Goal: Feedback & Contribution: Submit feedback/report problem

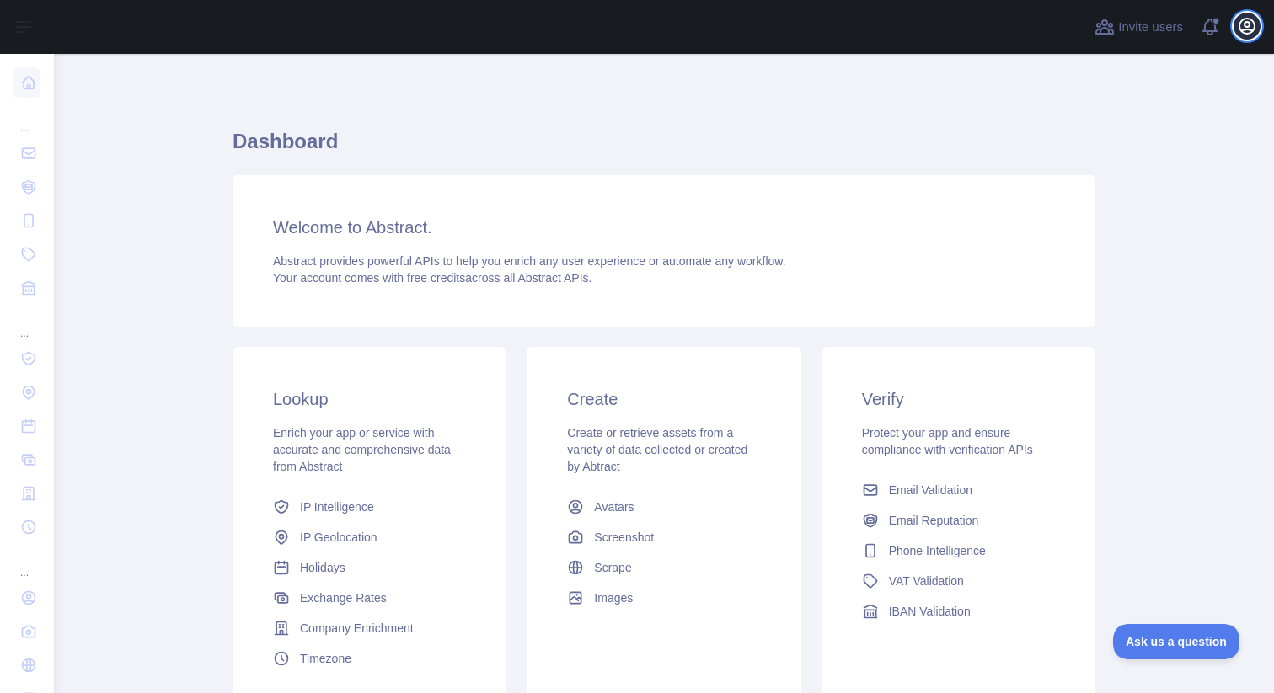
click at [1253, 25] on icon "button" at bounding box center [1247, 26] width 20 height 20
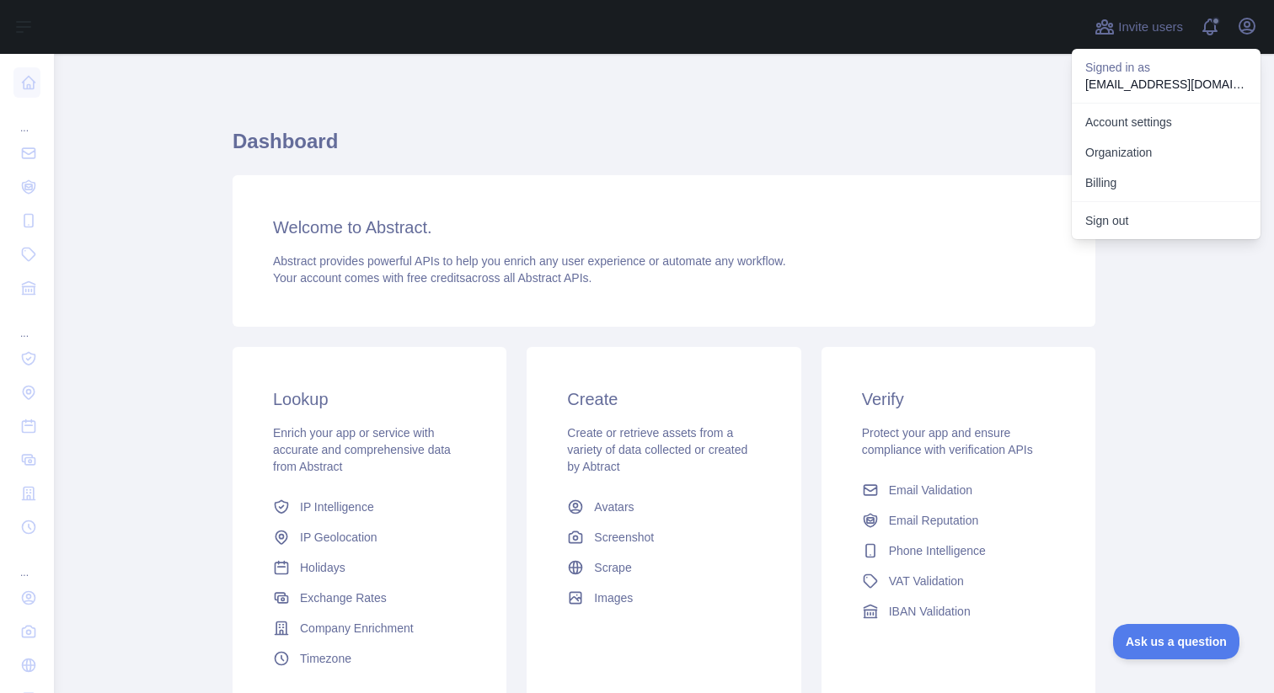
click at [653, 149] on h1 "Dashboard" at bounding box center [664, 148] width 863 height 40
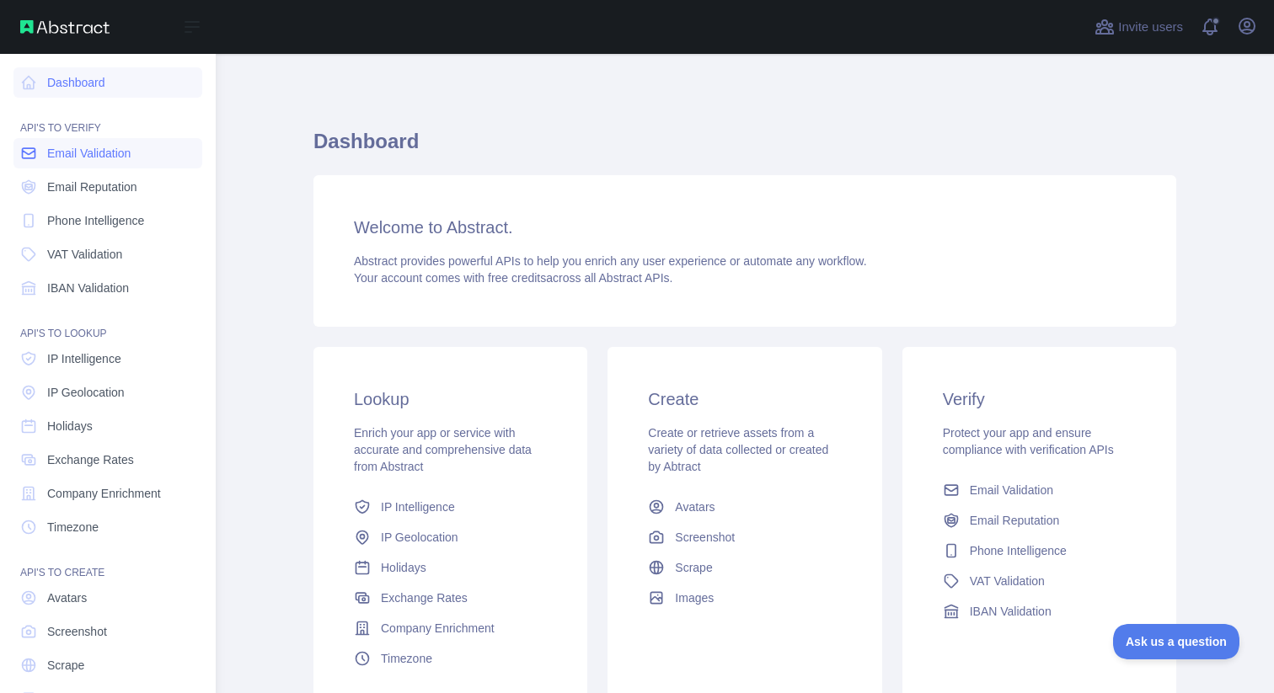
click at [131, 157] on span "Email Validation" at bounding box center [88, 153] width 83 height 17
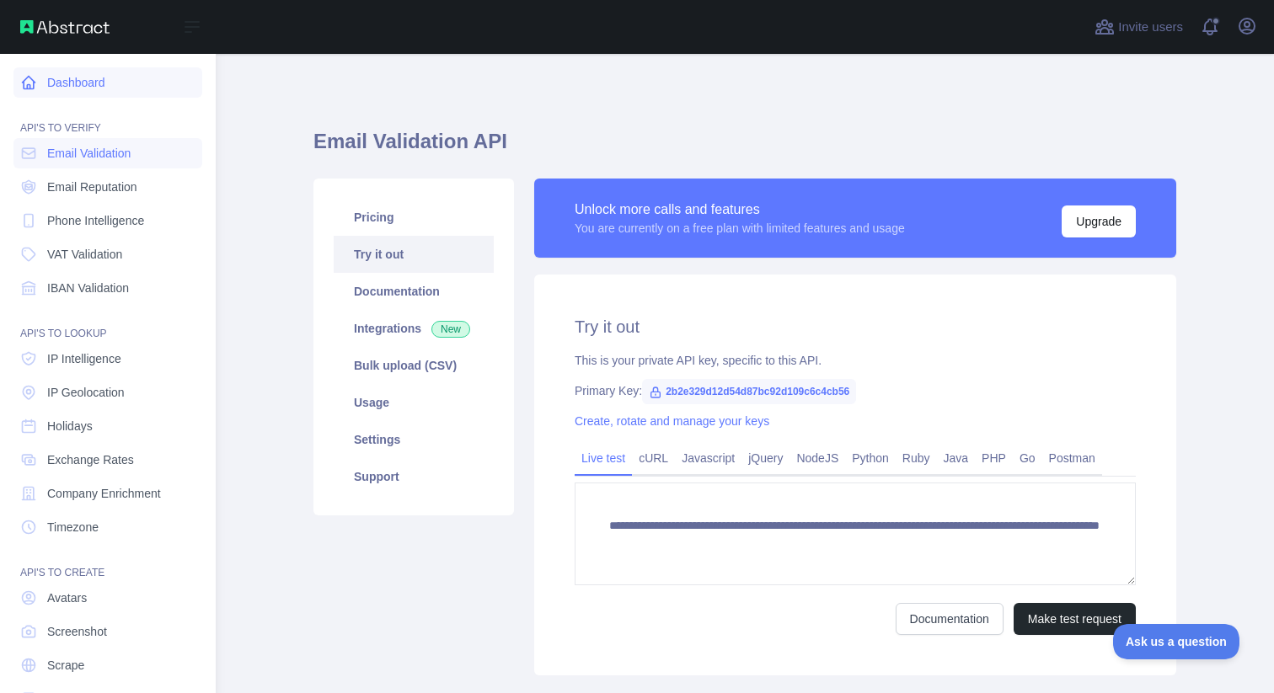
click at [66, 78] on link "Dashboard" at bounding box center [107, 82] width 189 height 30
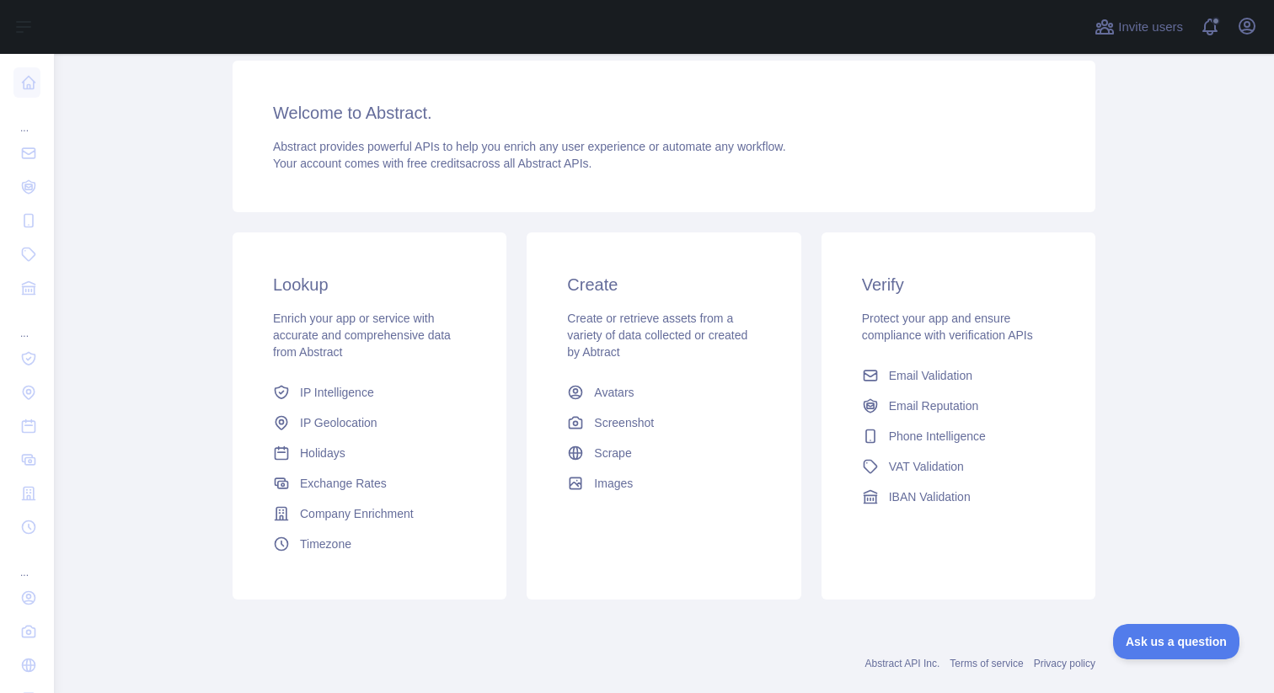
scroll to position [119, 0]
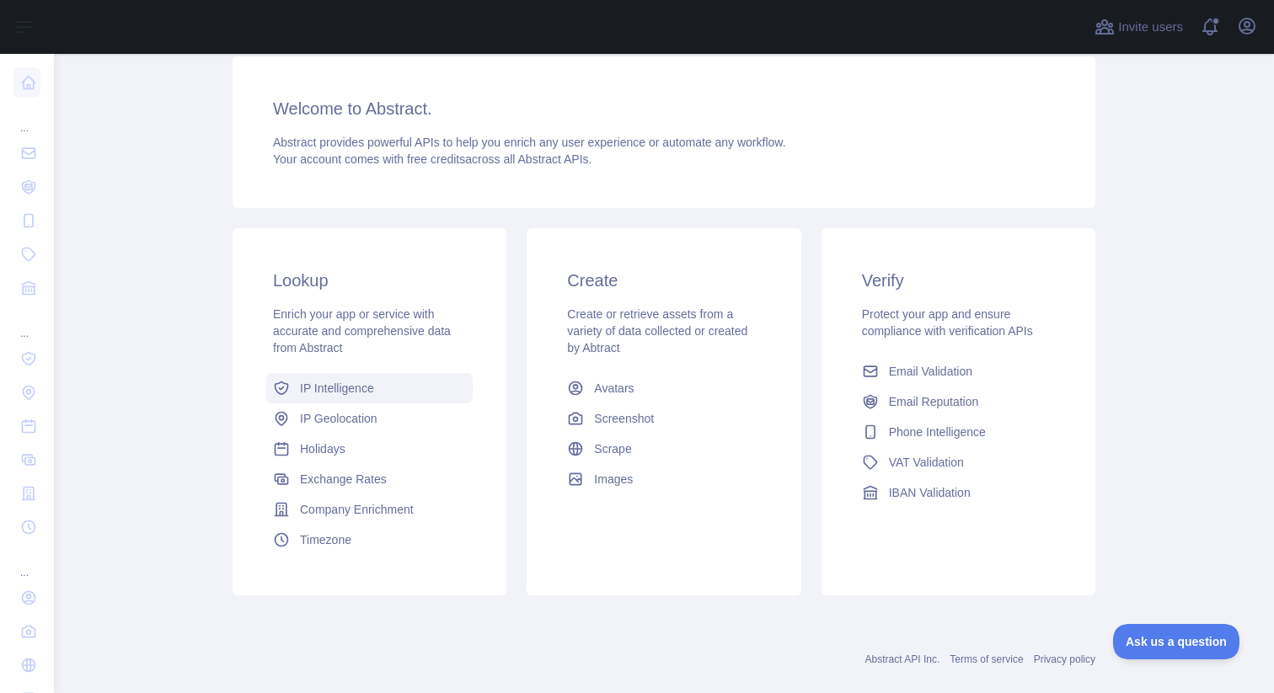
click at [379, 391] on link "IP Intelligence" at bounding box center [369, 388] width 206 height 30
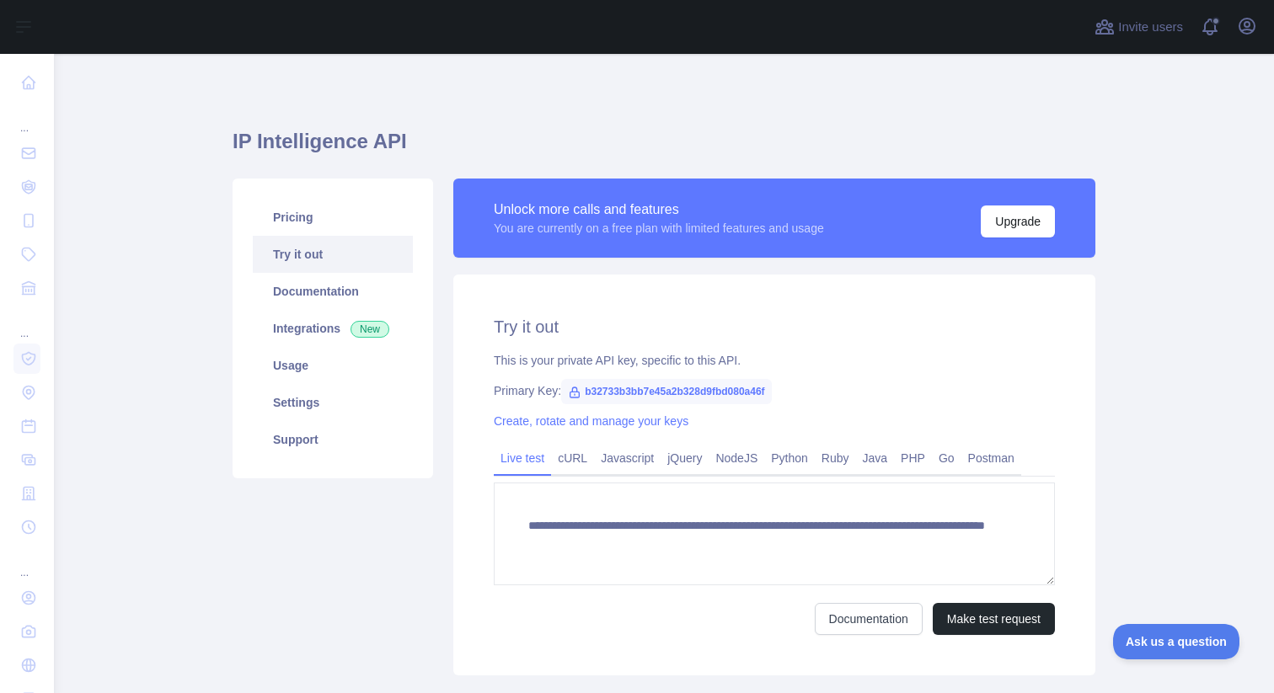
click at [227, 107] on main "**********" at bounding box center [664, 374] width 1220 height 640
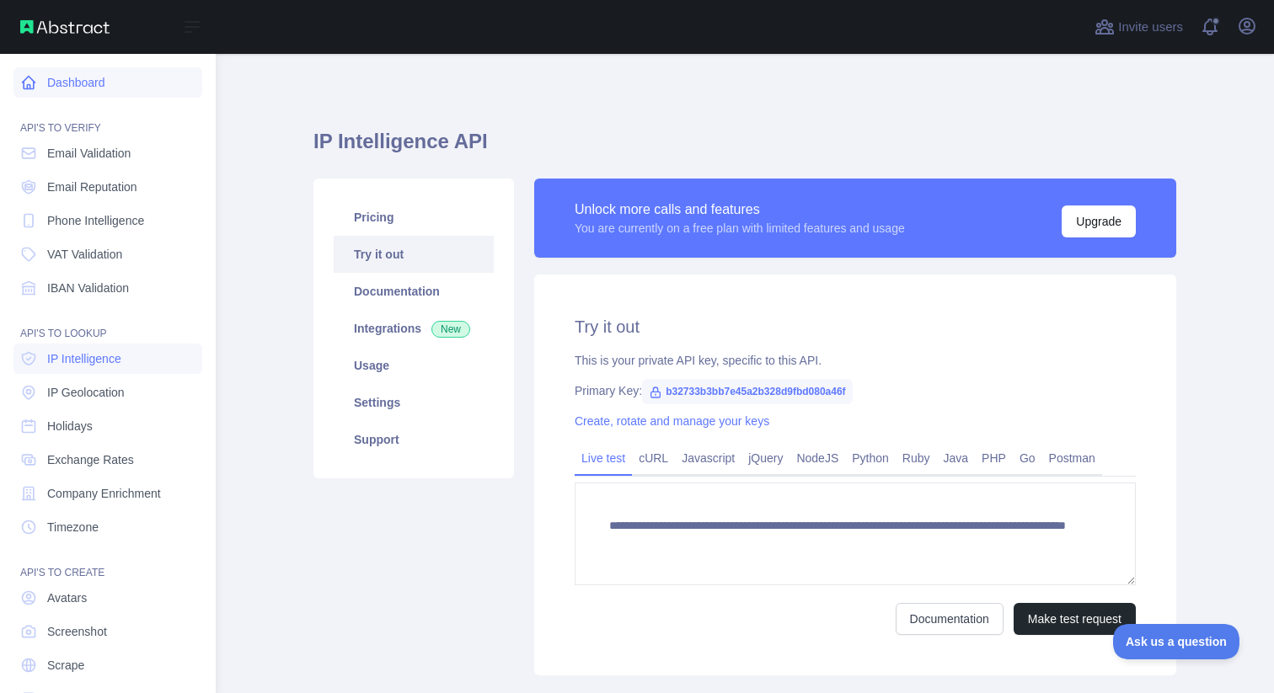
click at [30, 79] on icon at bounding box center [29, 83] width 13 height 13
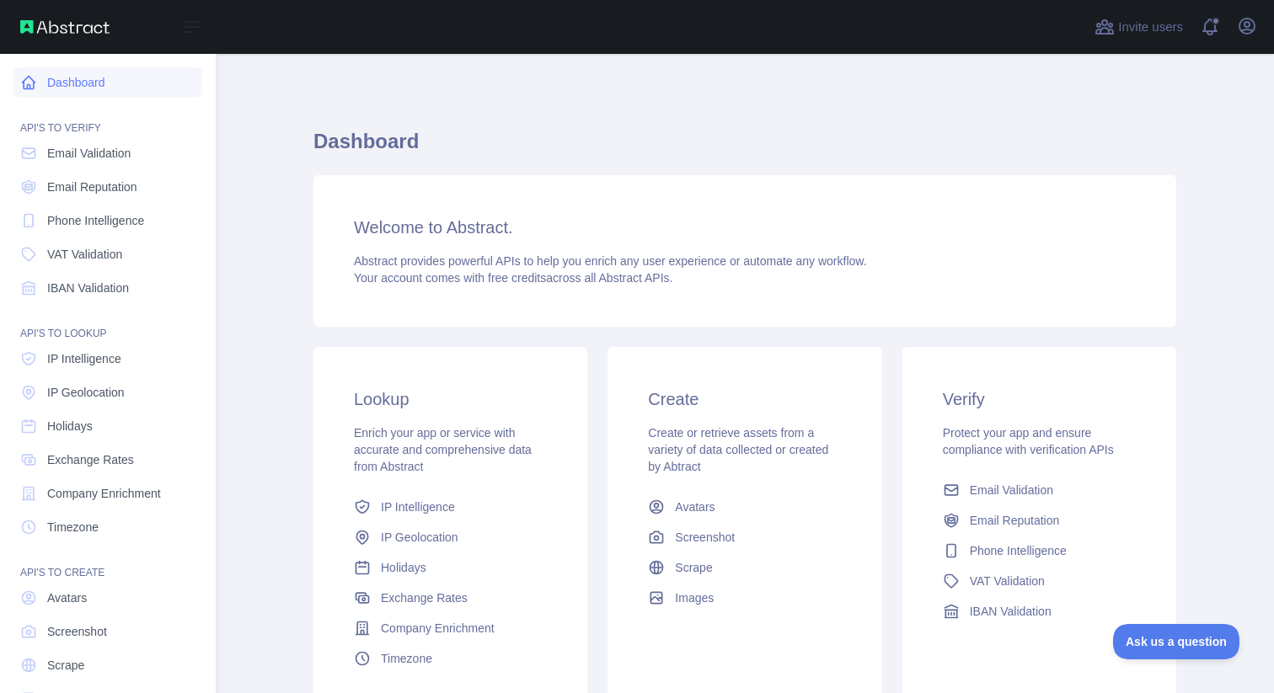
click at [126, 88] on link "Dashboard" at bounding box center [107, 82] width 189 height 30
click at [94, 25] on img at bounding box center [64, 26] width 89 height 13
click at [79, 24] on img at bounding box center [64, 26] width 89 height 13
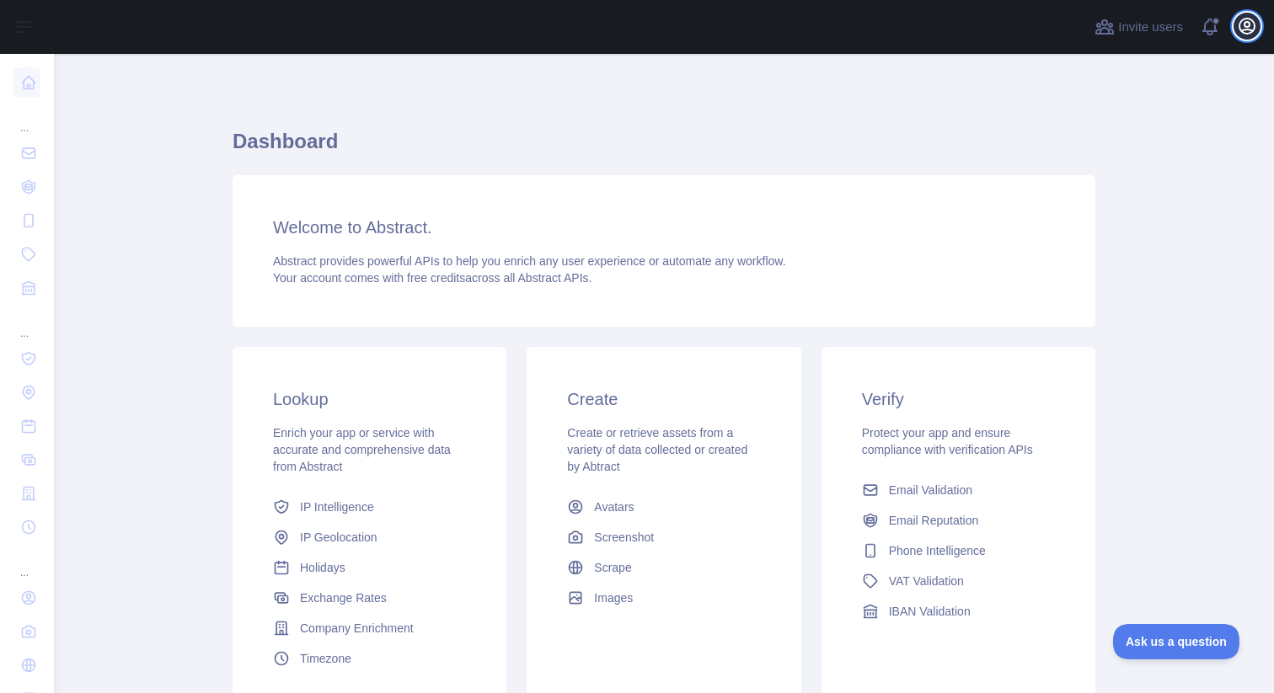
click at [1253, 30] on icon "button" at bounding box center [1246, 26] width 15 height 15
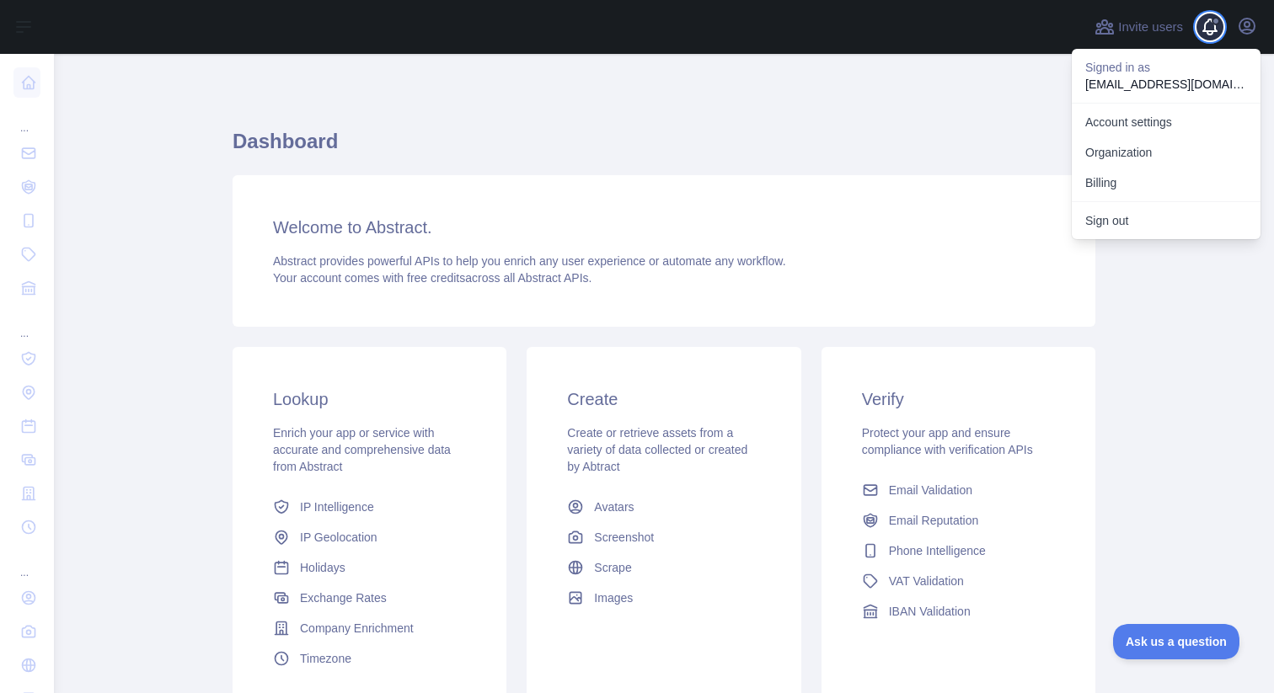
click at [1212, 29] on span at bounding box center [1217, 27] width 34 height 54
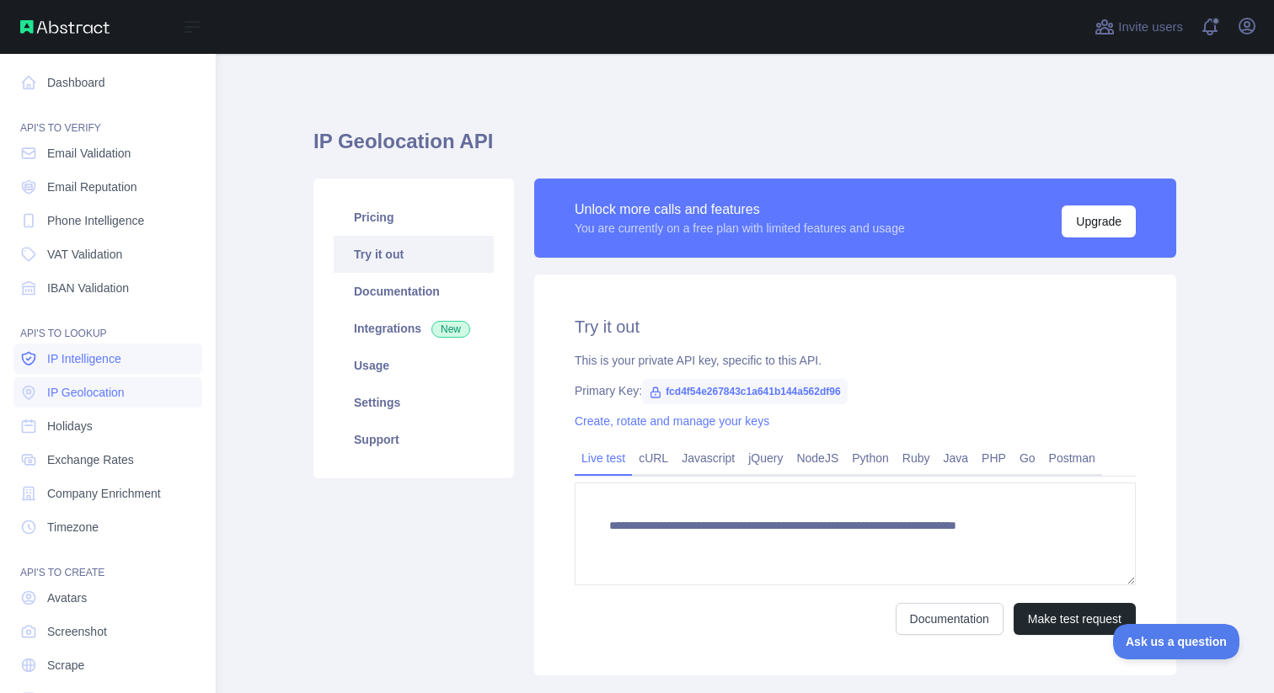
click at [121, 356] on span "IP Intelligence" at bounding box center [84, 359] width 74 height 17
click at [105, 399] on span "IP Geolocation" at bounding box center [86, 392] width 78 height 17
click at [117, 361] on span "IP Intelligence" at bounding box center [84, 359] width 74 height 17
click at [114, 385] on span "IP Geolocation" at bounding box center [86, 392] width 78 height 17
click at [115, 353] on span "IP Intelligence" at bounding box center [84, 359] width 74 height 17
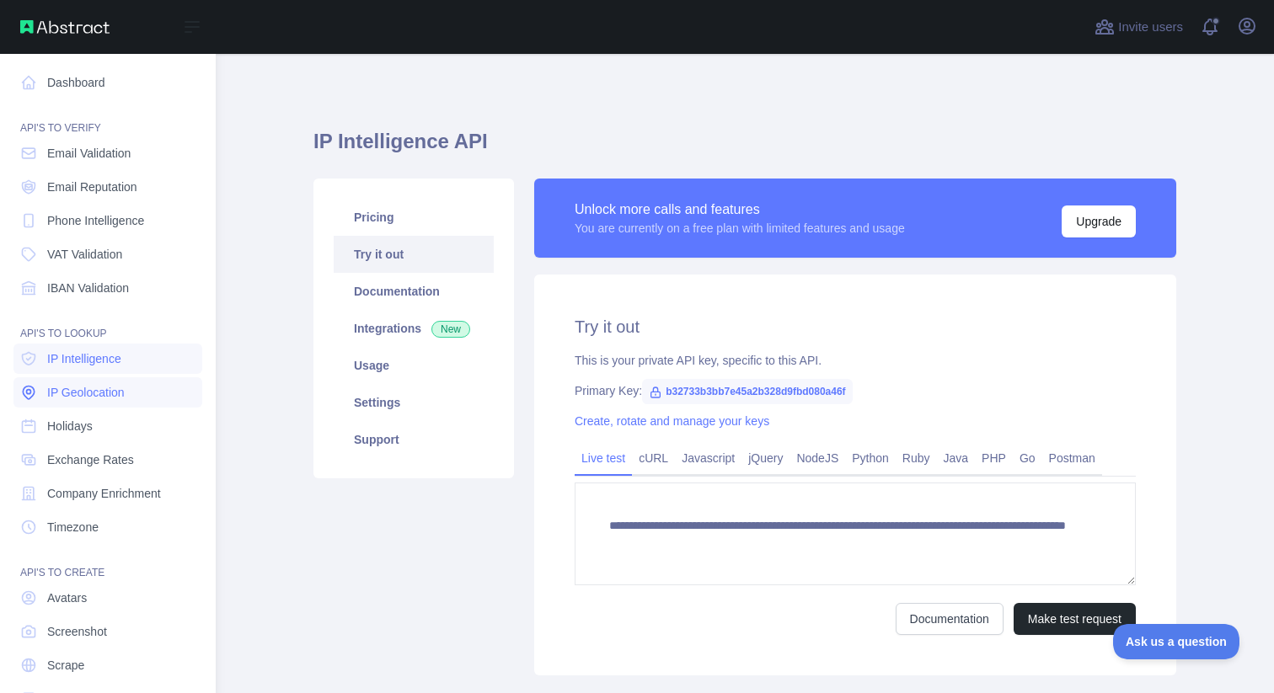
click at [115, 378] on link "IP Geolocation" at bounding box center [107, 392] width 189 height 30
click at [115, 358] on span "IP Intelligence" at bounding box center [84, 359] width 74 height 17
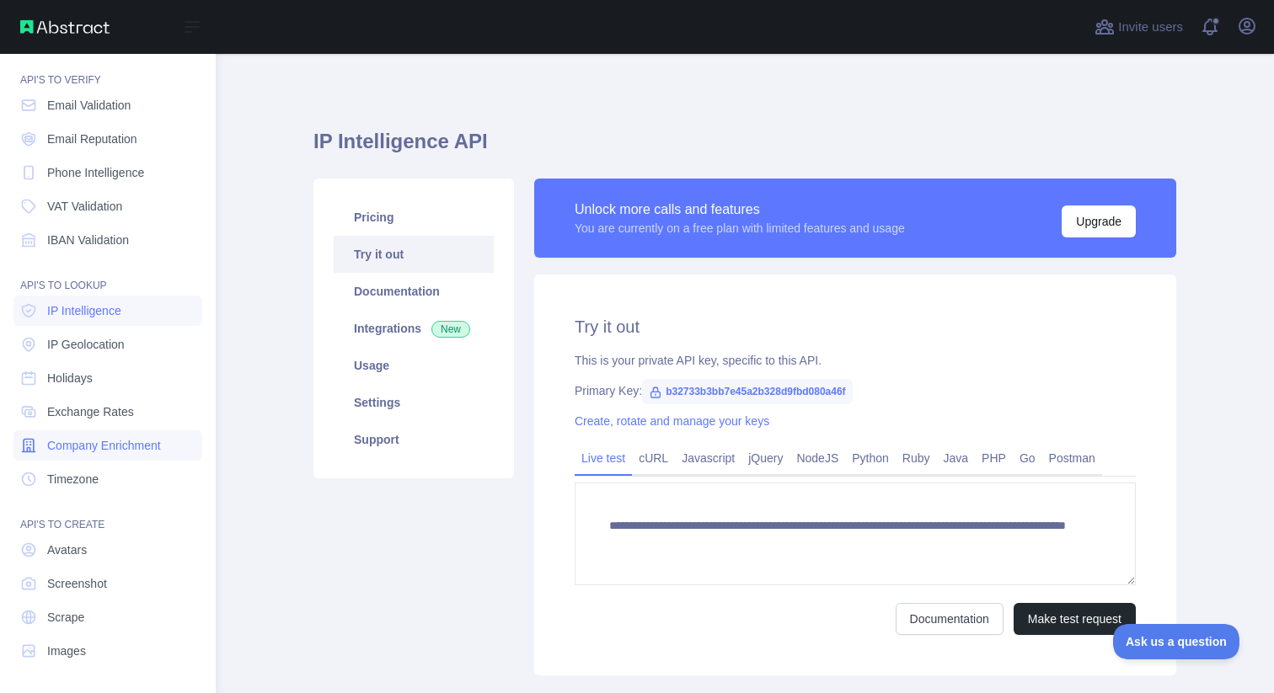
click at [153, 447] on span "Company Enrichment" at bounding box center [104, 445] width 114 height 17
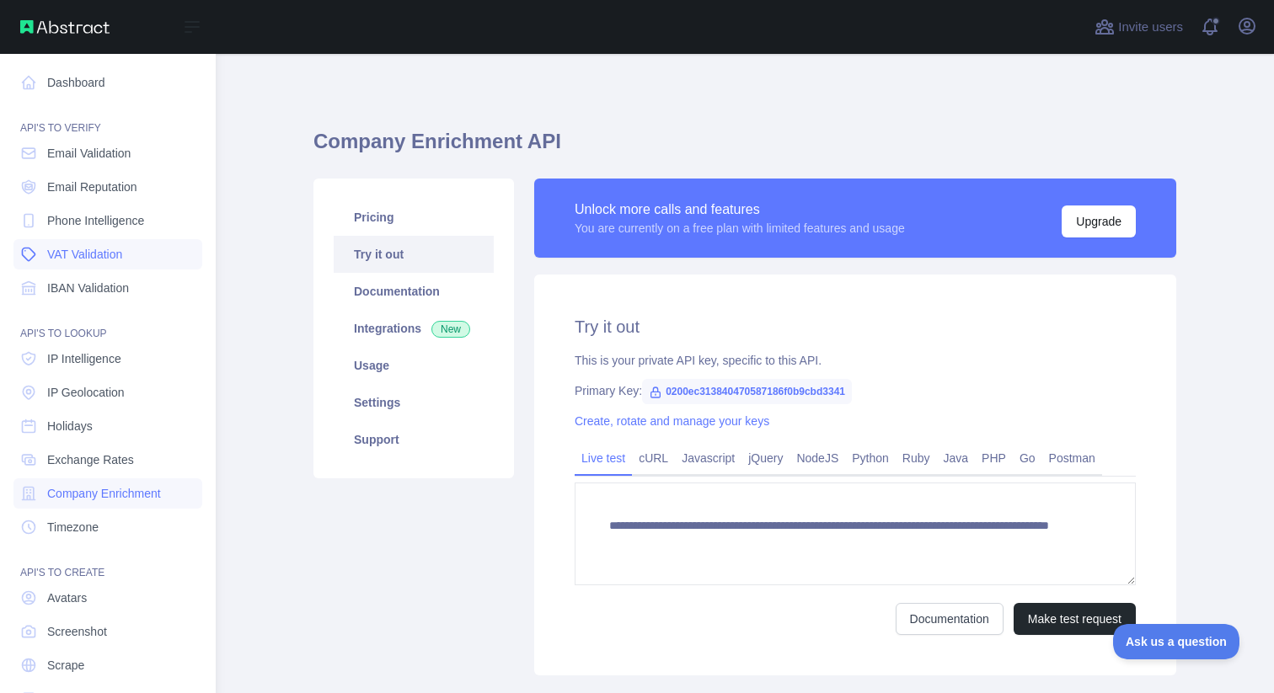
scroll to position [2, 0]
click at [142, 163] on link "Email Validation" at bounding box center [107, 151] width 189 height 30
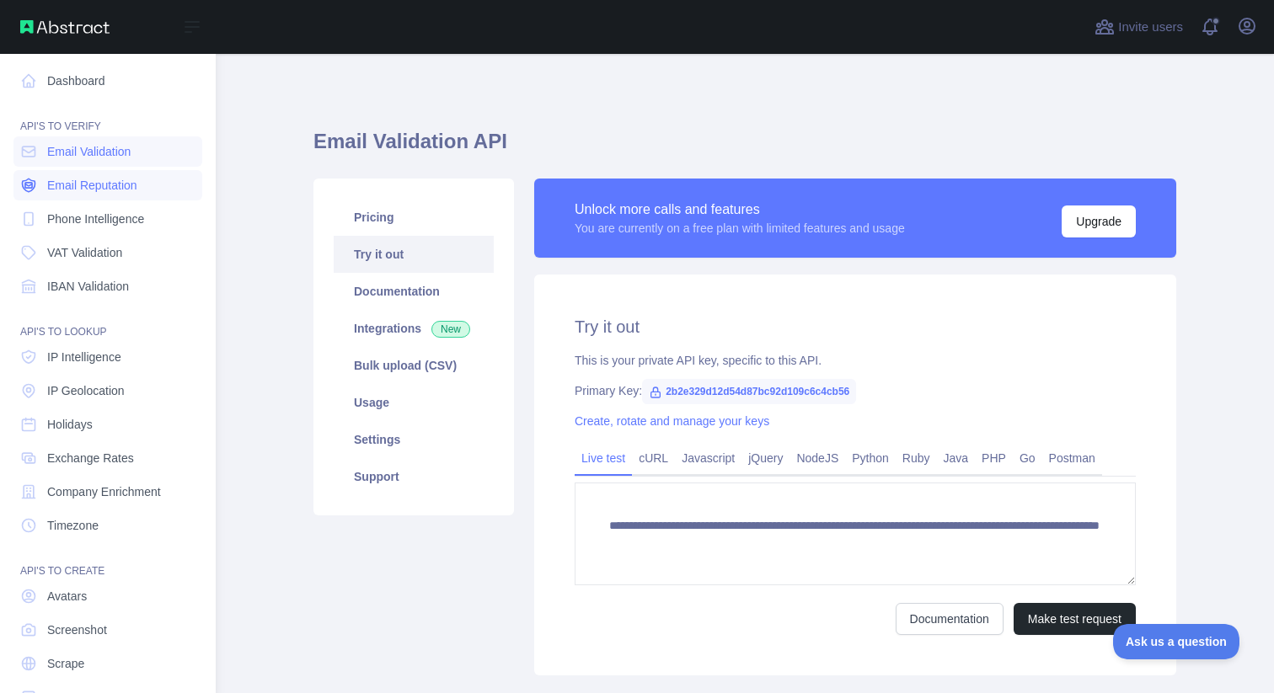
click at [120, 186] on span "Email Reputation" at bounding box center [92, 185] width 90 height 17
click at [121, 151] on span "Email Validation" at bounding box center [88, 151] width 83 height 17
click at [97, 178] on span "Email Reputation" at bounding box center [92, 185] width 90 height 17
click at [149, 157] on link "Email Validation" at bounding box center [107, 151] width 189 height 30
click at [89, 84] on link "Dashboard" at bounding box center [107, 81] width 189 height 30
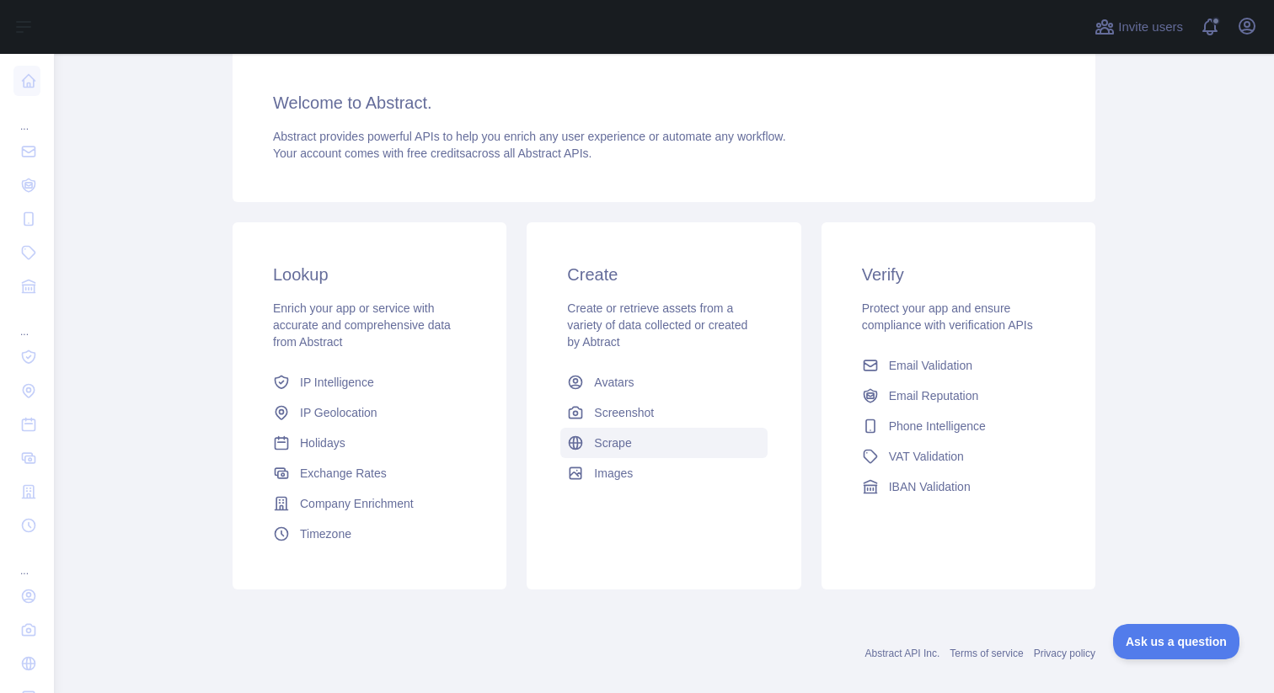
scroll to position [136, 0]
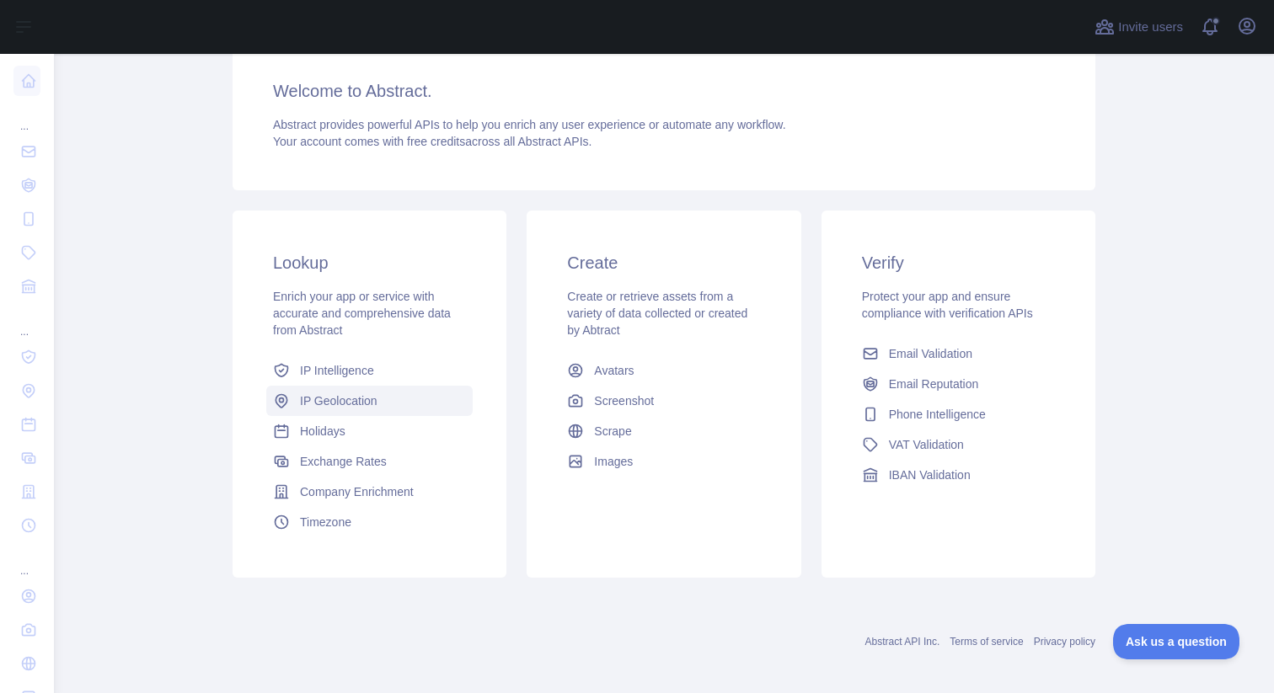
click at [402, 408] on link "IP Geolocation" at bounding box center [369, 401] width 206 height 30
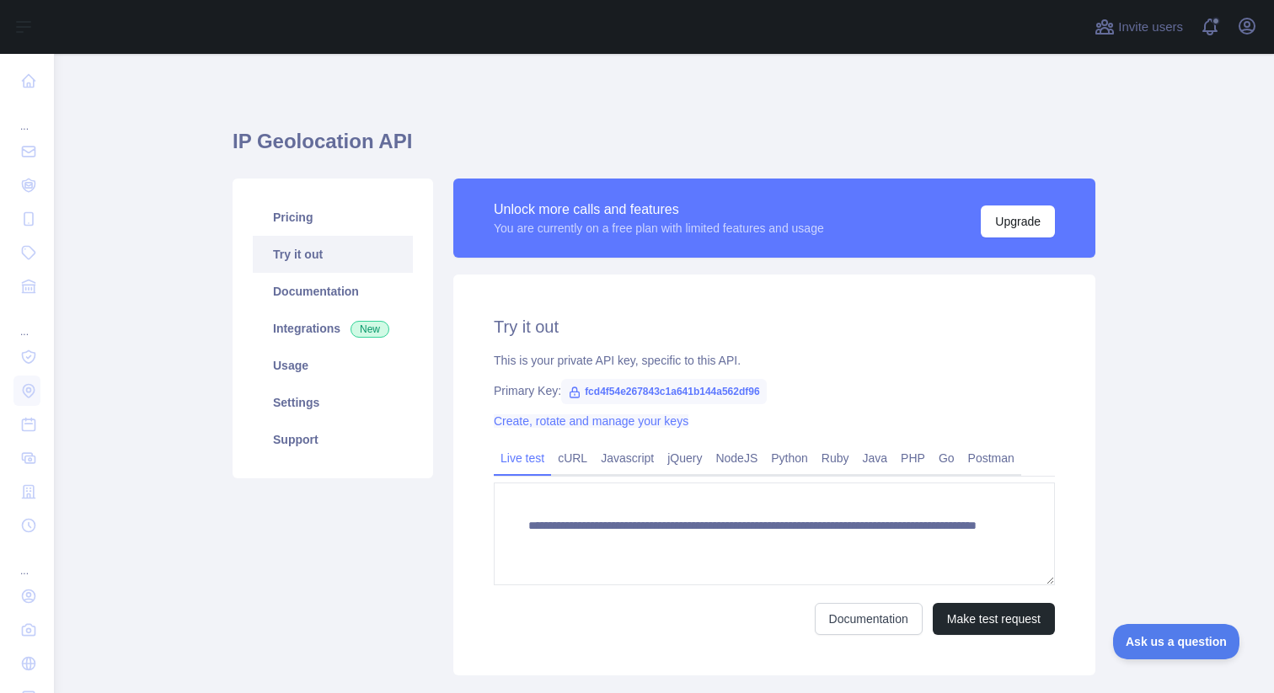
click at [591, 424] on link "Create, rotate and manage your keys" at bounding box center [591, 421] width 195 height 13
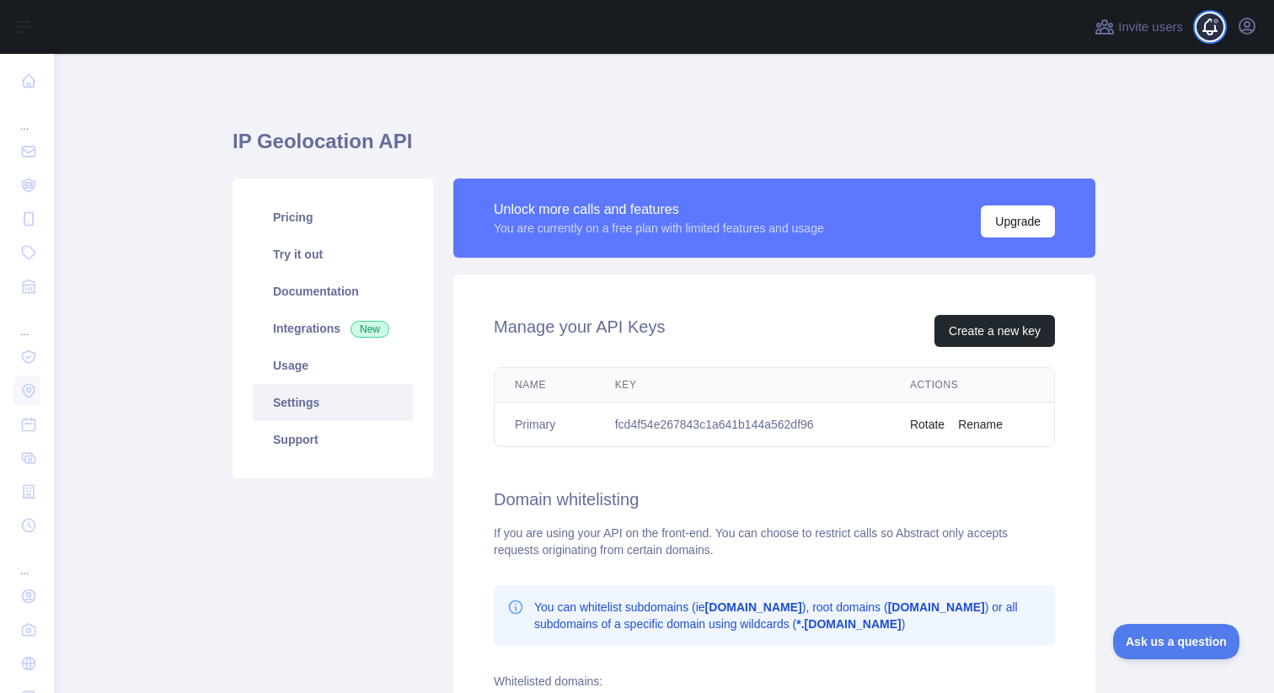
click at [1218, 29] on span at bounding box center [1217, 27] width 34 height 54
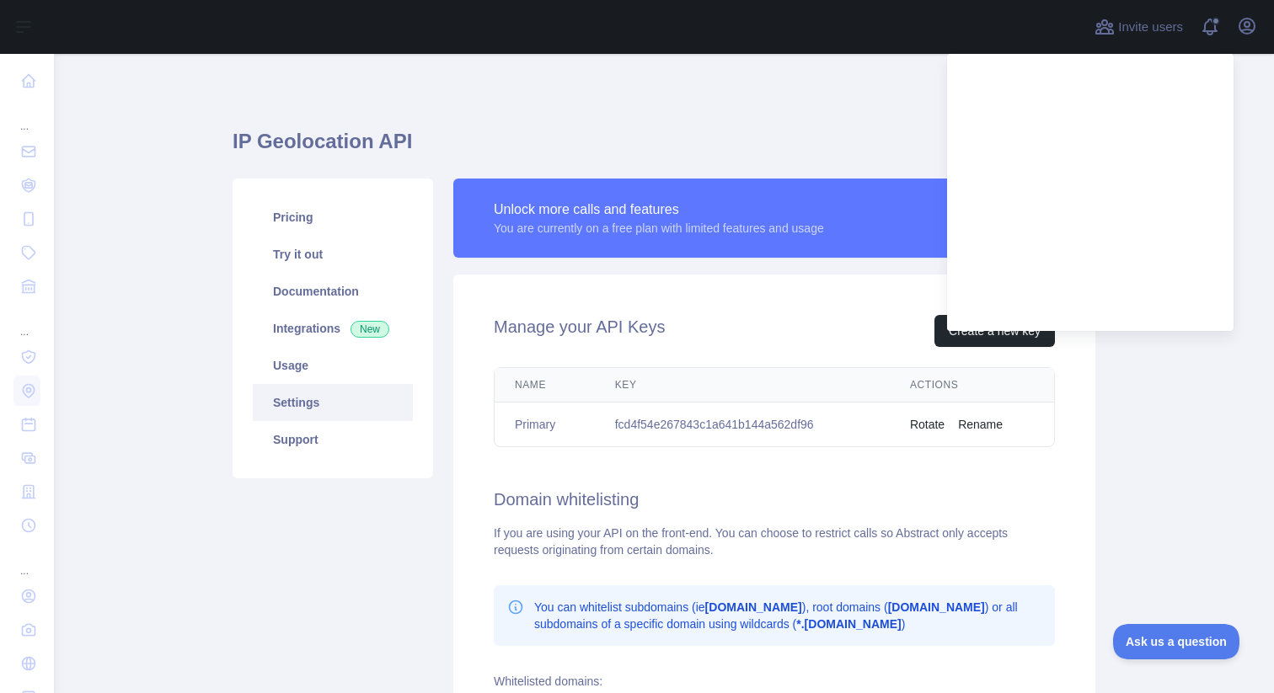
click at [757, 113] on div "IP Geolocation API Pricing Try it out Documentation Integrations New Usage Sett…" at bounding box center [664, 497] width 863 height 806
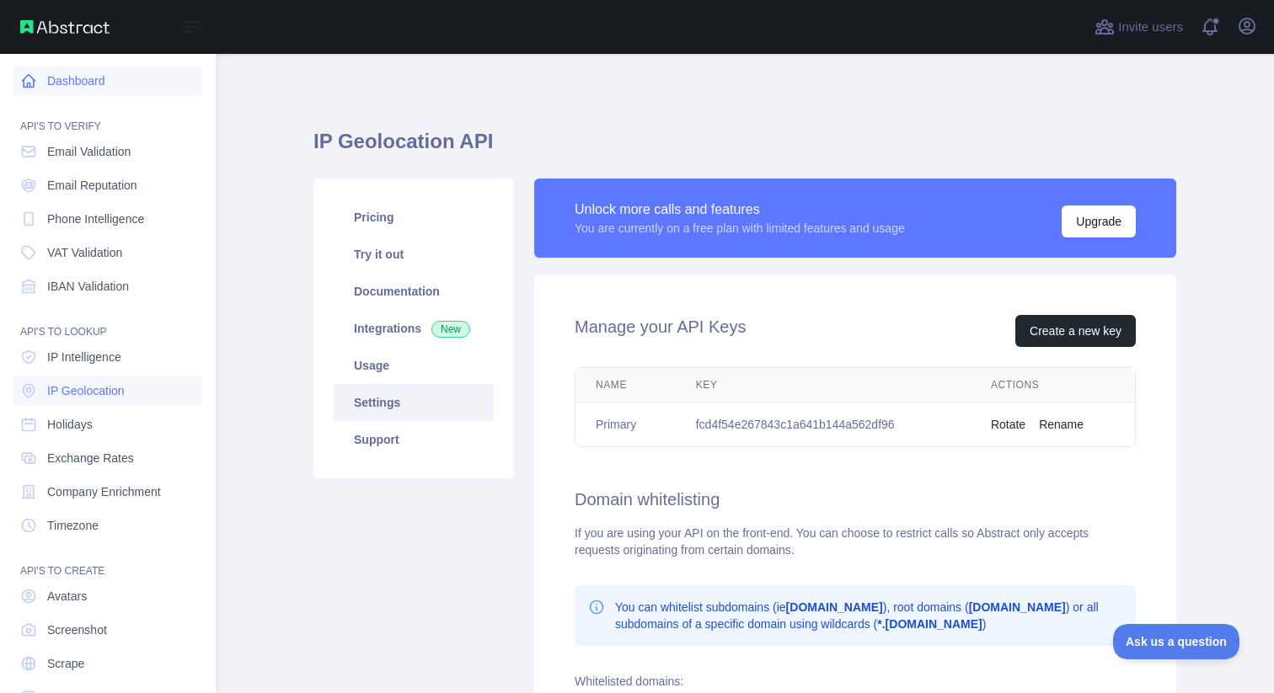
click at [27, 80] on icon at bounding box center [28, 80] width 17 height 17
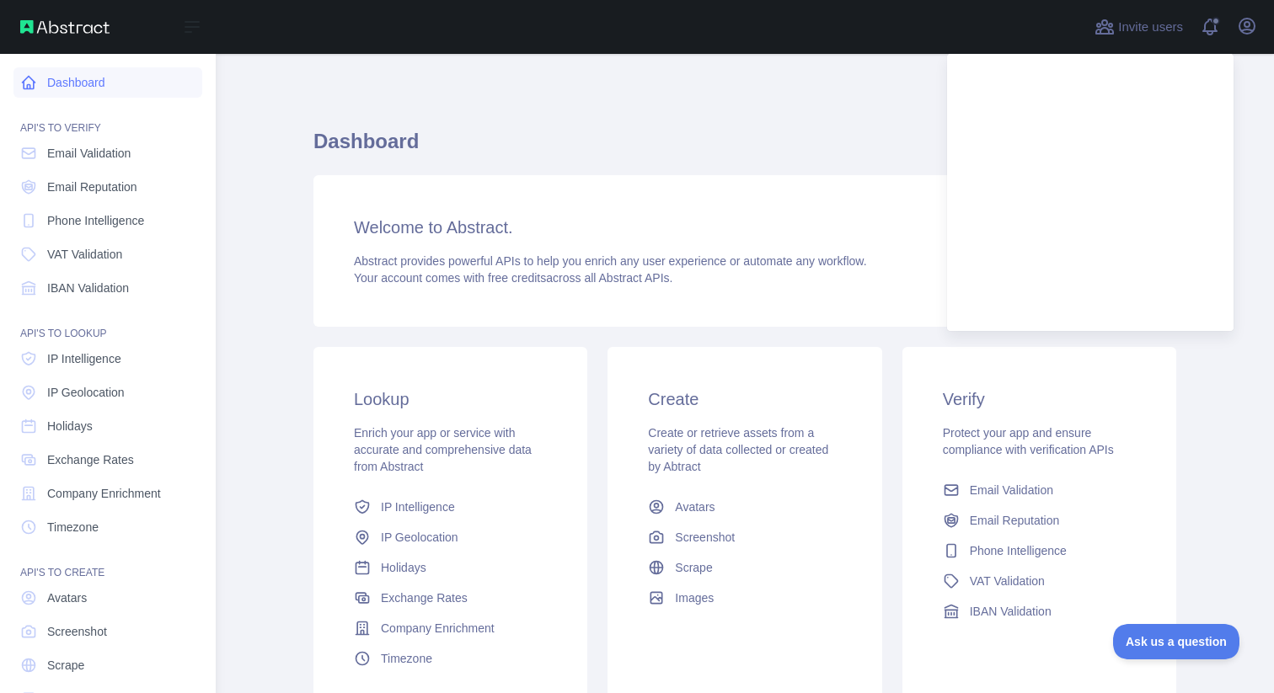
click at [72, 82] on link "Dashboard" at bounding box center [107, 82] width 189 height 30
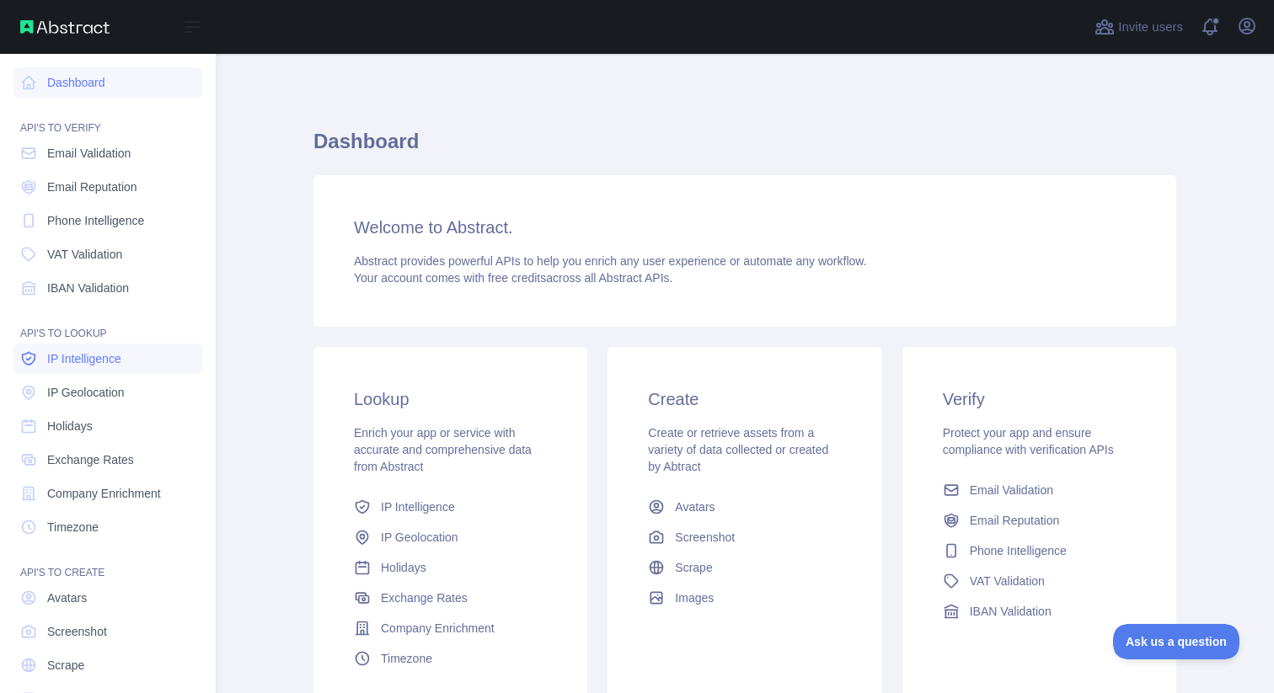
click at [109, 362] on span "IP Intelligence" at bounding box center [84, 359] width 74 height 17
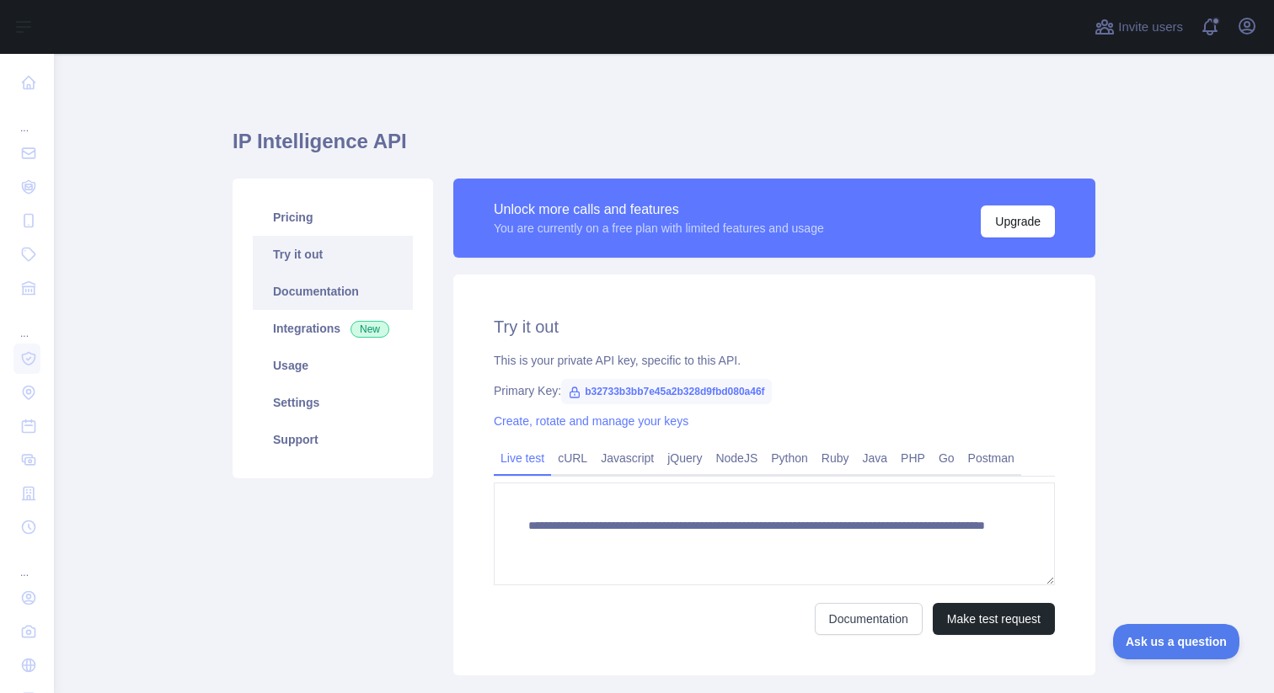
click at [346, 292] on link "Documentation" at bounding box center [333, 291] width 160 height 37
click at [1017, 230] on button "Upgrade" at bounding box center [1018, 222] width 74 height 32
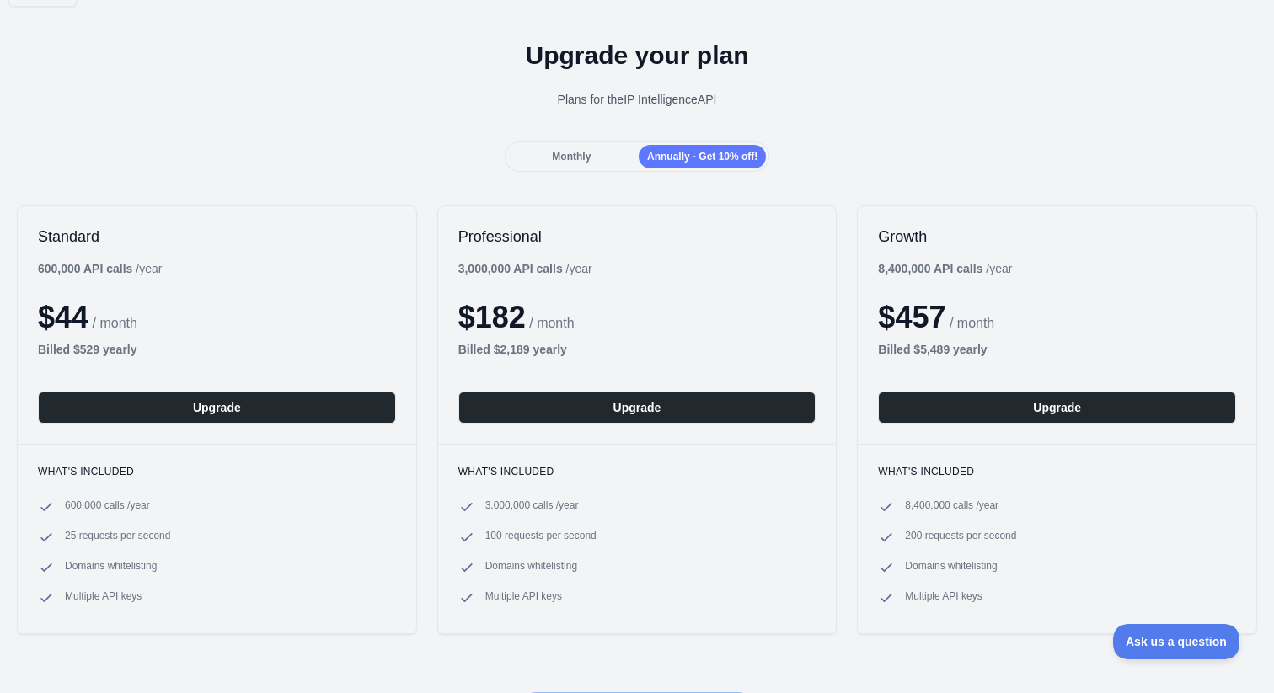
scroll to position [51, 0]
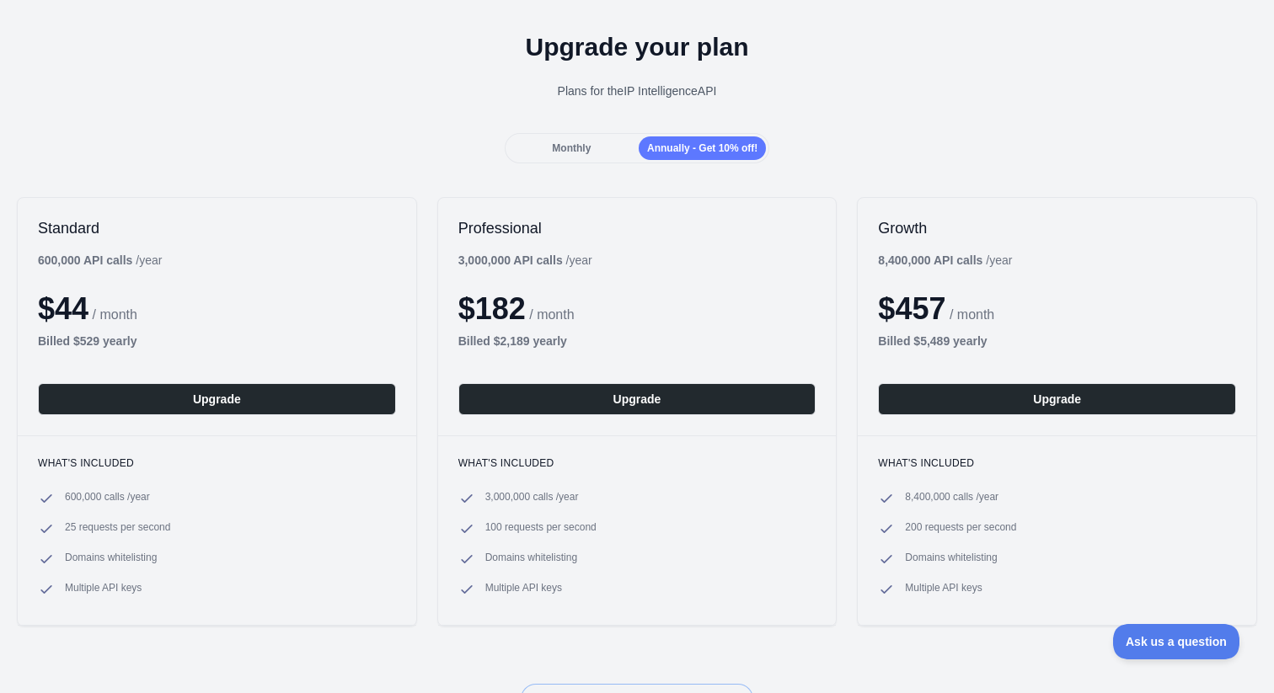
click at [583, 149] on span "Monthly" at bounding box center [571, 148] width 39 height 12
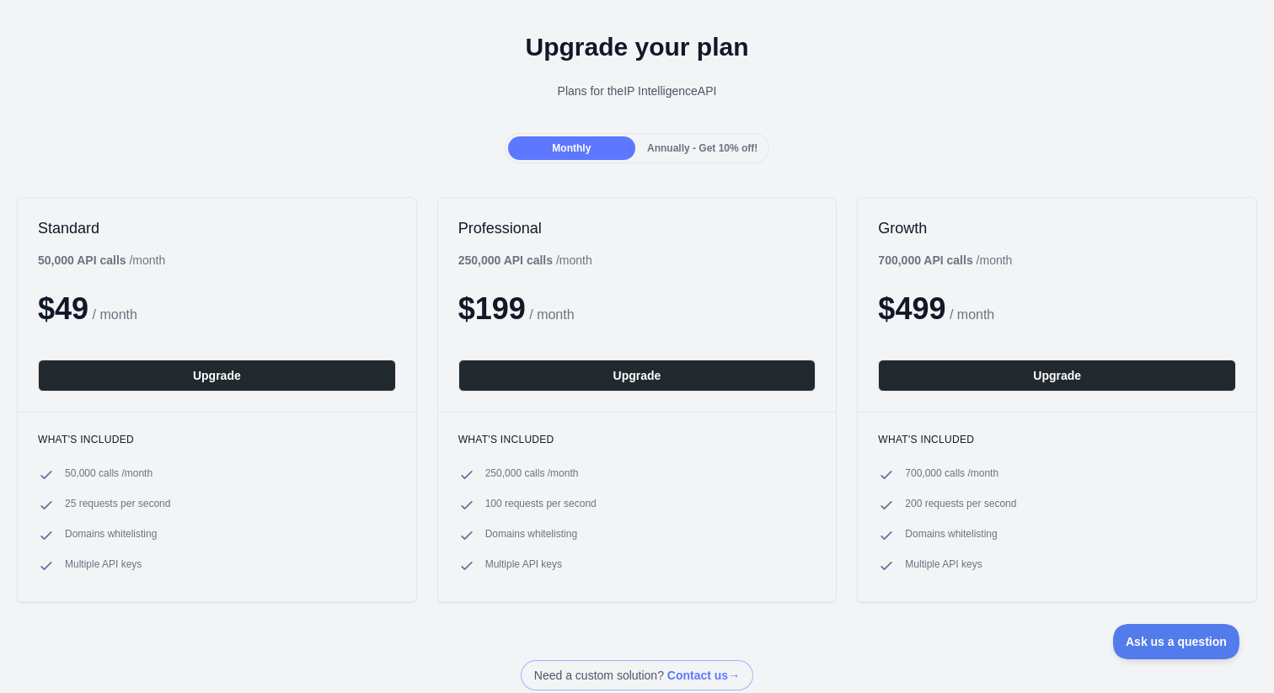
scroll to position [0, 0]
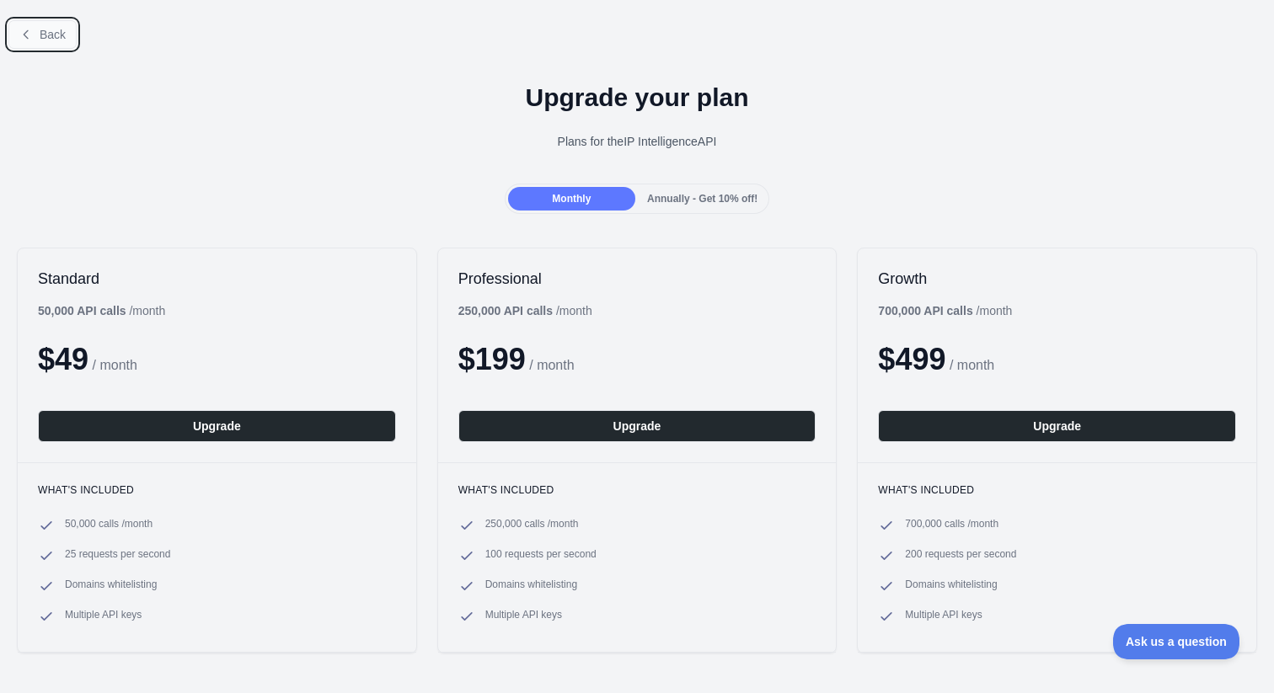
click at [45, 35] on span "Back" at bounding box center [53, 34] width 26 height 13
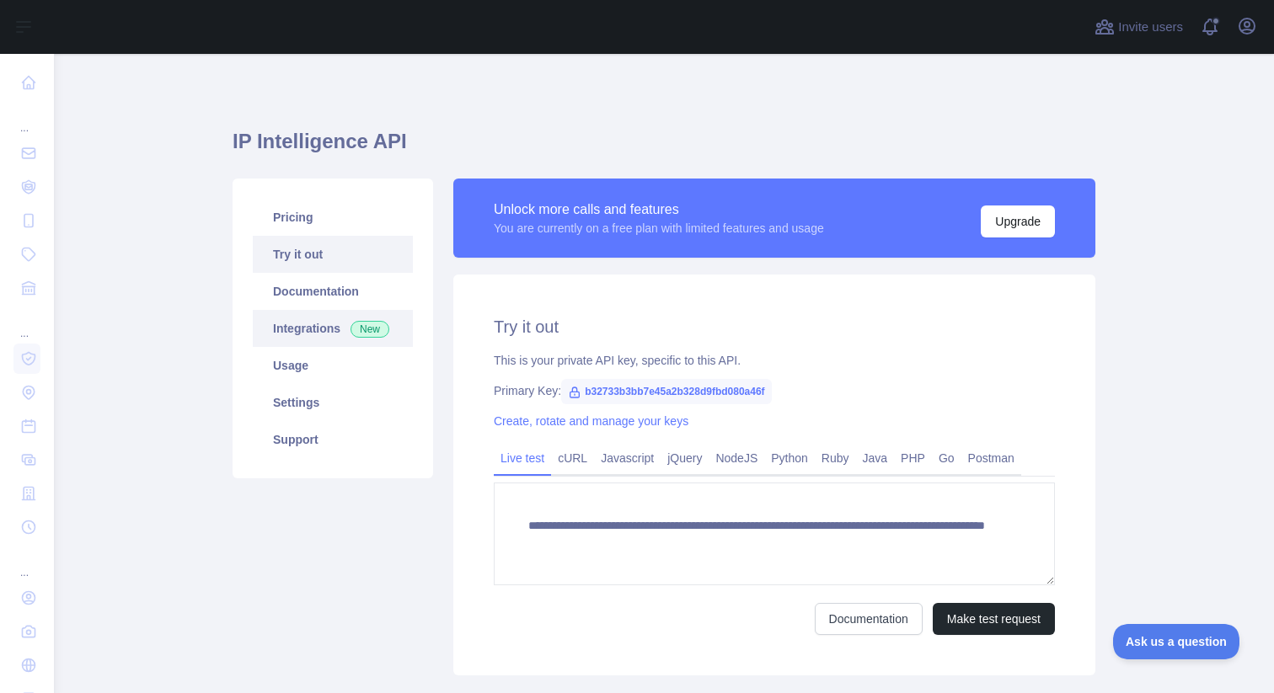
click at [326, 325] on link "Integrations New" at bounding box center [333, 328] width 160 height 37
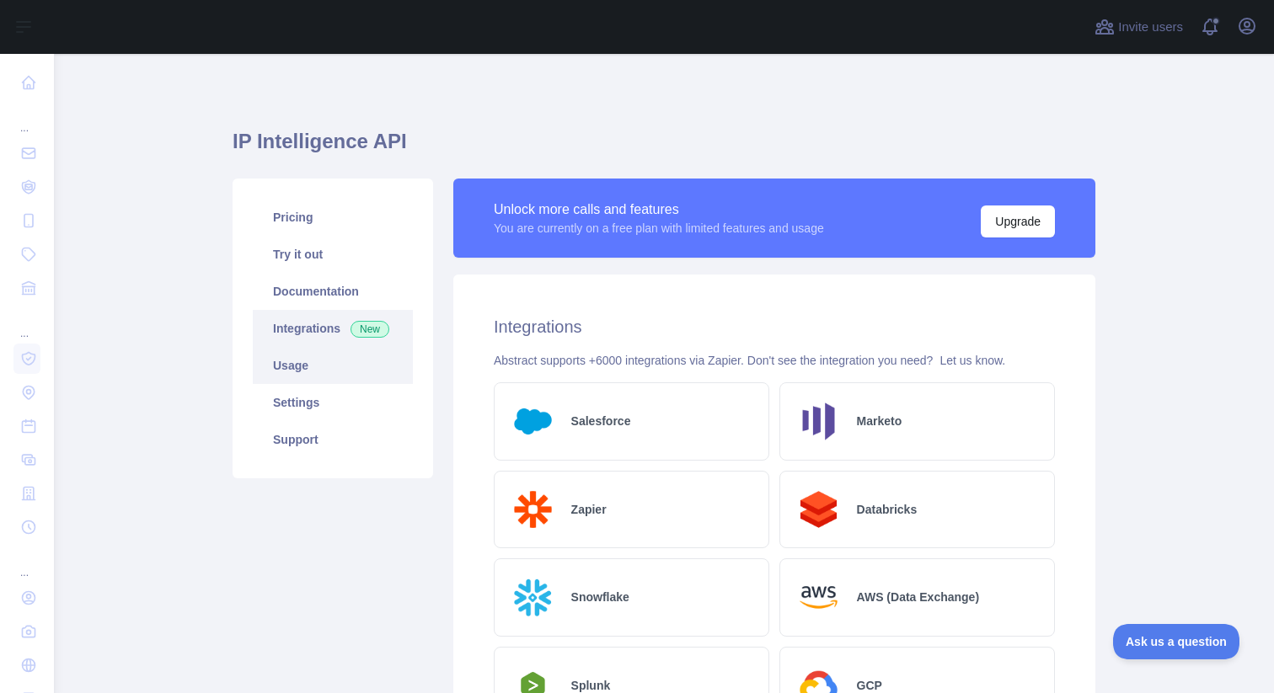
click at [345, 369] on link "Usage" at bounding box center [333, 365] width 160 height 37
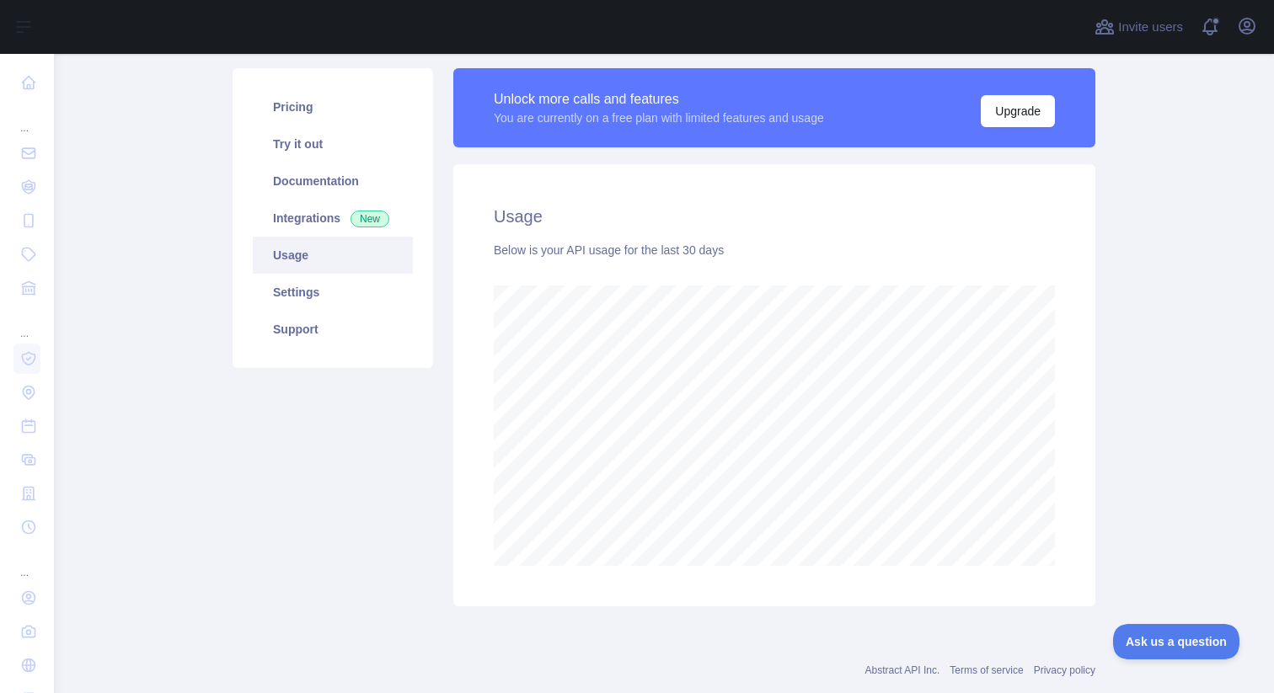
scroll to position [148, 0]
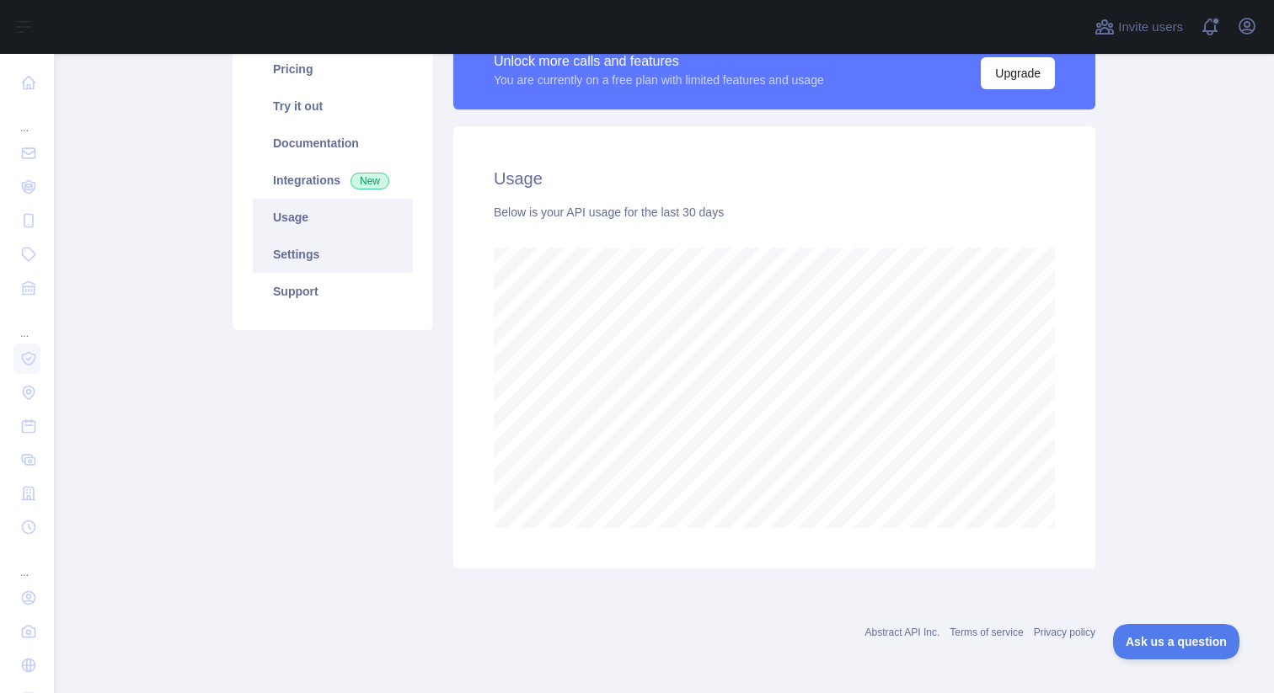
click at [337, 255] on link "Settings" at bounding box center [333, 254] width 160 height 37
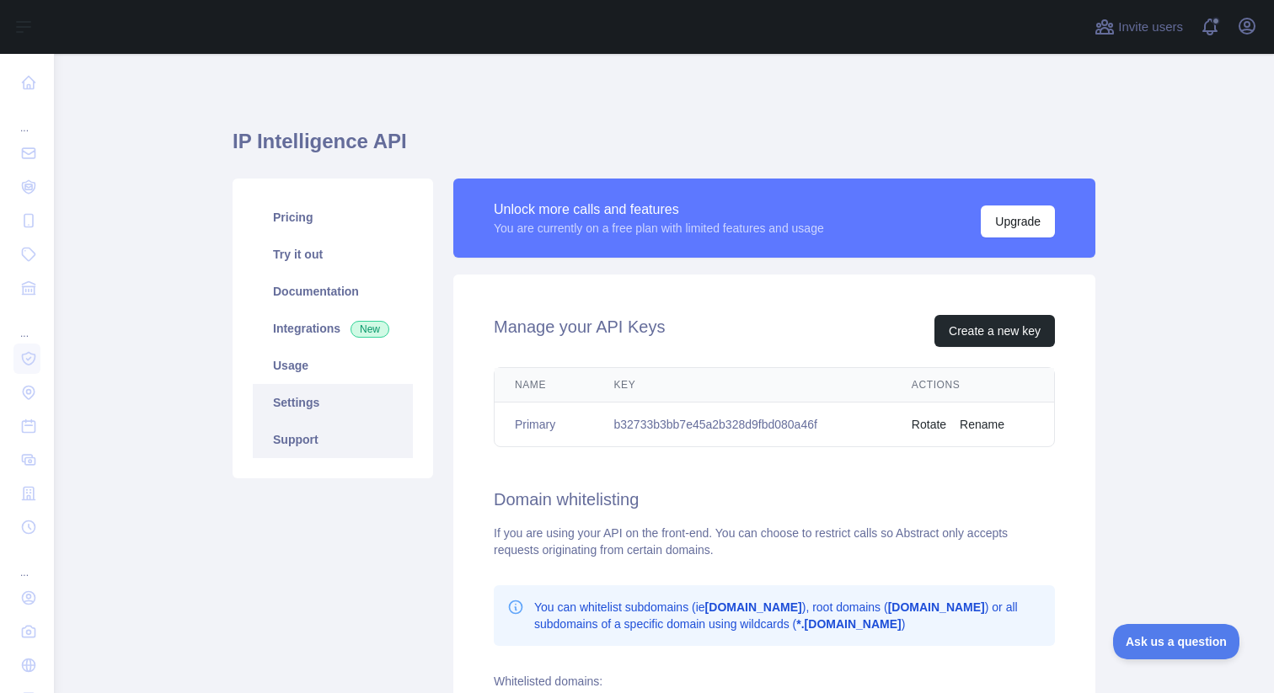
click at [318, 444] on link "Support" at bounding box center [333, 439] width 160 height 37
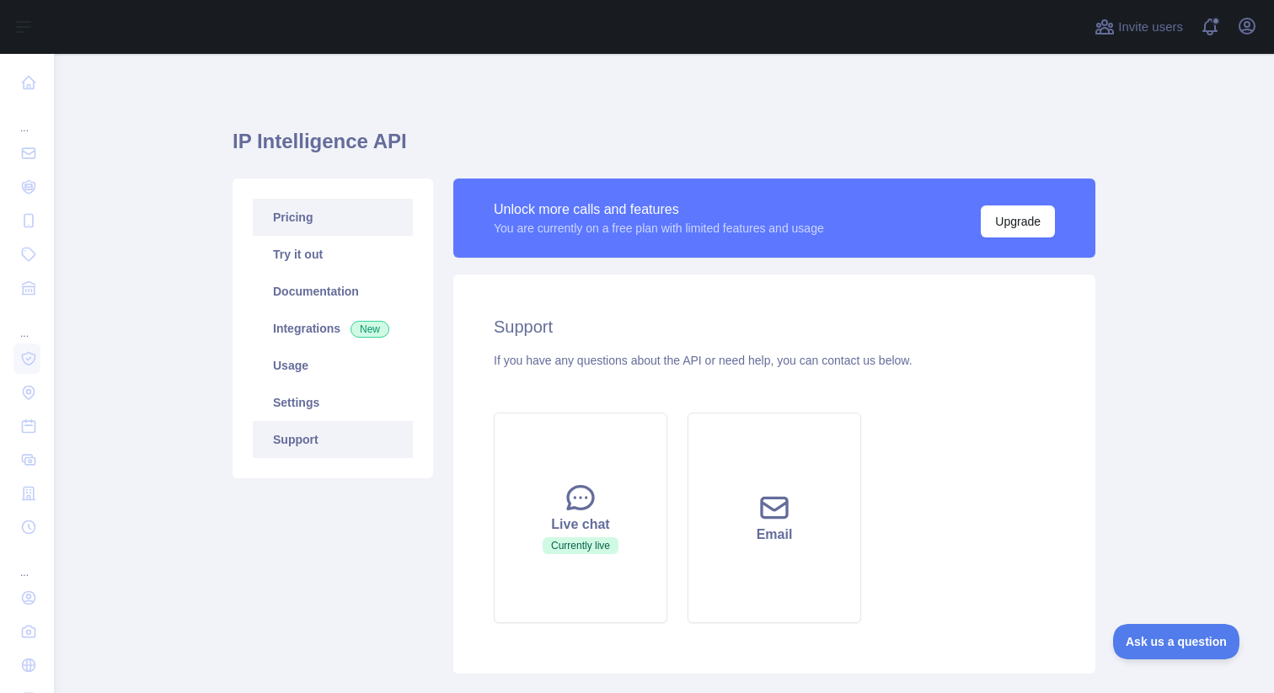
click at [334, 219] on link "Pricing" at bounding box center [333, 217] width 160 height 37
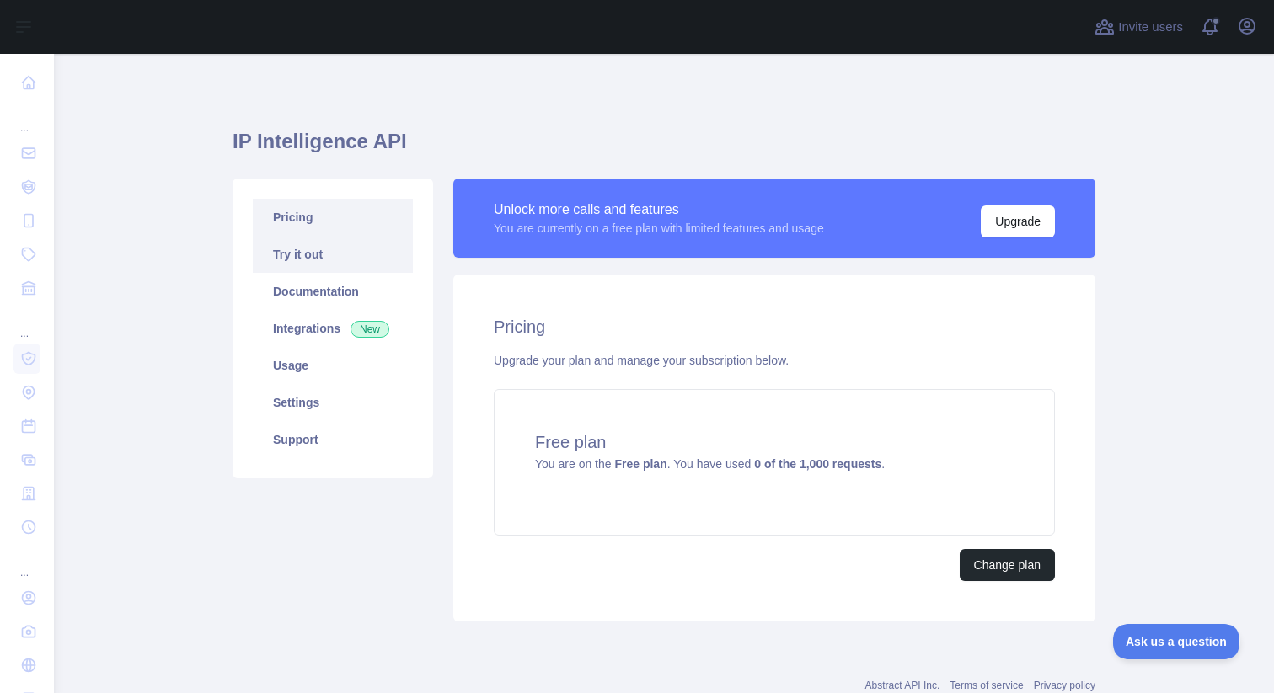
click at [333, 270] on link "Try it out" at bounding box center [333, 254] width 160 height 37
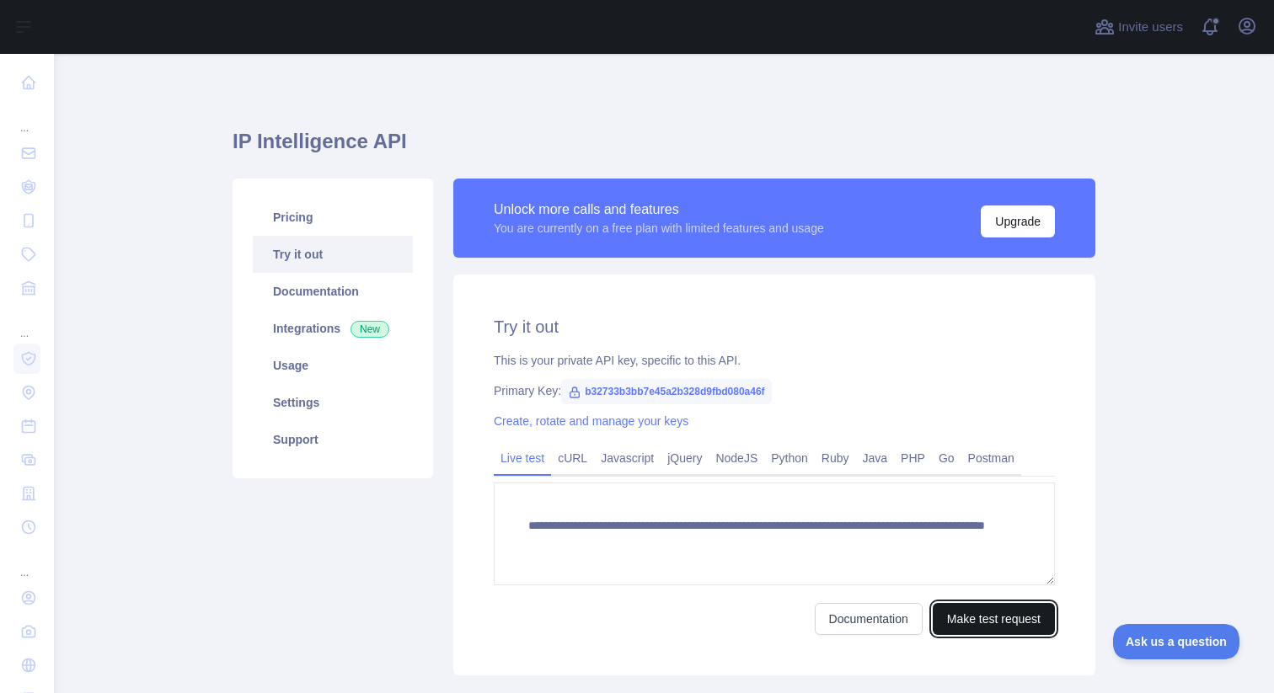
click at [986, 624] on button "Make test request" at bounding box center [994, 619] width 122 height 32
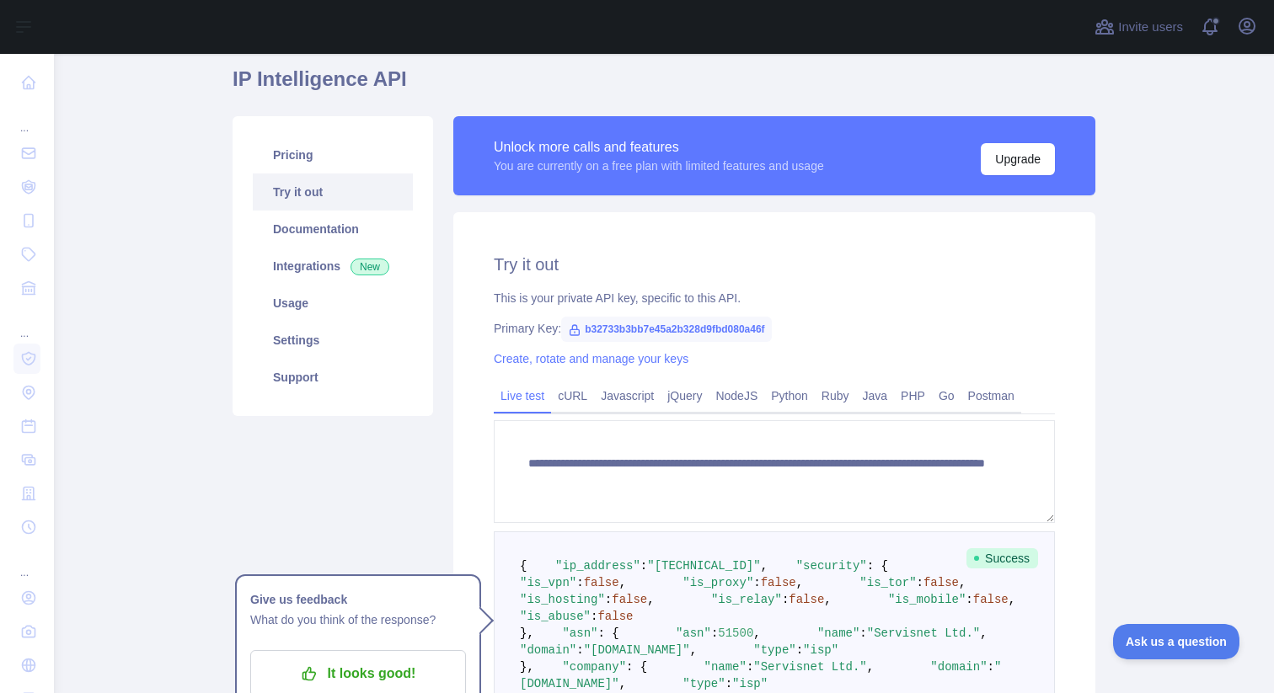
scroll to position [40, 0]
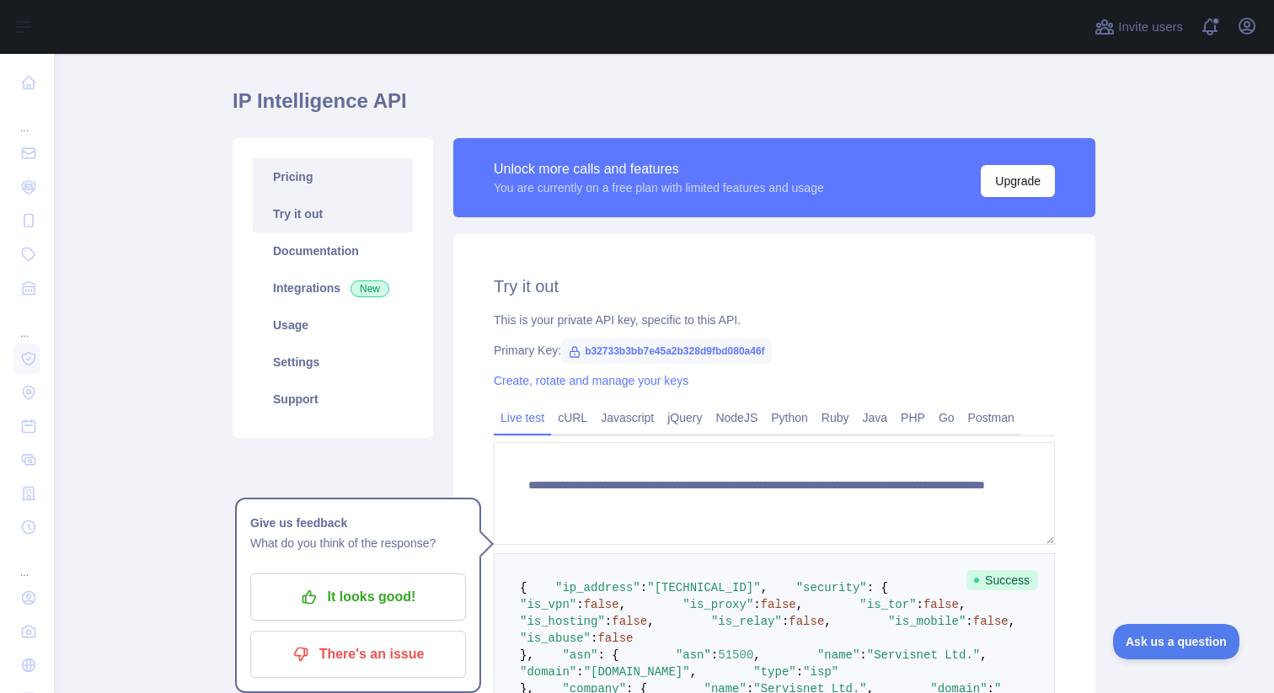
click at [329, 186] on link "Pricing" at bounding box center [333, 176] width 160 height 37
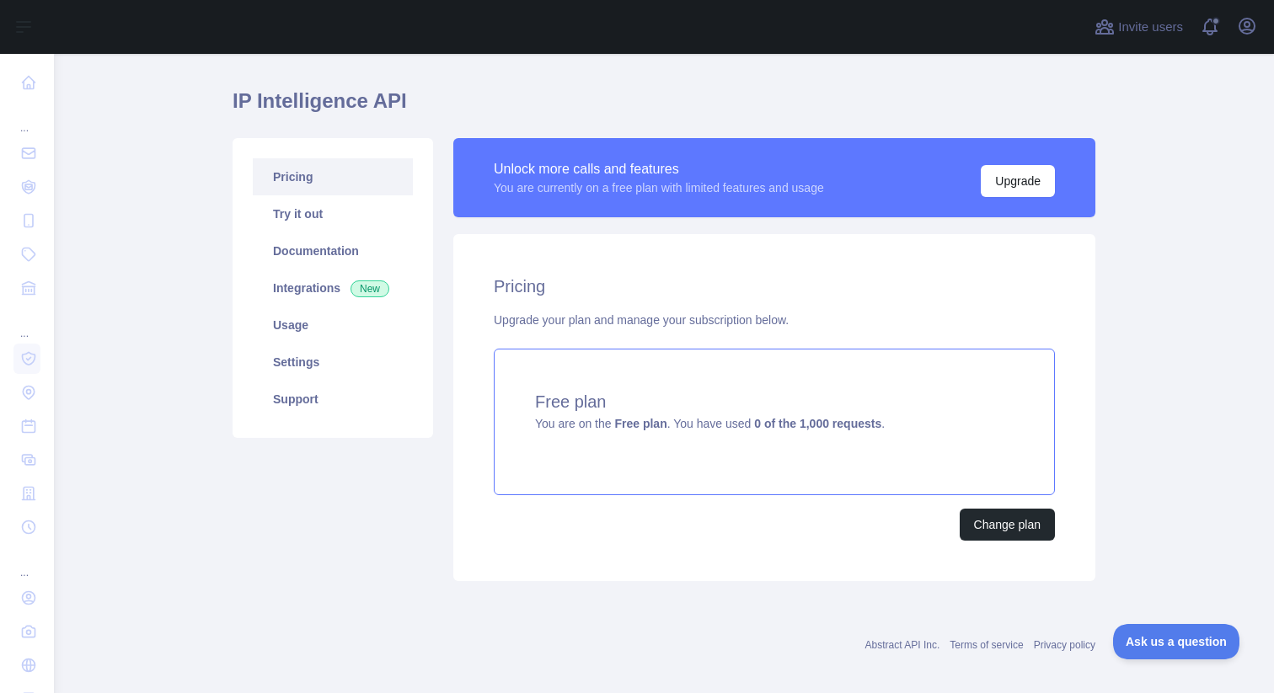
click at [702, 426] on span "You are on the Free plan . You have used 0 of the 1,000 requests ." at bounding box center [710, 423] width 350 height 13
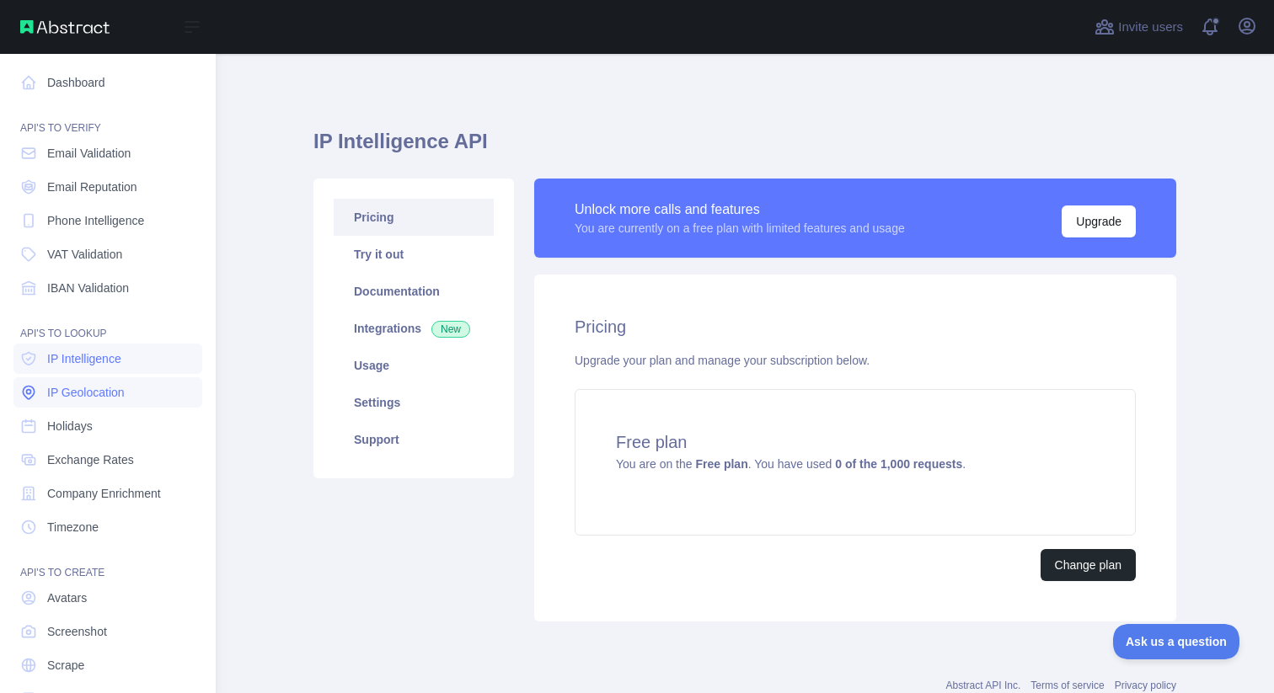
click at [146, 380] on link "IP Geolocation" at bounding box center [107, 392] width 189 height 30
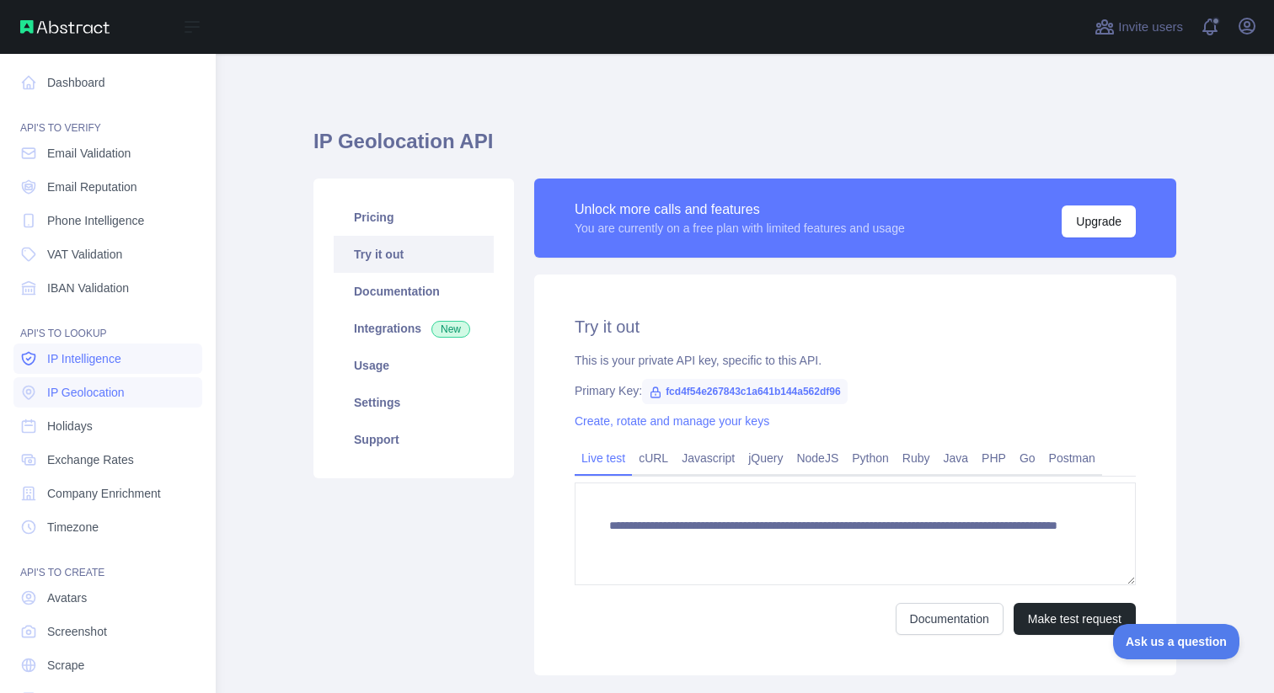
click at [138, 361] on link "IP Intelligence" at bounding box center [107, 359] width 189 height 30
click at [120, 391] on span "IP Geolocation" at bounding box center [86, 392] width 78 height 17
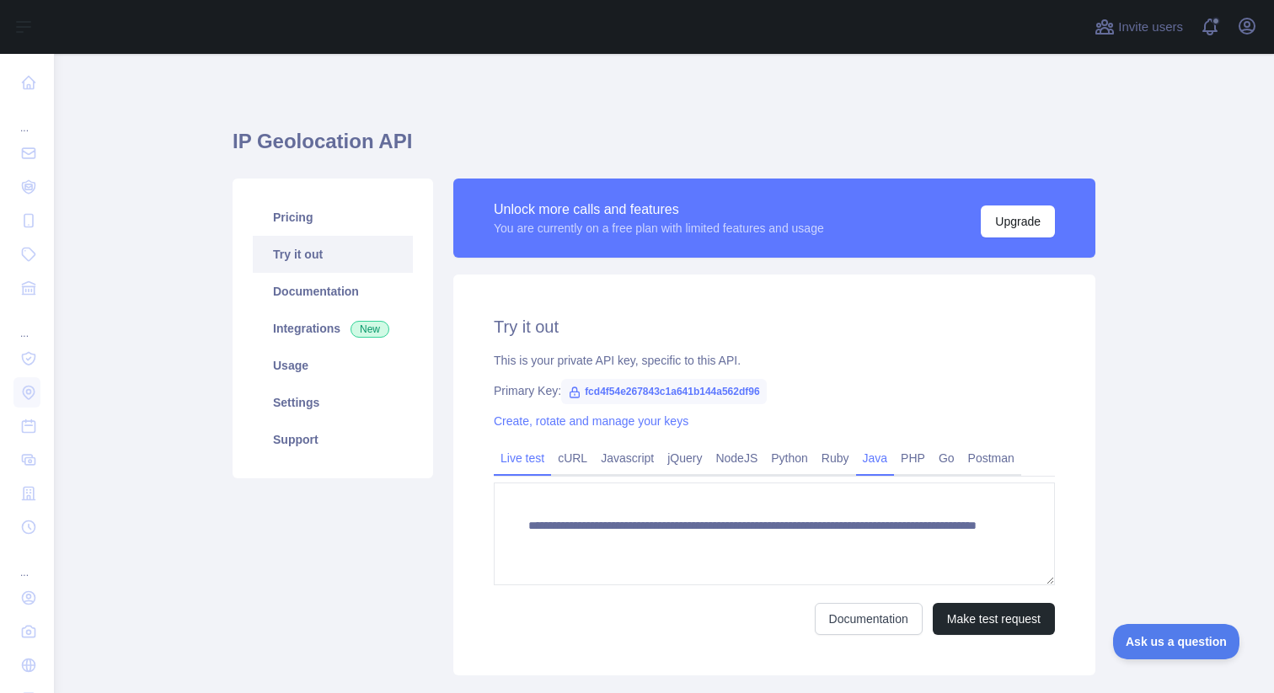
scroll to position [107, 0]
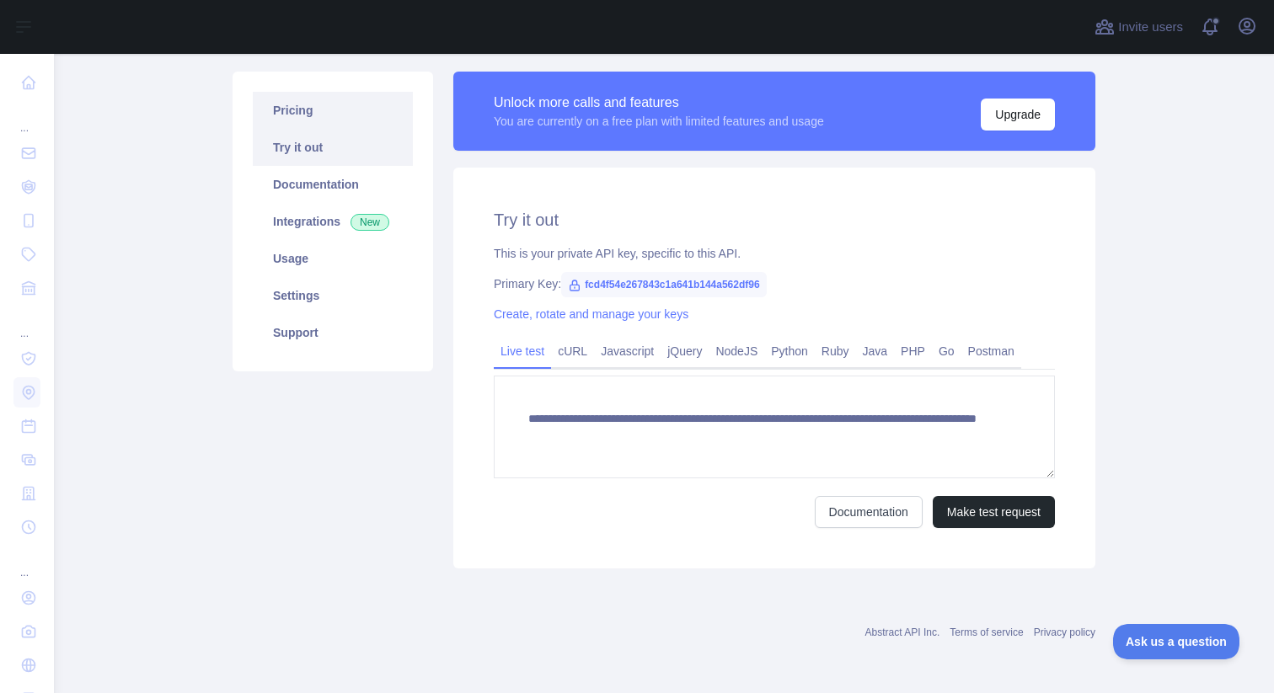
click at [329, 117] on link "Pricing" at bounding box center [333, 110] width 160 height 37
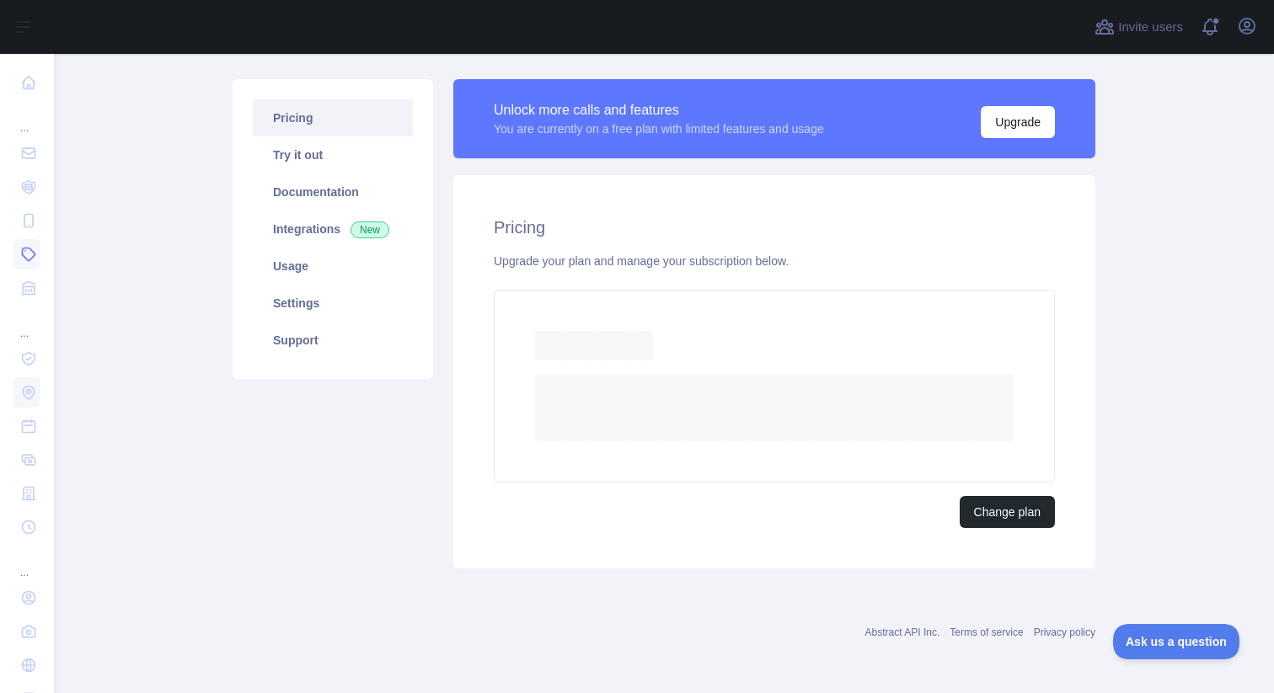
scroll to position [53, 0]
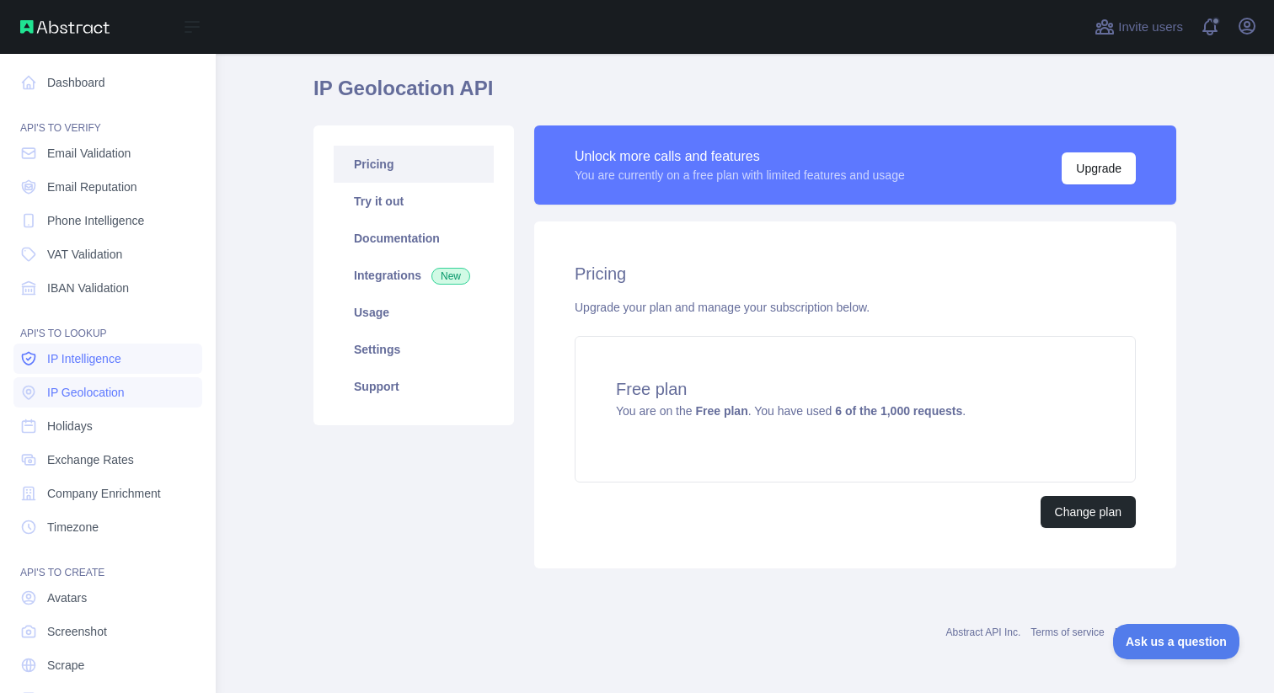
click at [120, 357] on span "IP Intelligence" at bounding box center [84, 359] width 74 height 17
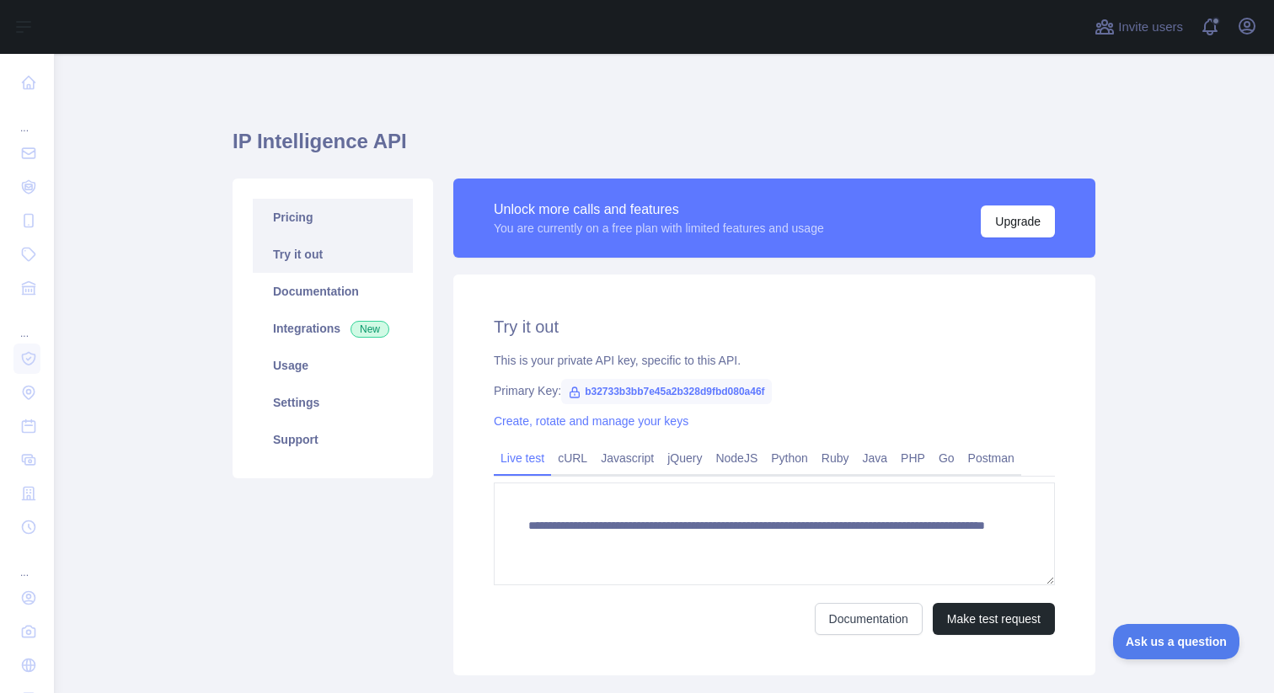
click at [317, 218] on link "Pricing" at bounding box center [333, 217] width 160 height 37
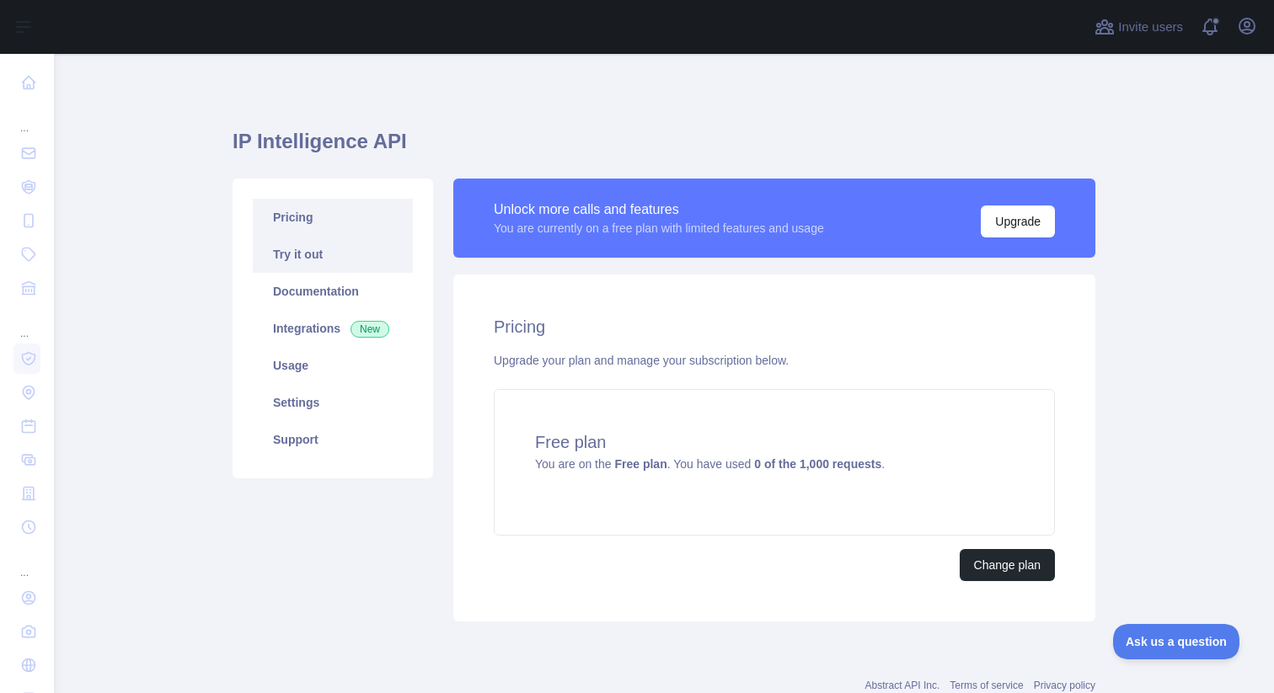
click at [297, 265] on link "Try it out" at bounding box center [333, 254] width 160 height 37
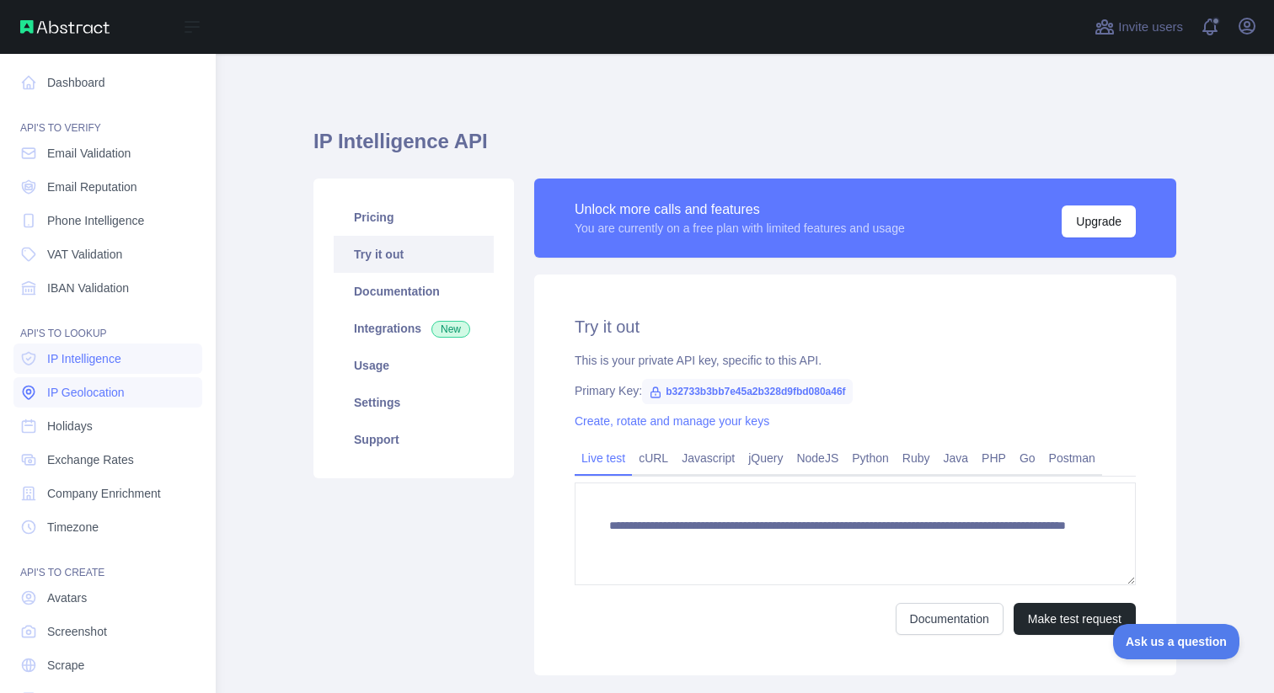
click at [120, 388] on span "IP Geolocation" at bounding box center [86, 392] width 78 height 17
click at [116, 353] on span "IP Intelligence" at bounding box center [84, 359] width 74 height 17
click at [136, 456] on link "Exchange Rates" at bounding box center [107, 460] width 189 height 30
click at [118, 349] on link "IP Intelligence" at bounding box center [107, 359] width 189 height 30
click at [129, 377] on link "IP Geolocation" at bounding box center [107, 392] width 189 height 30
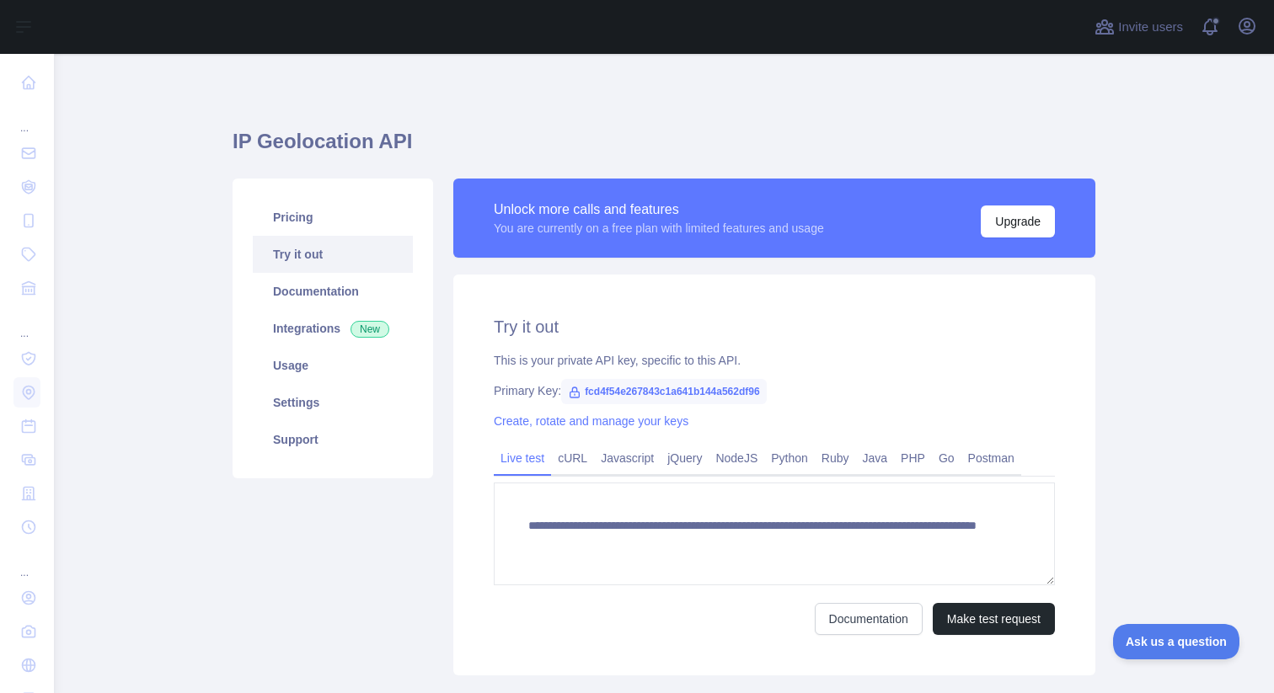
scroll to position [107, 0]
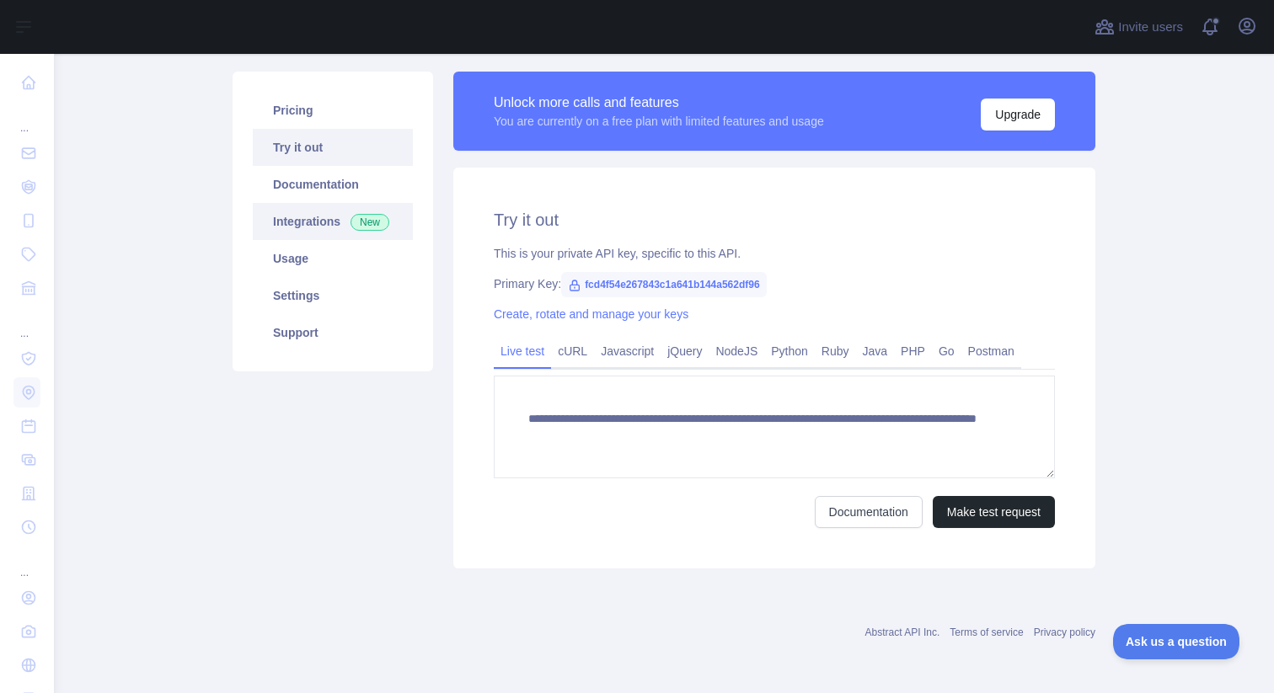
click at [297, 217] on link "Integrations New" at bounding box center [333, 221] width 160 height 37
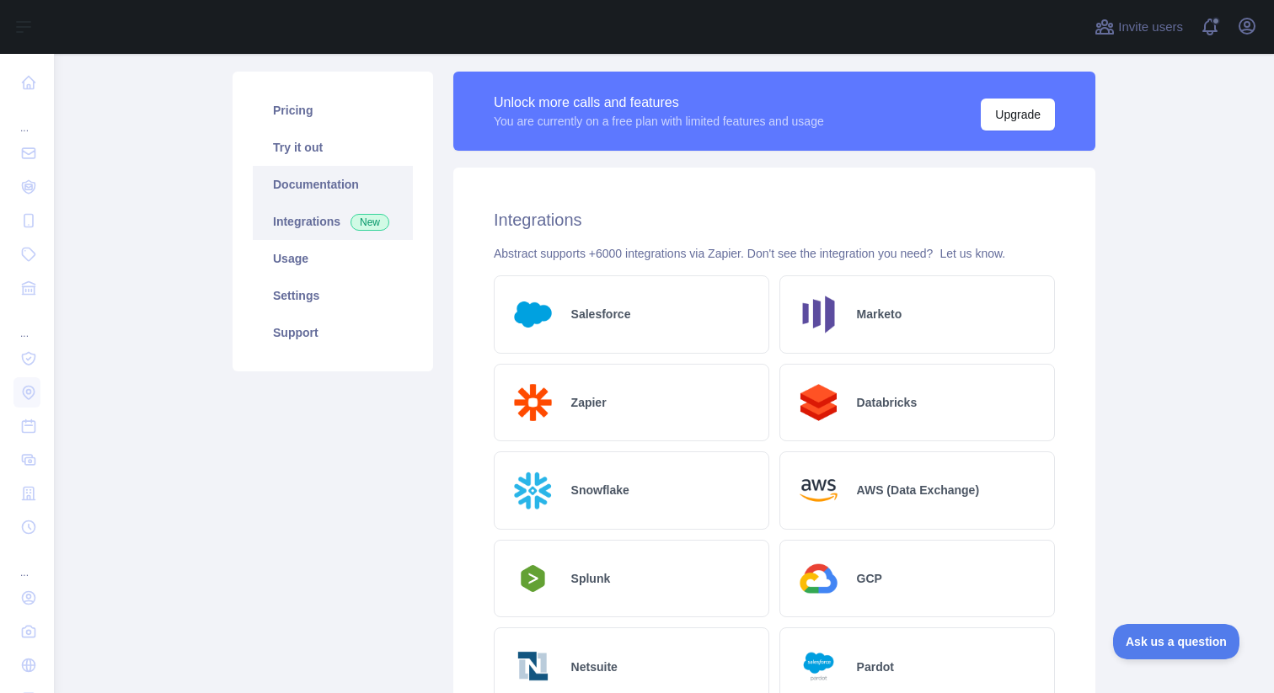
click at [305, 183] on link "Documentation" at bounding box center [333, 184] width 160 height 37
click at [297, 263] on link "Usage" at bounding box center [333, 258] width 160 height 37
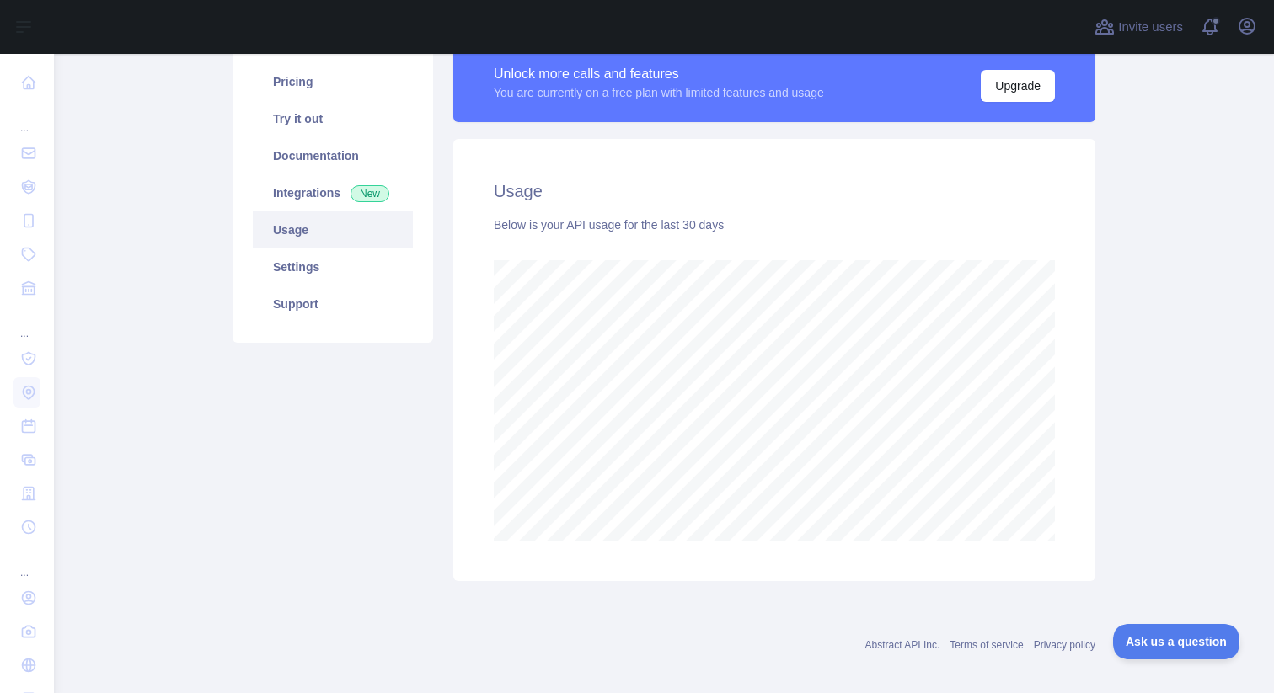
scroll to position [148, 0]
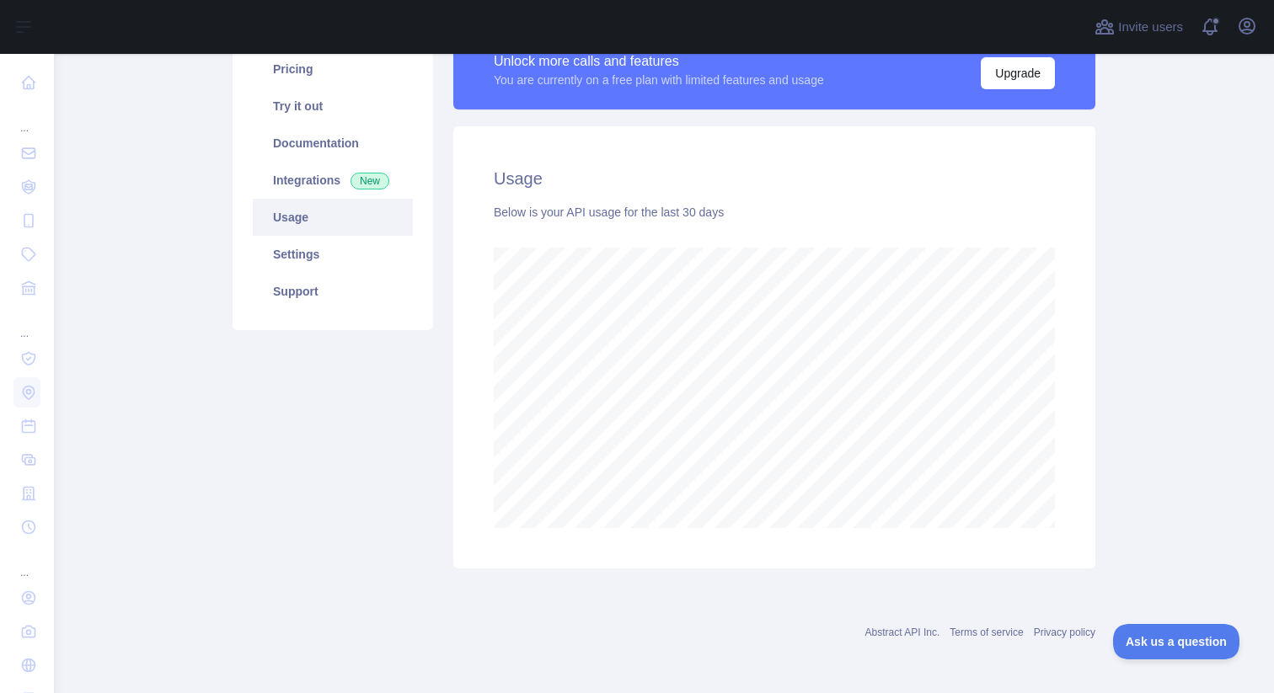
click at [1206, 345] on main "IP Geolocation API Pricing Try it out Documentation Integrations New Usage Sett…" at bounding box center [664, 374] width 1220 height 640
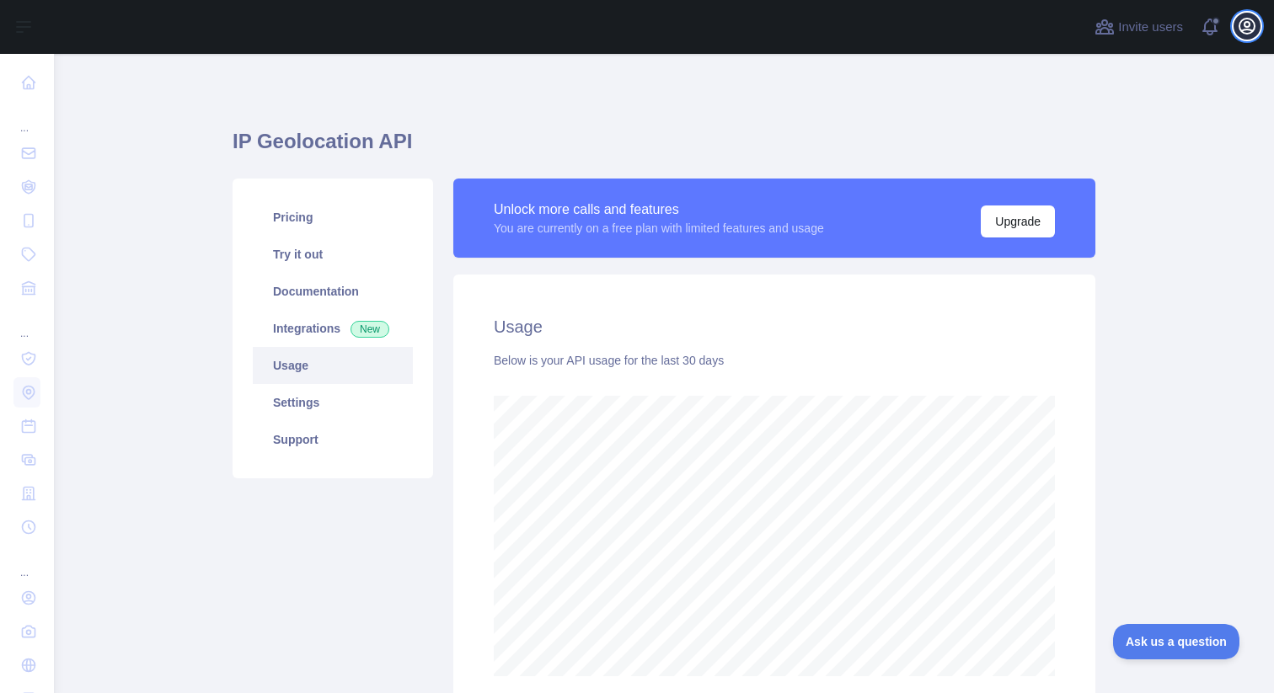
click at [1247, 24] on icon "button" at bounding box center [1247, 26] width 20 height 20
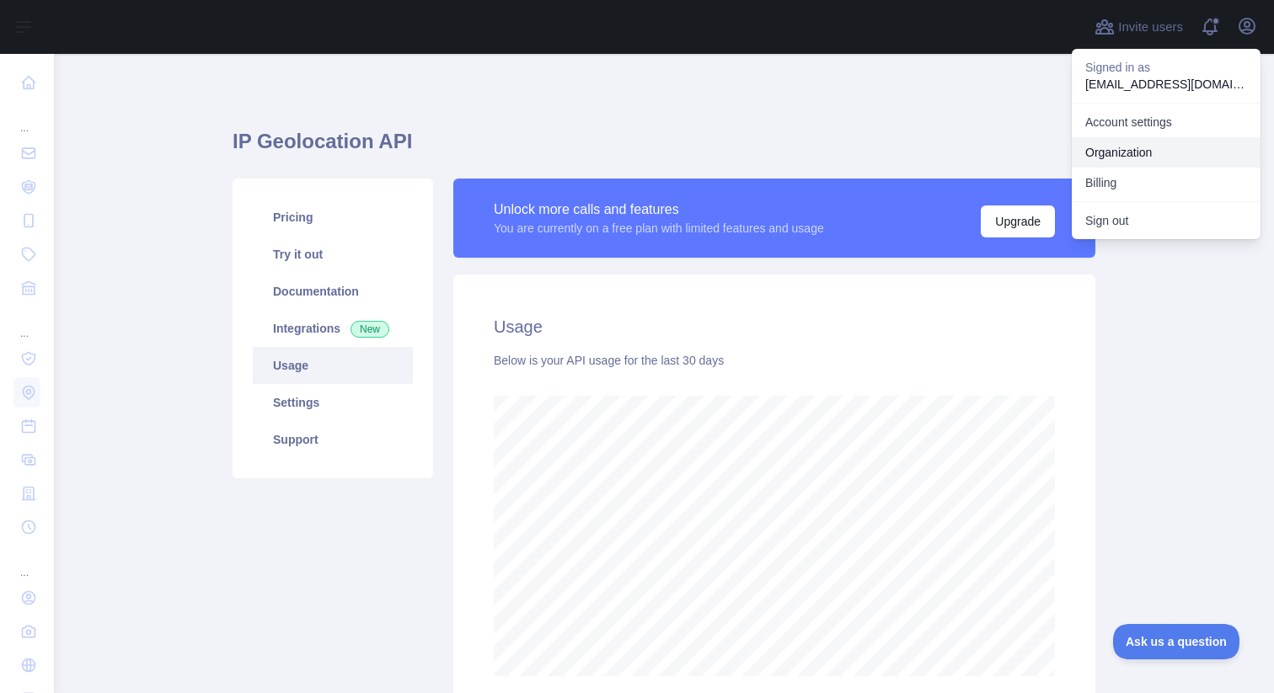
click at [1164, 144] on link "Organization" at bounding box center [1166, 152] width 189 height 30
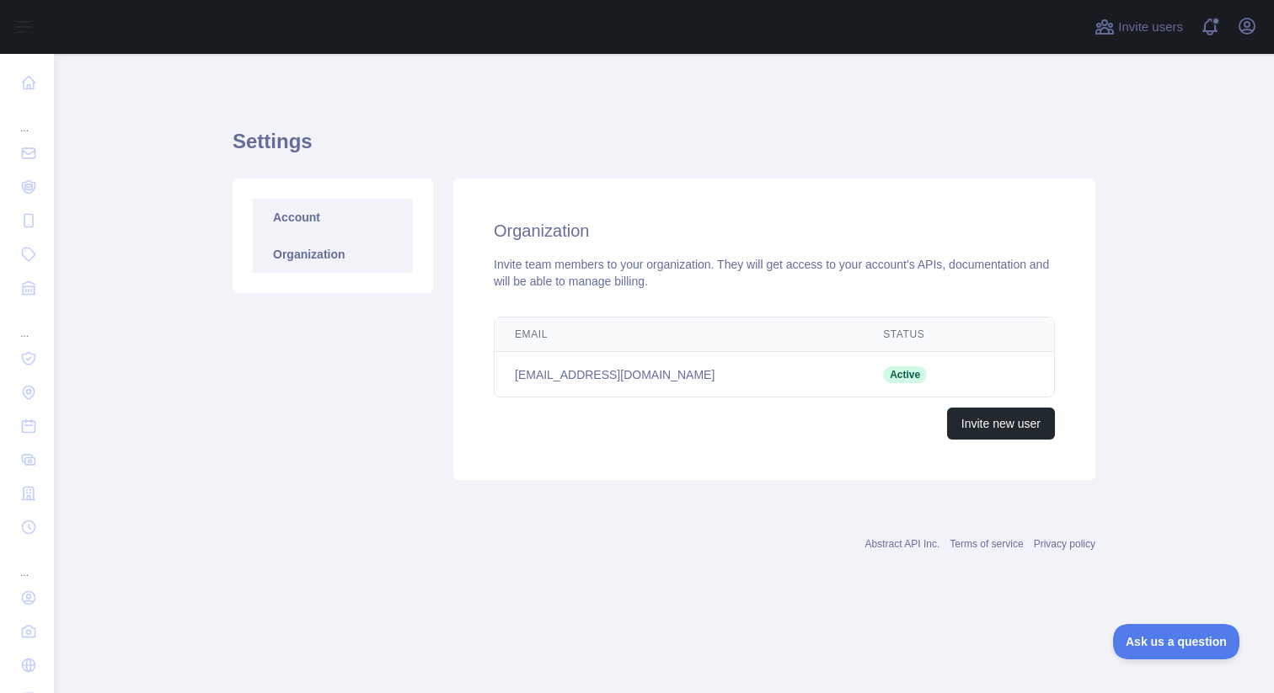
click at [350, 208] on link "Account" at bounding box center [333, 217] width 160 height 37
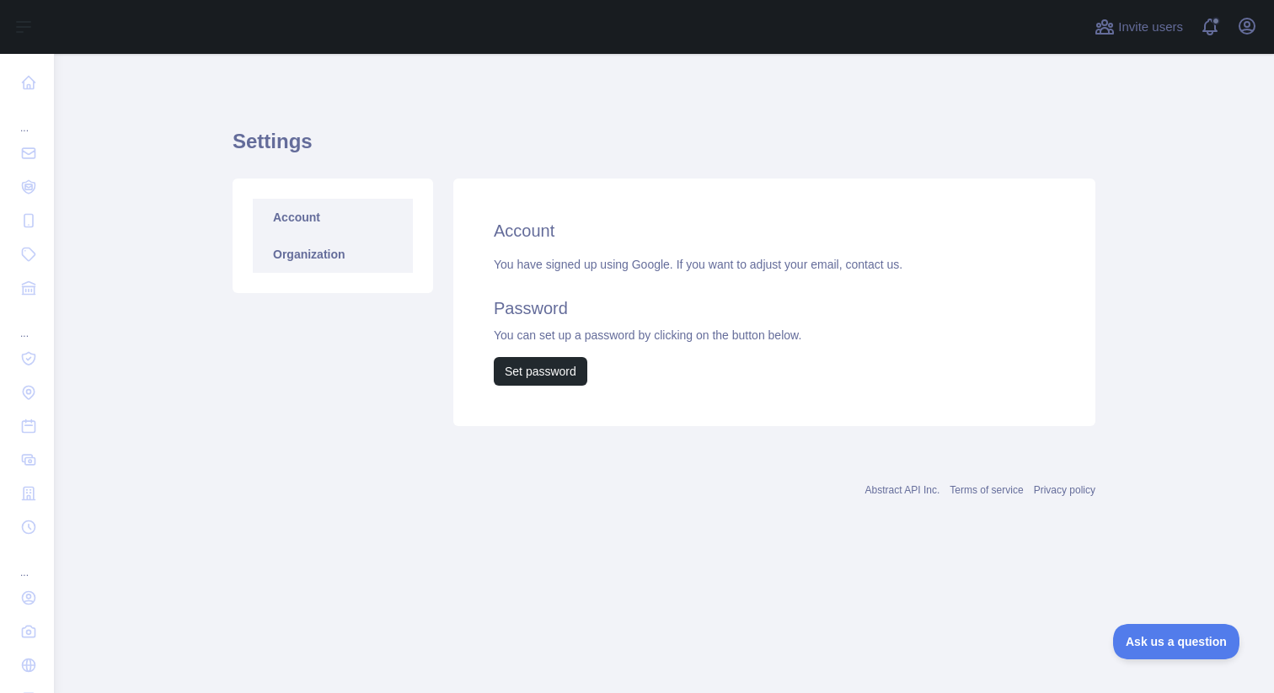
click at [348, 246] on link "Organization" at bounding box center [333, 254] width 160 height 37
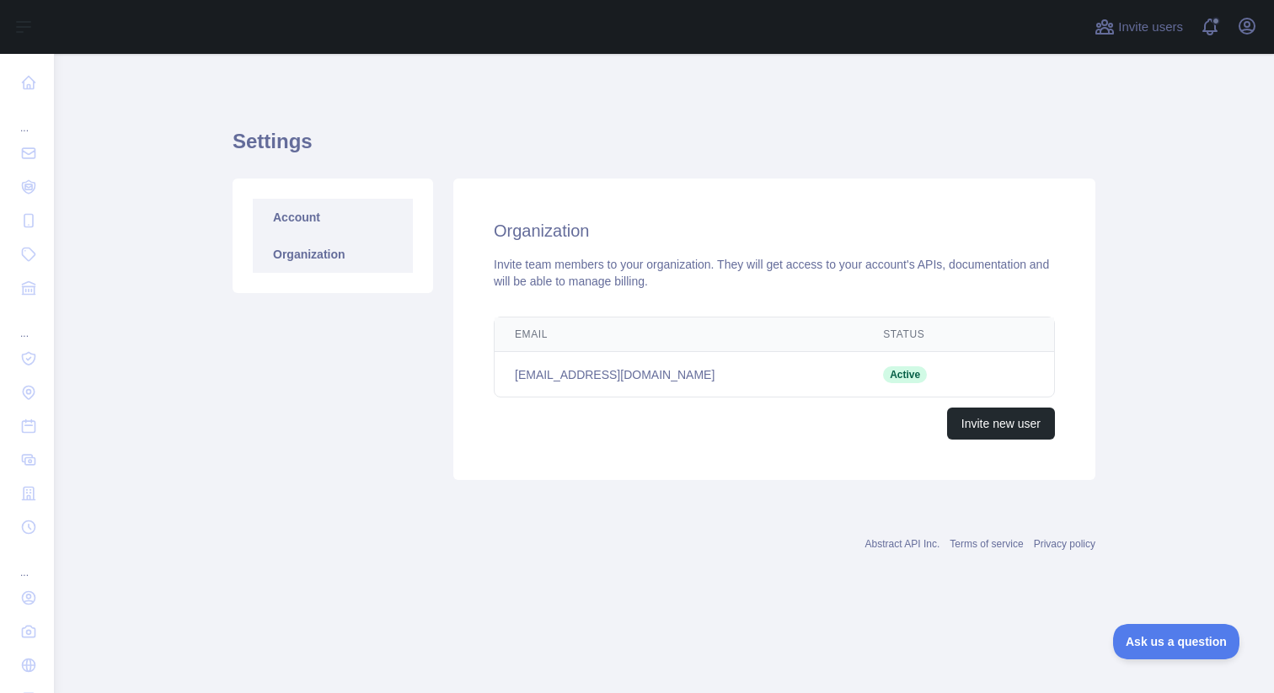
click at [355, 216] on link "Account" at bounding box center [333, 217] width 160 height 37
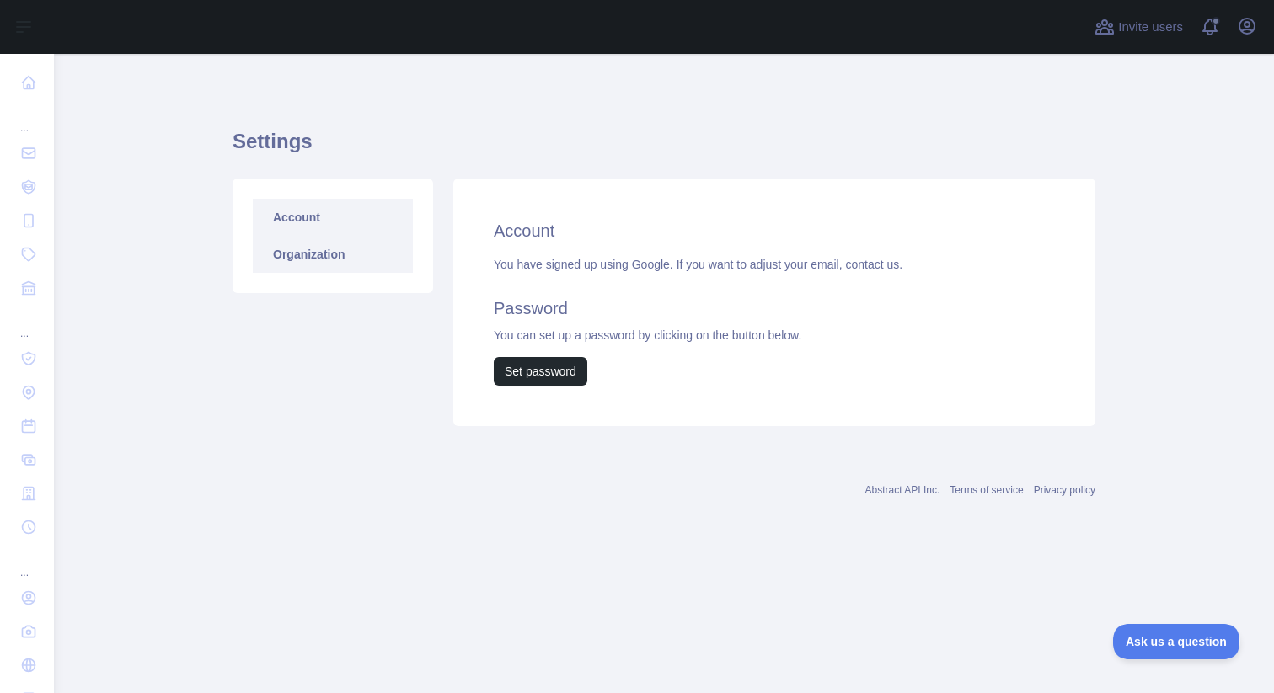
click at [356, 239] on link "Organization" at bounding box center [333, 254] width 160 height 37
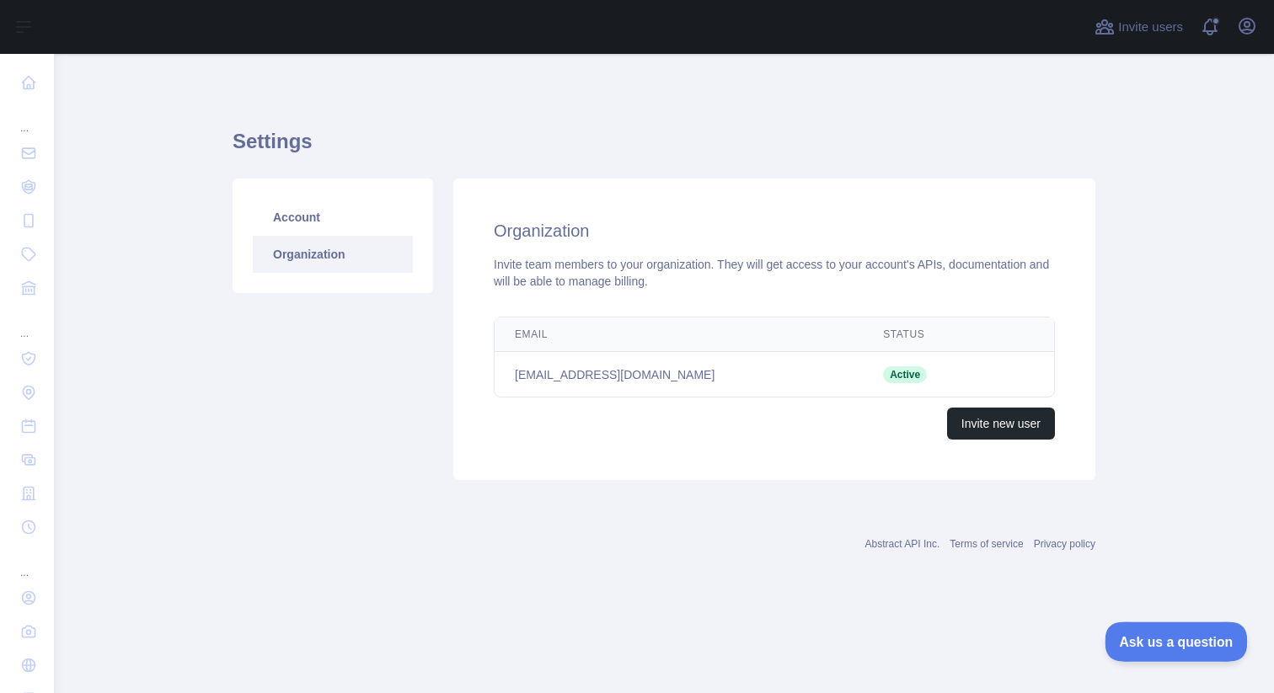
click at [1137, 650] on button "Ask us a question" at bounding box center [1168, 639] width 126 height 35
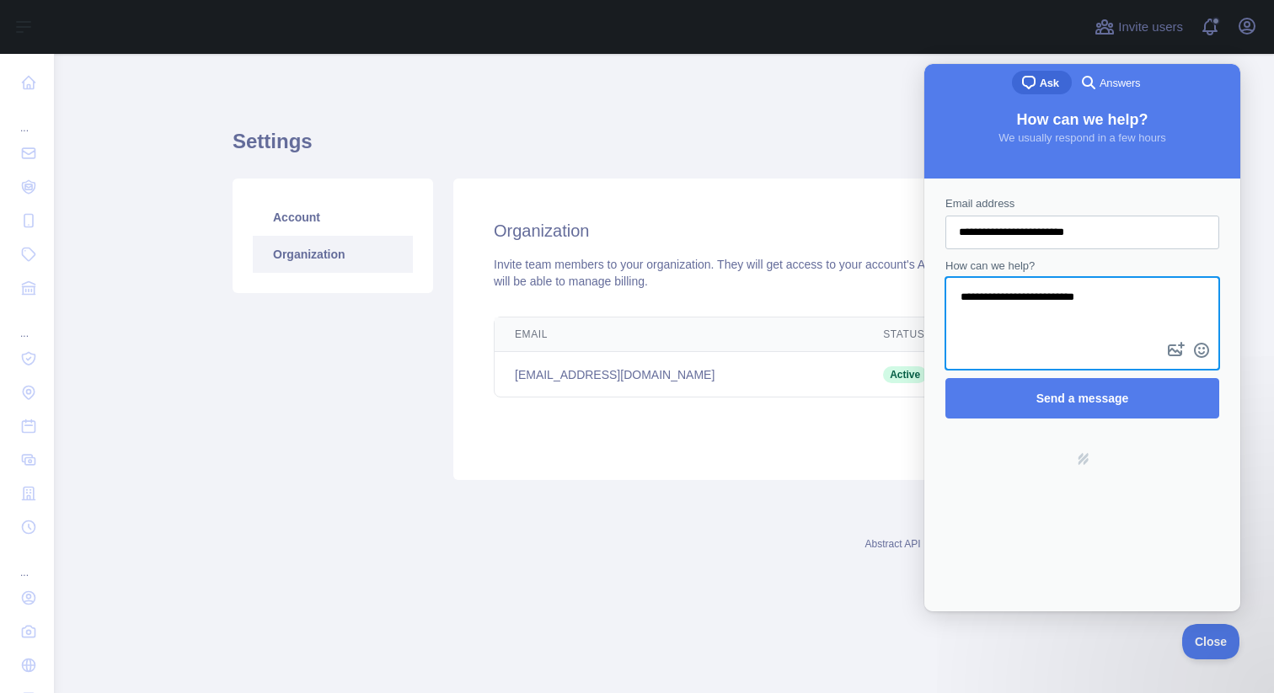
click at [1027, 301] on textarea "**********" at bounding box center [1082, 309] width 270 height 60
paste textarea "**********"
type textarea "**********"
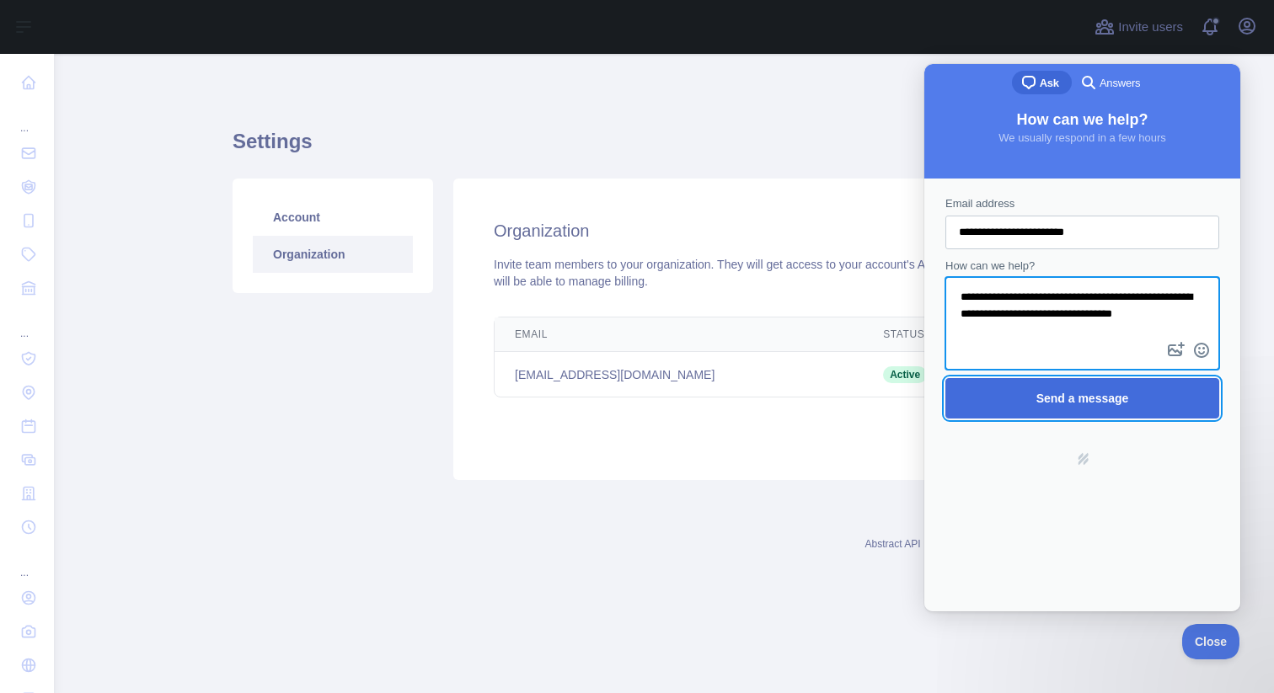
click at [1054, 394] on span "Send a message" at bounding box center [1082, 398] width 93 height 13
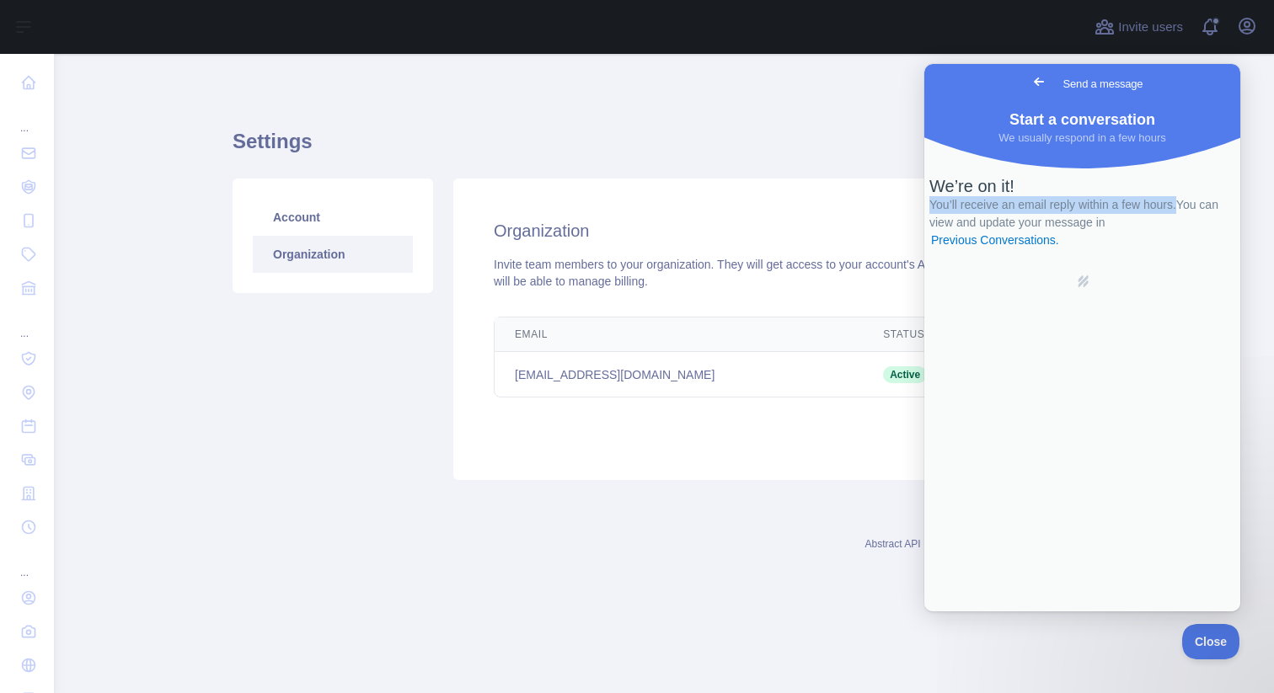
drag, startPoint x: 1212, startPoint y: 281, endPoint x: 924, endPoint y: 276, distance: 287.4
click at [924, 276] on div "We’re on it! You’ll receive an email reply within a few hours. You can view and…" at bounding box center [1082, 379] width 316 height 466
copy span "You’ll receive an email reply within a few hours."
click at [1029, 83] on span "Go back" at bounding box center [1039, 82] width 20 height 20
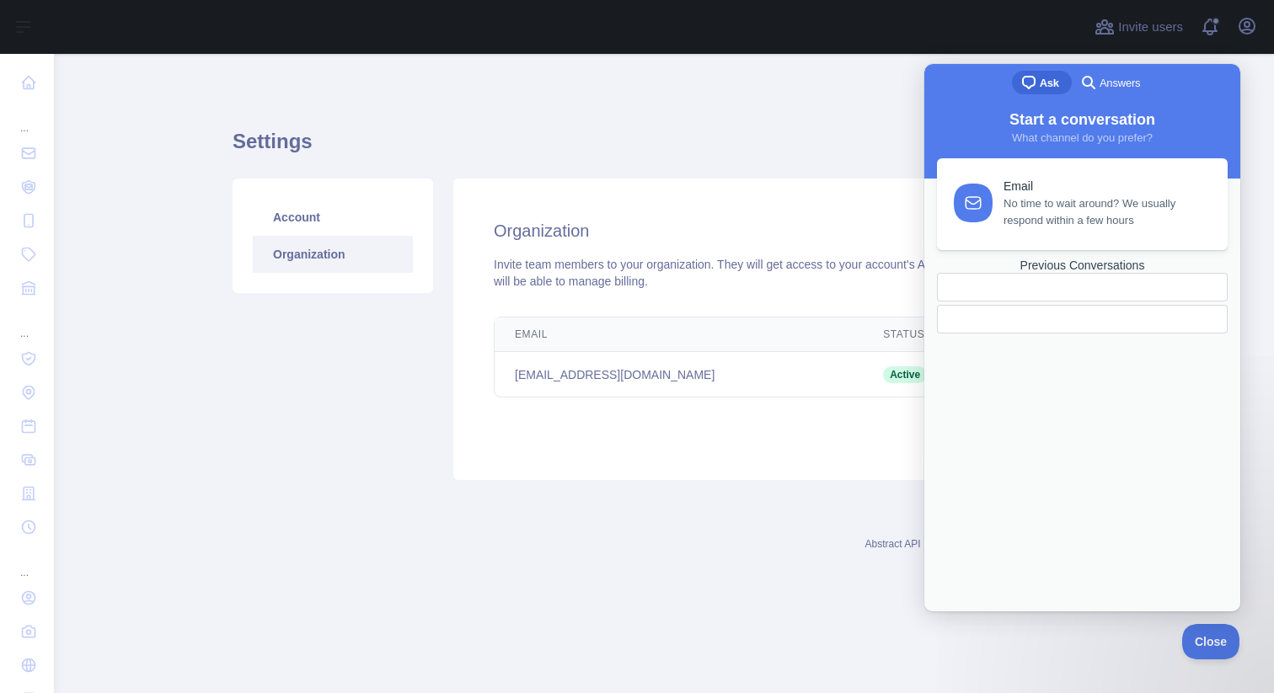
click at [1053, 215] on span "No time to wait around? We usually respond within a few hours" at bounding box center [1106, 212] width 205 height 34
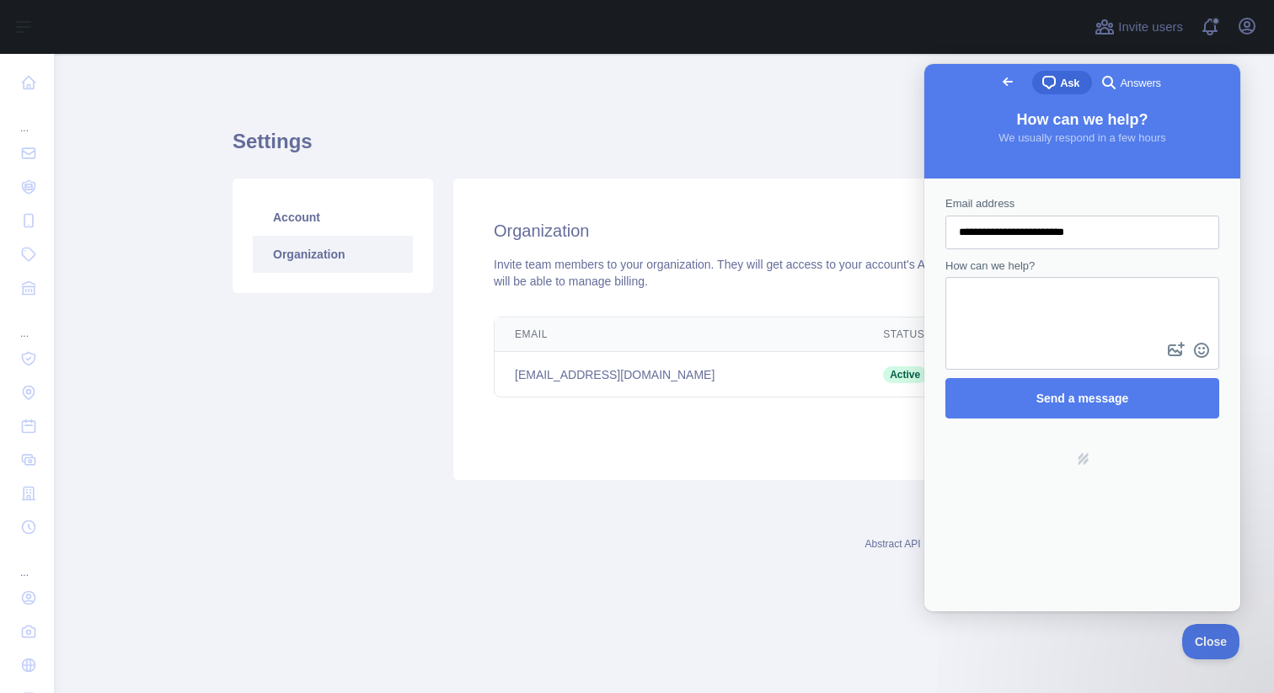
click at [998, 75] on span "Go back" at bounding box center [1008, 82] width 20 height 20
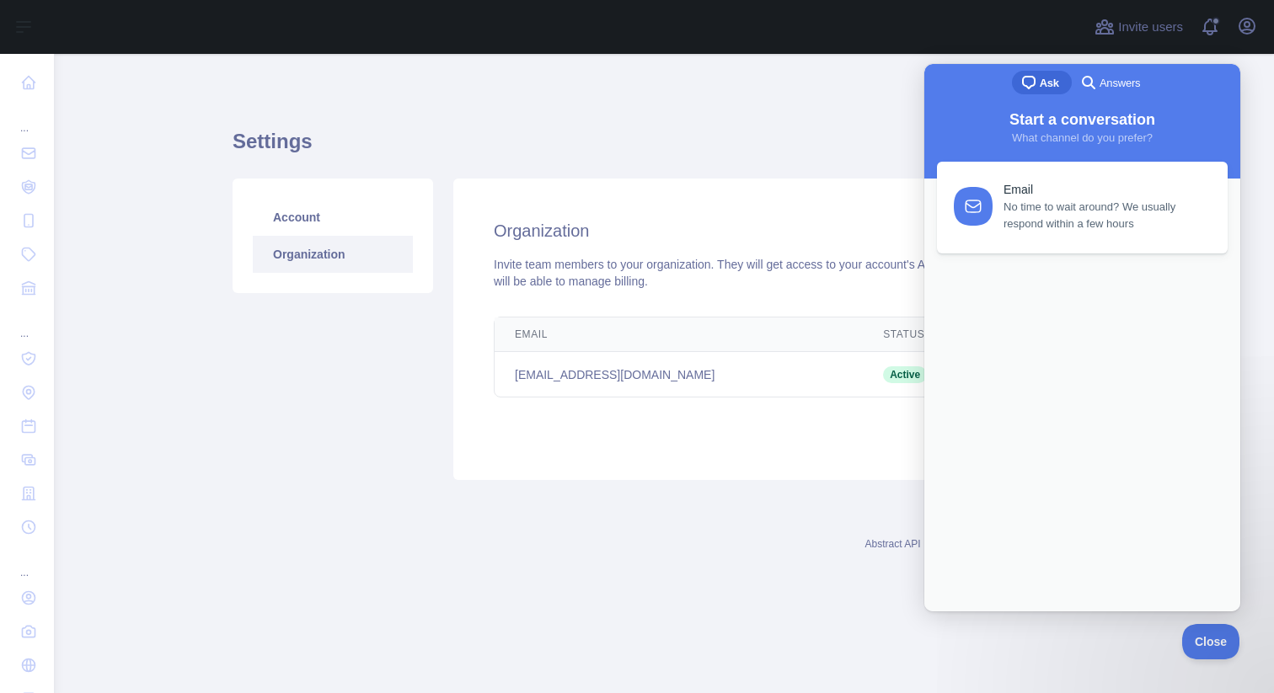
click at [793, 110] on div "Settings Account Organization Organization Invite team members to your organiza…" at bounding box center [664, 298] width 863 height 409
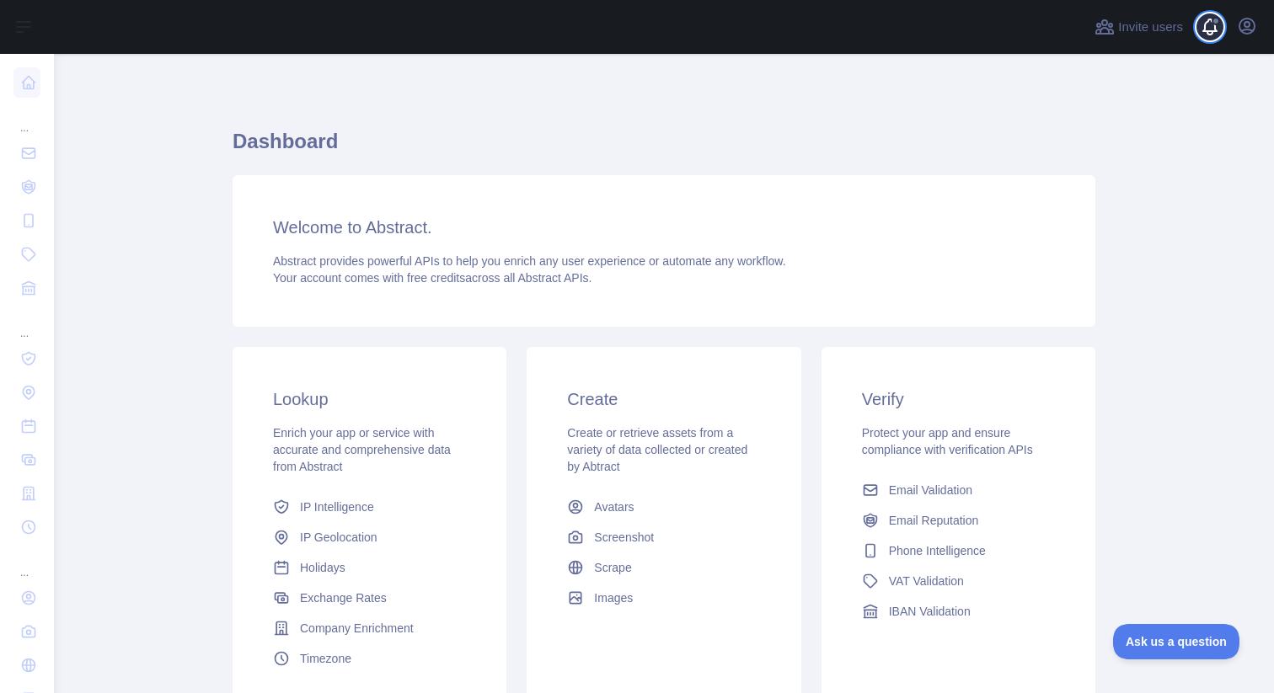
click at [1208, 24] on span at bounding box center [1217, 27] width 34 height 54
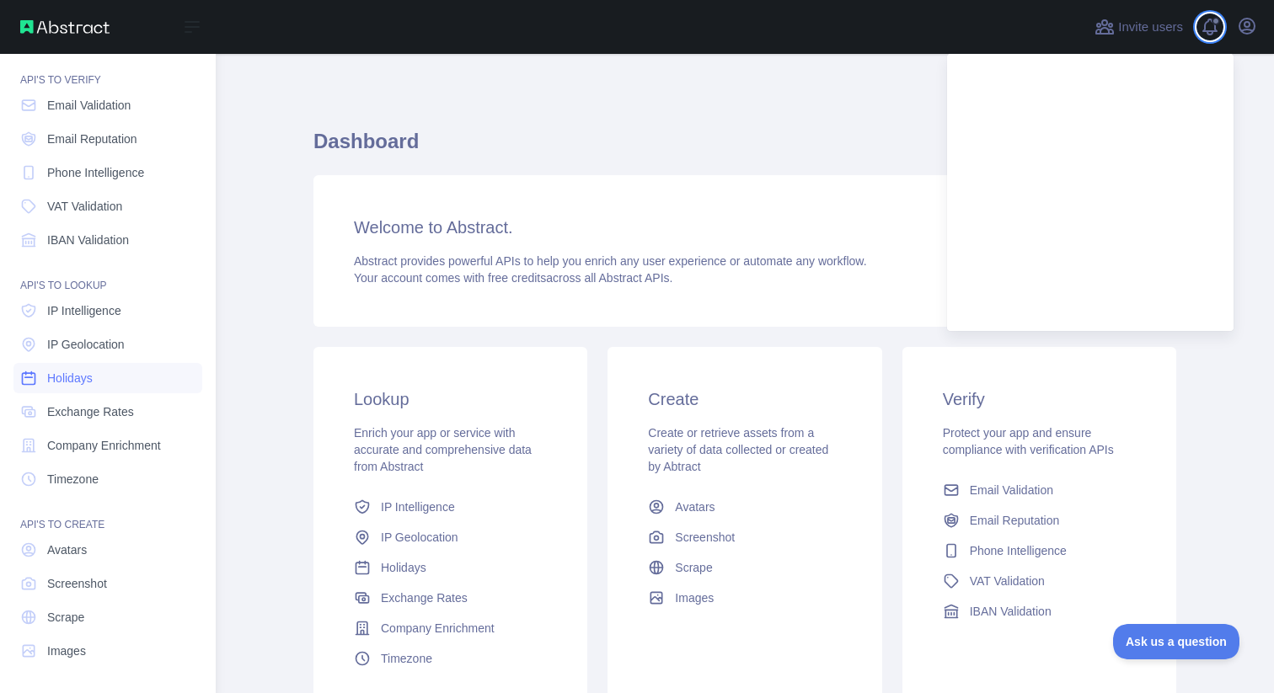
scroll to position [47, 0]
click at [119, 451] on span "Company Enrichment" at bounding box center [104, 446] width 114 height 17
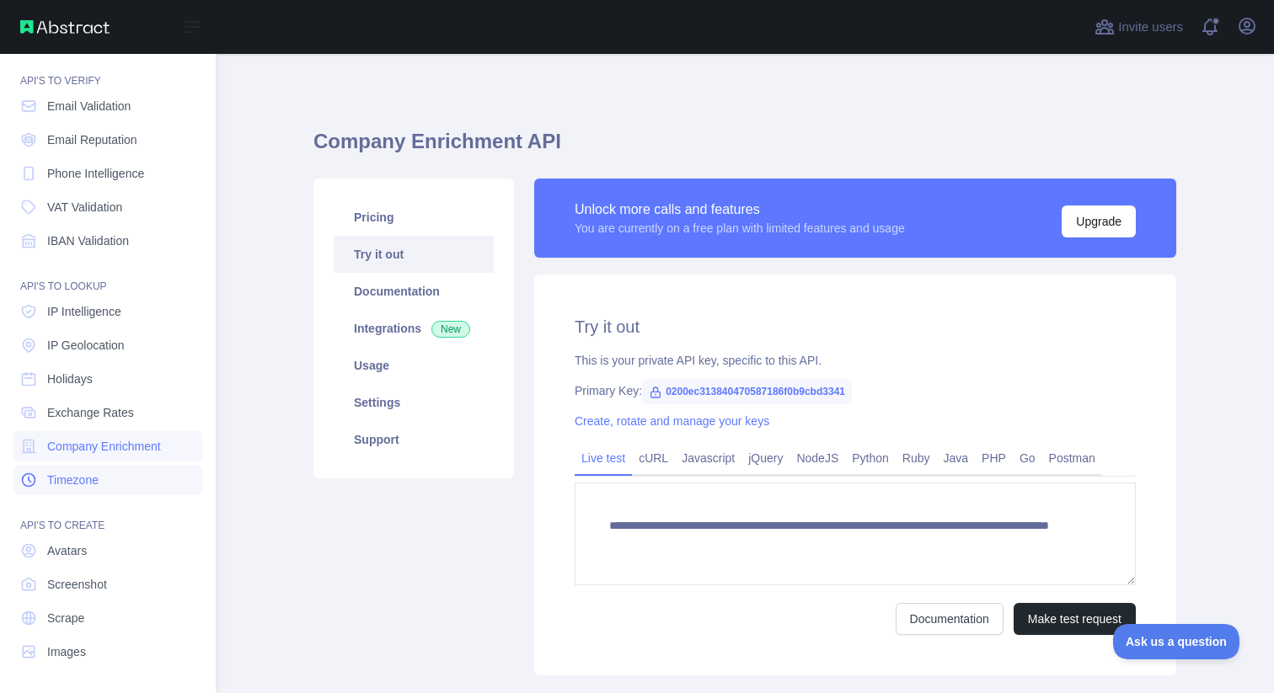
click at [122, 476] on link "Timezone" at bounding box center [107, 480] width 189 height 30
click at [119, 317] on span "IP Intelligence" at bounding box center [84, 310] width 74 height 17
click at [158, 361] on nav "Dashboard API'S TO VERIFY Email Validation Email Reputation Phone Intelligence …" at bounding box center [107, 336] width 189 height 661
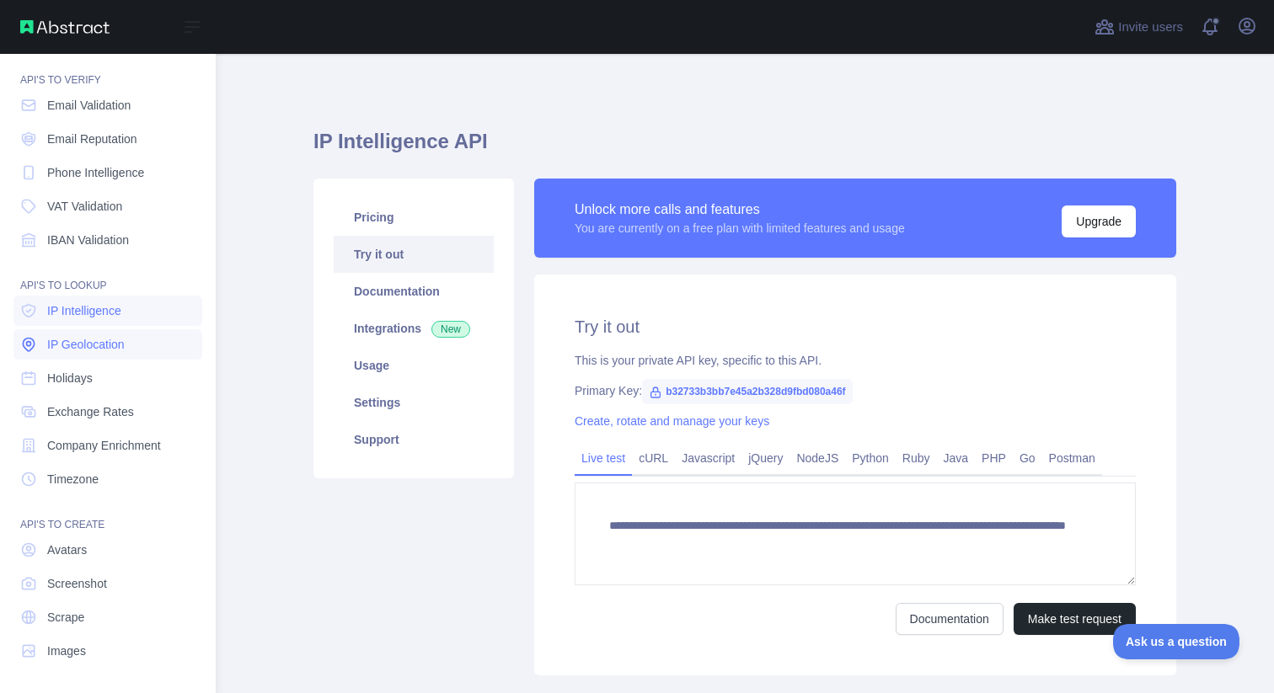
click at [125, 350] on span "IP Geolocation" at bounding box center [86, 344] width 78 height 17
click at [127, 371] on link "Holidays" at bounding box center [107, 378] width 189 height 30
click at [132, 316] on link "IP Intelligence" at bounding box center [107, 311] width 189 height 30
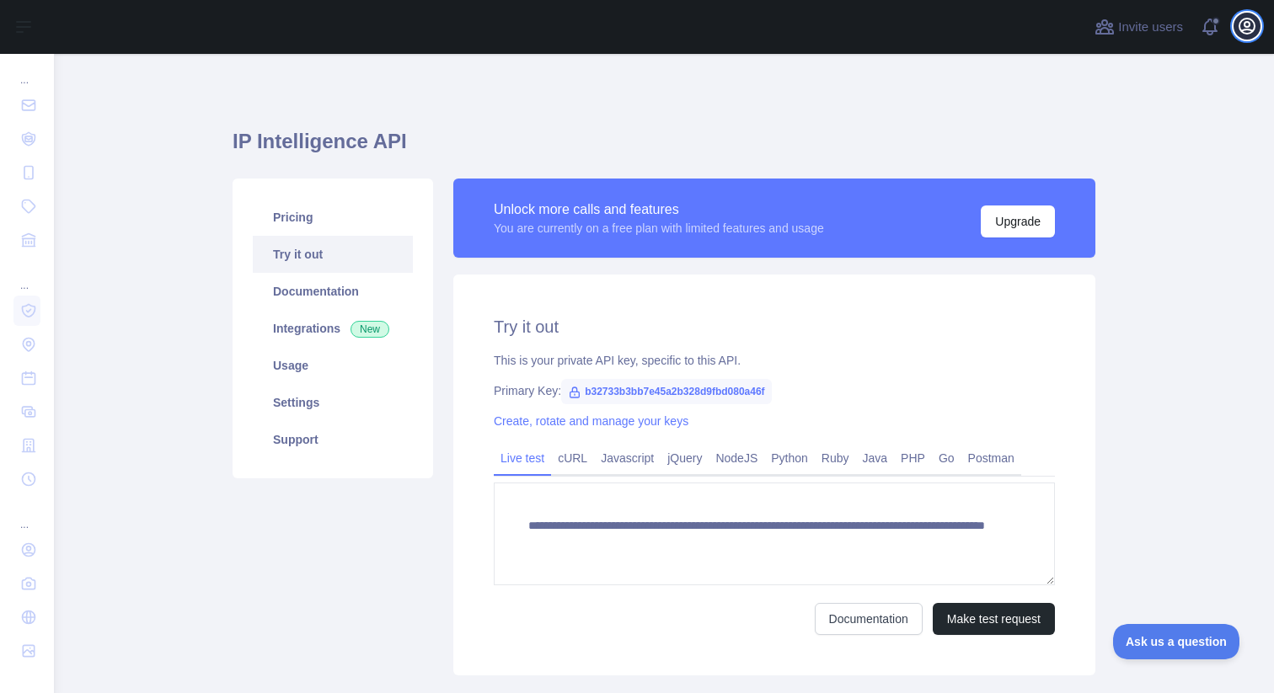
click at [1251, 23] on icon "button" at bounding box center [1247, 26] width 20 height 20
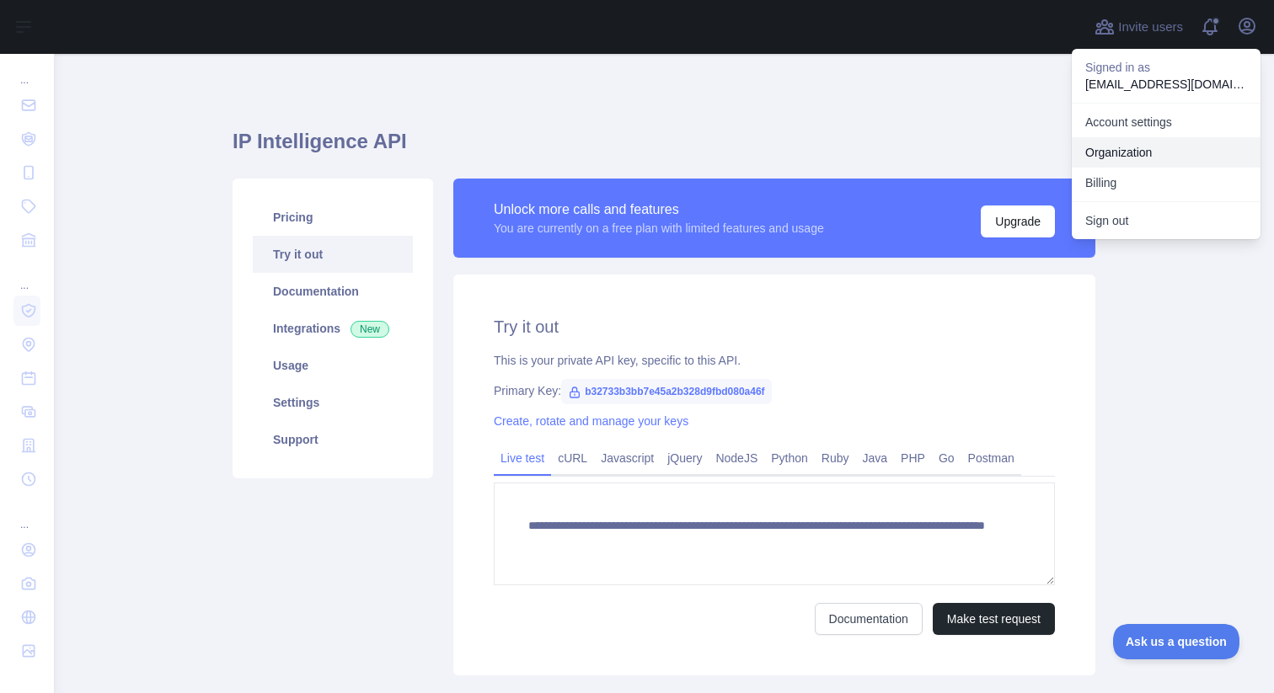
click at [1132, 154] on link "Organization" at bounding box center [1166, 152] width 189 height 30
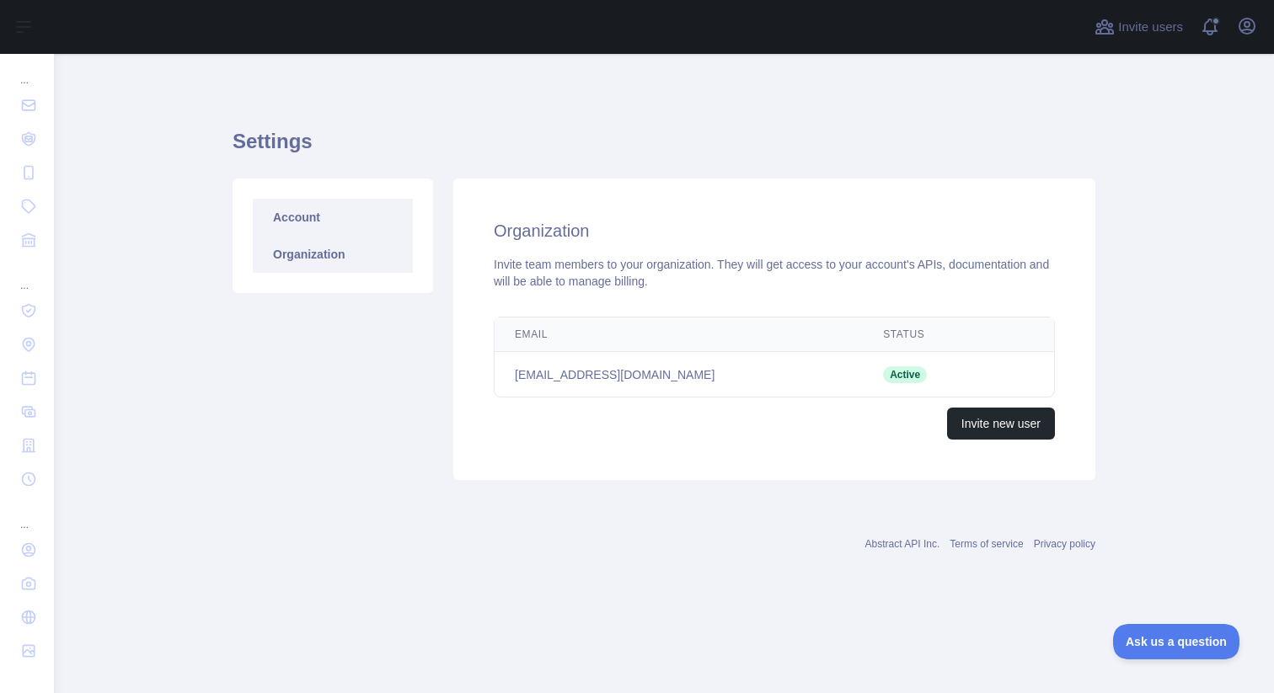
click at [352, 206] on link "Account" at bounding box center [333, 217] width 160 height 37
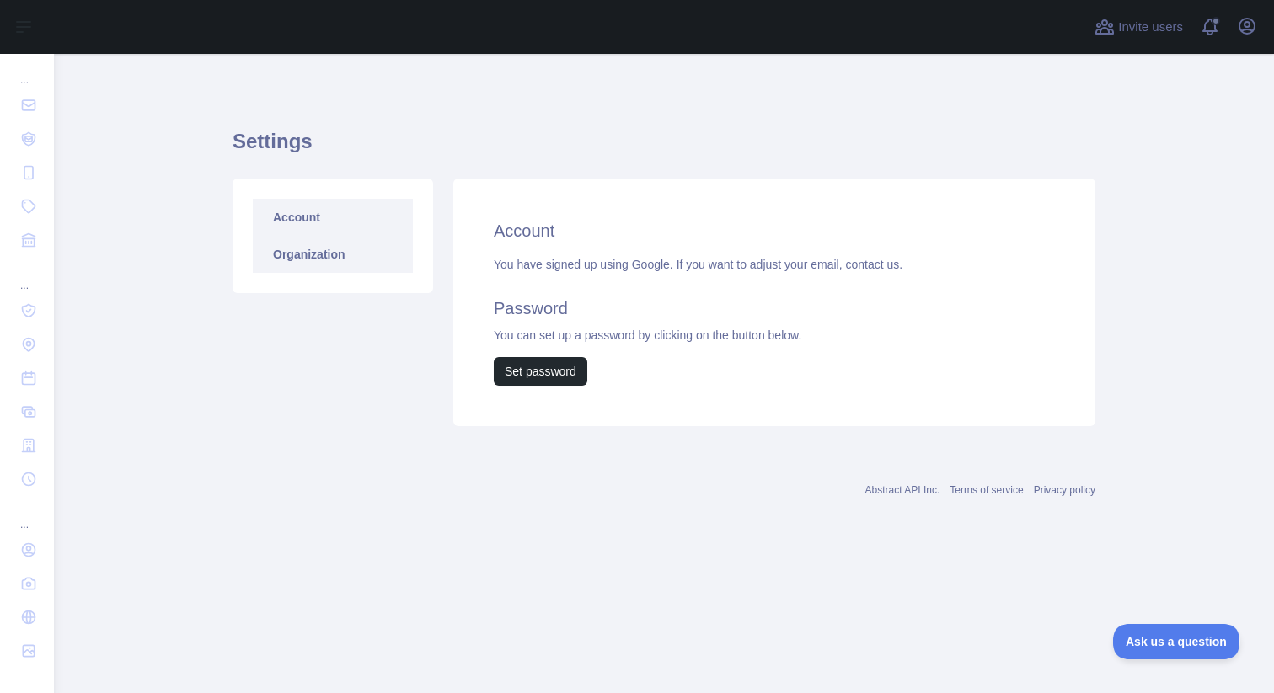
click at [359, 250] on link "Organization" at bounding box center [333, 254] width 160 height 37
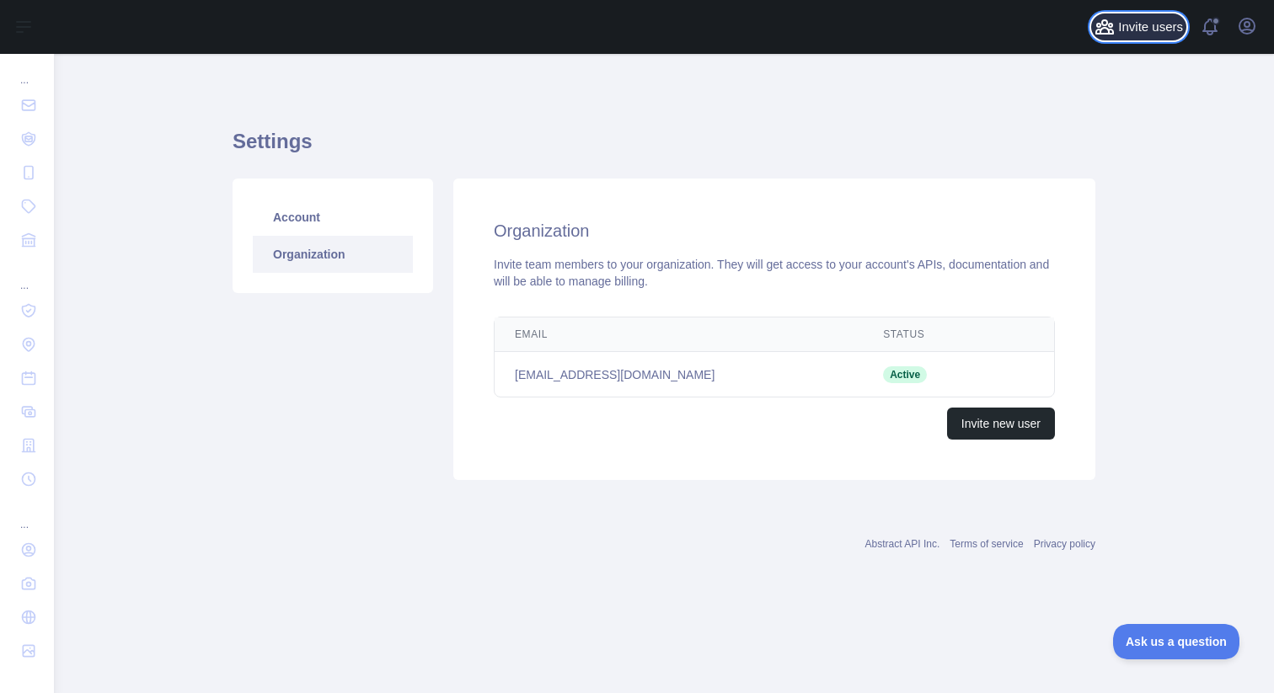
click at [1158, 24] on span "Invite users" at bounding box center [1150, 27] width 65 height 19
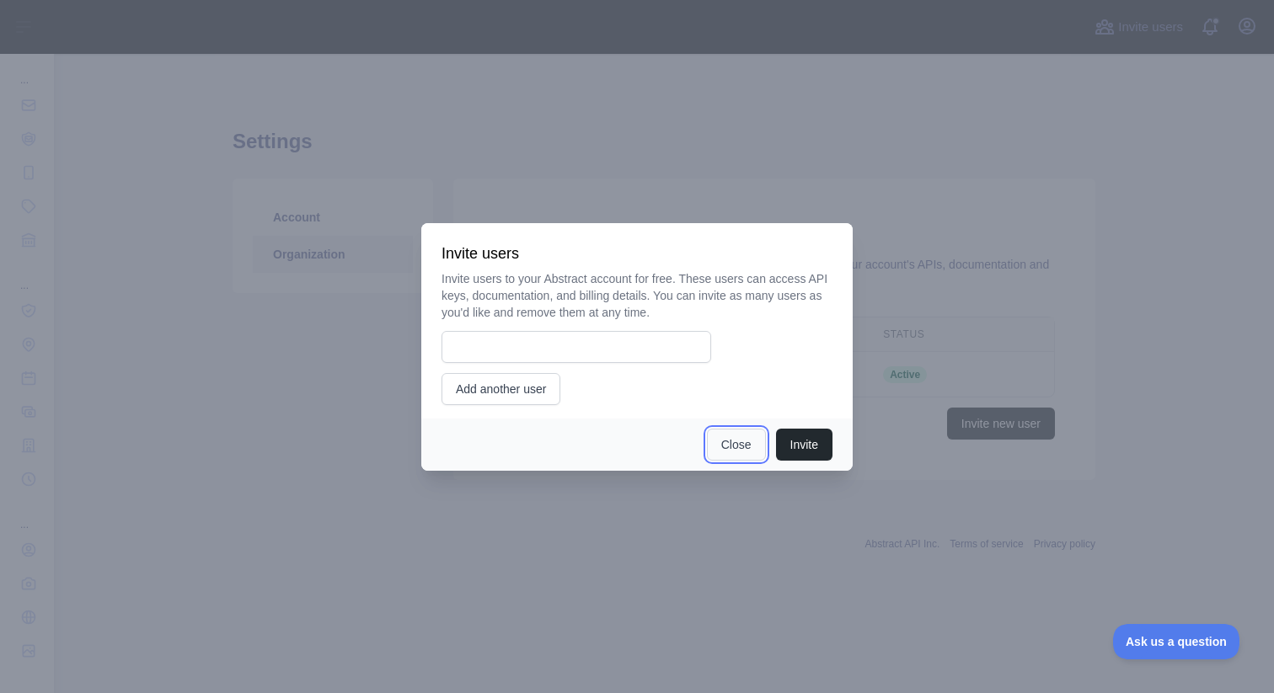
click at [736, 451] on button "Close" at bounding box center [736, 445] width 59 height 32
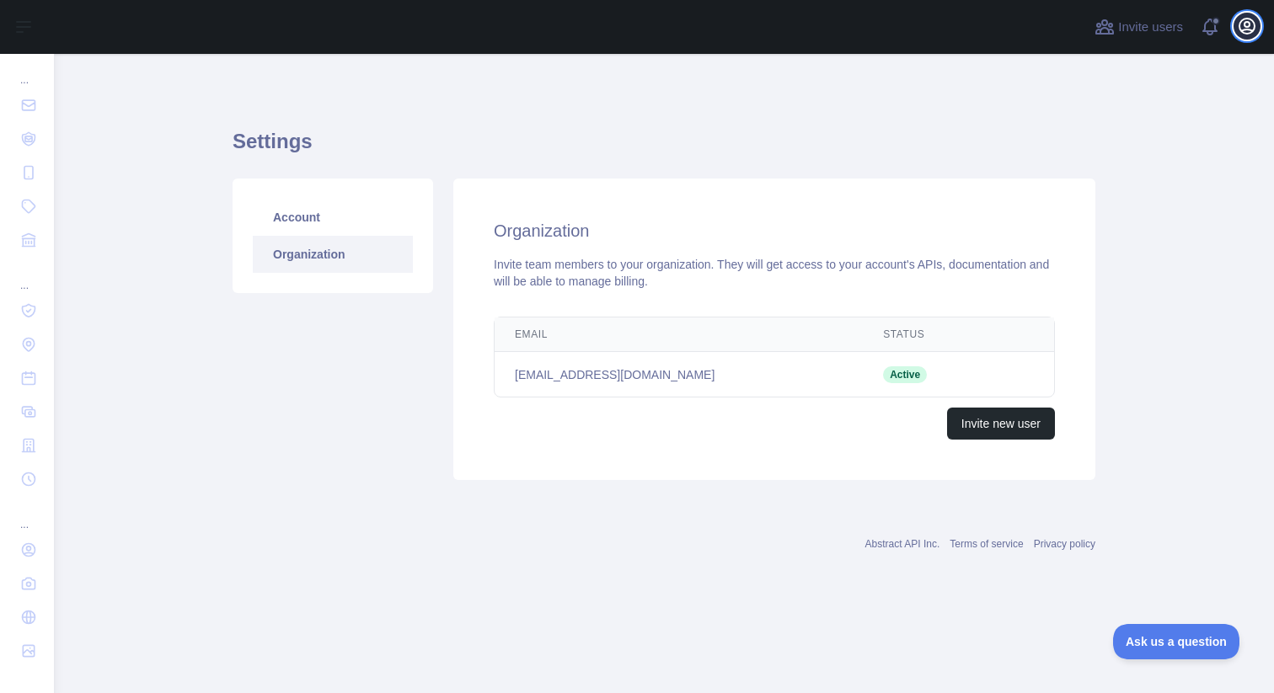
click at [1246, 30] on icon "button" at bounding box center [1247, 26] width 20 height 20
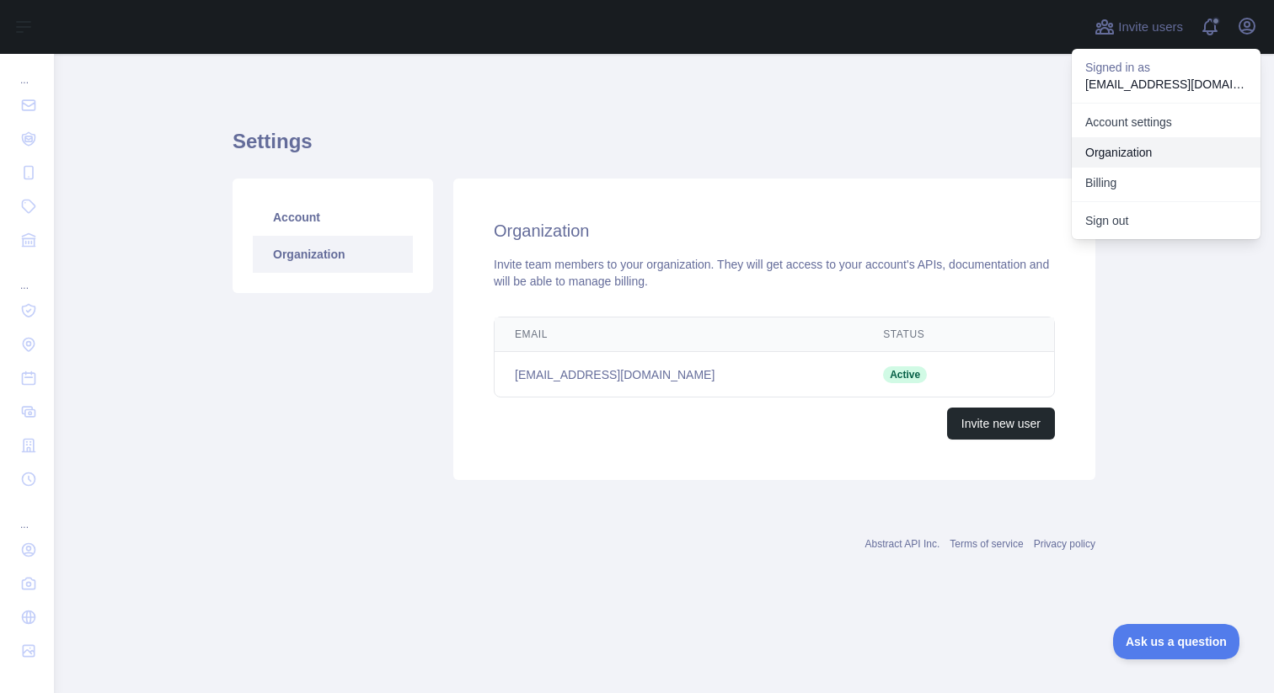
click at [1148, 151] on link "Organization" at bounding box center [1166, 152] width 189 height 30
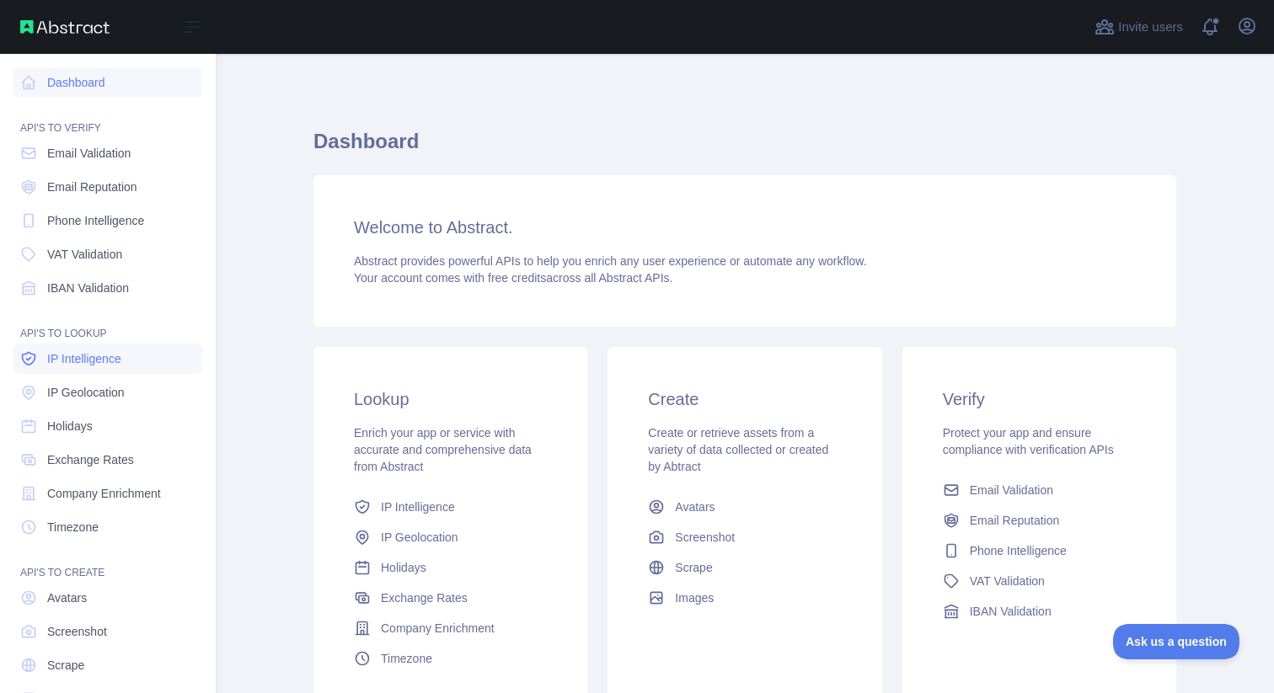
scroll to position [48, 0]
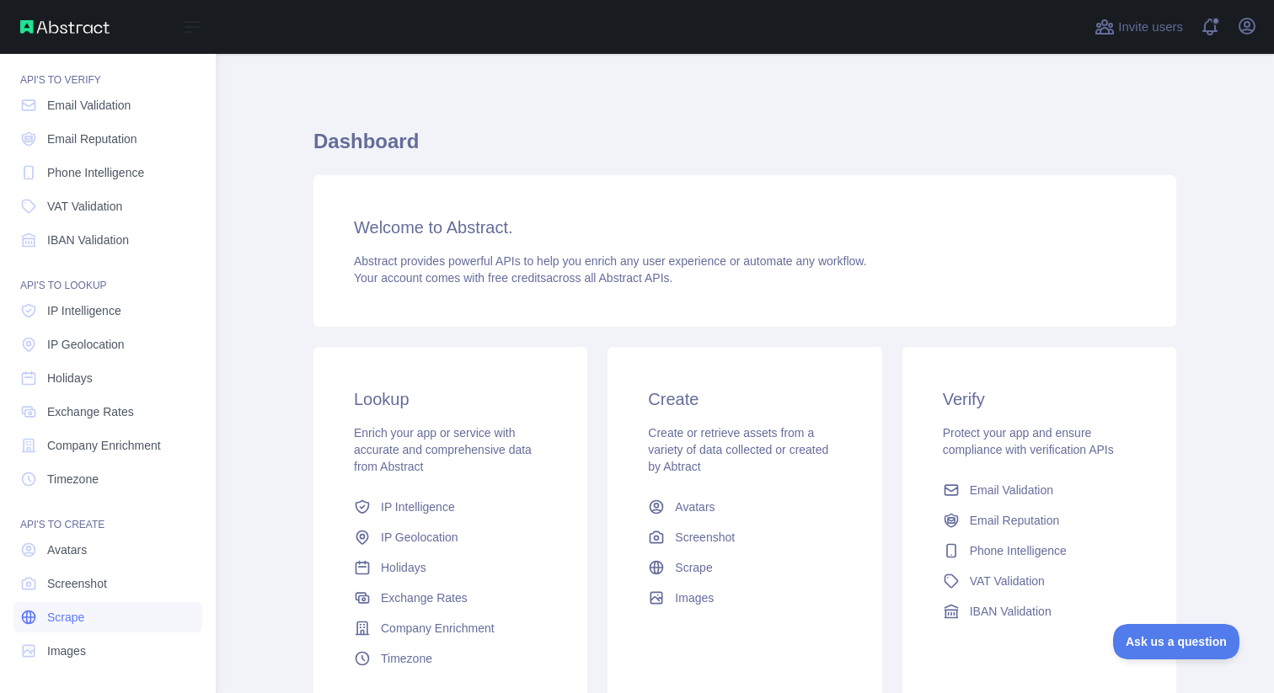
click at [86, 615] on link "Scrape" at bounding box center [107, 617] width 189 height 30
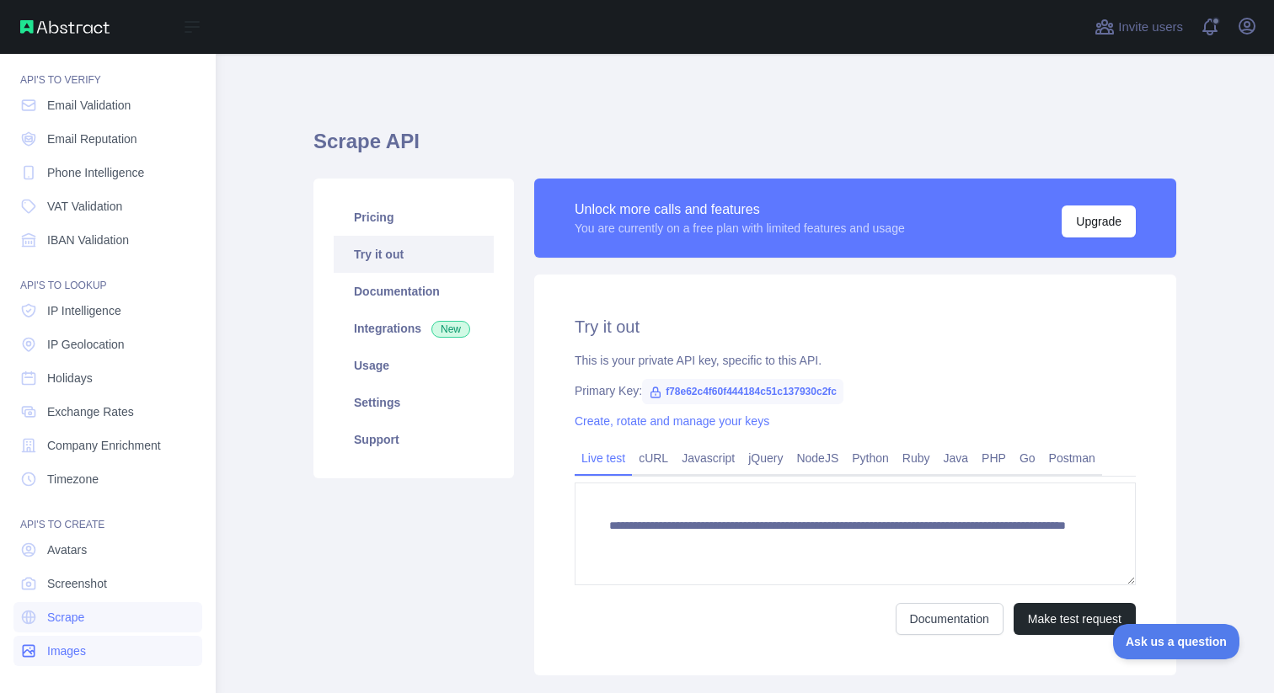
click at [83, 645] on span "Images" at bounding box center [66, 651] width 39 height 17
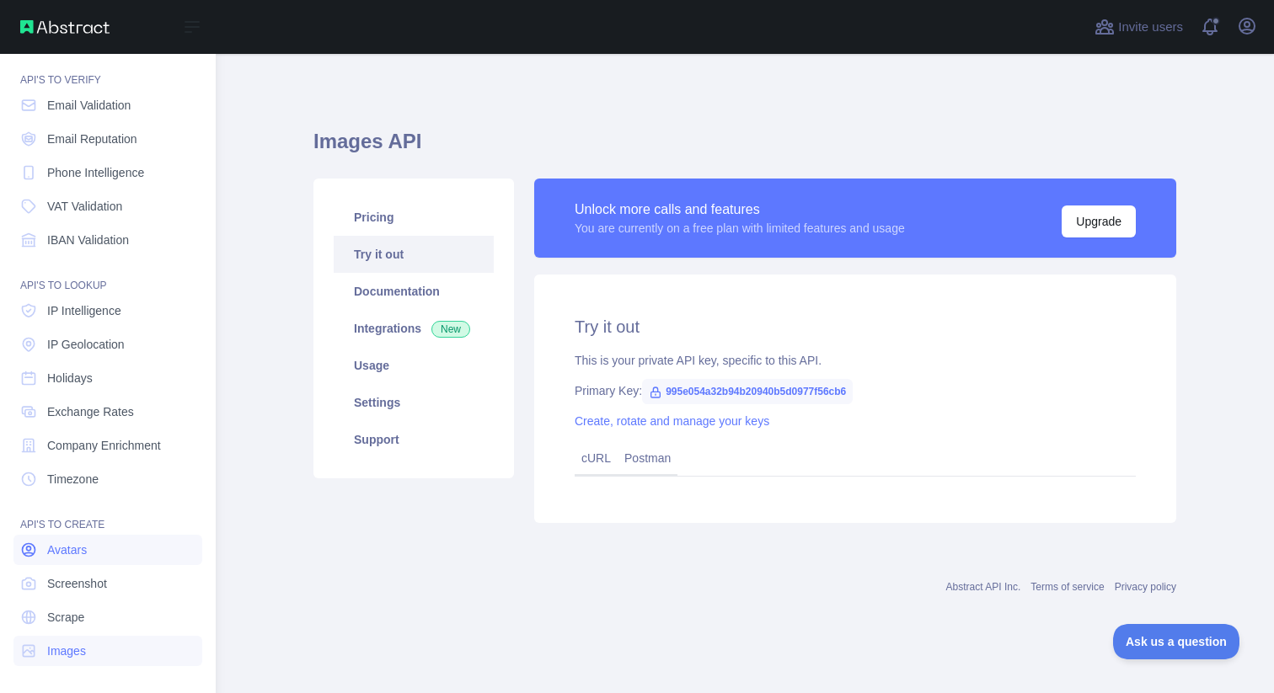
click at [99, 537] on link "Avatars" at bounding box center [107, 550] width 189 height 30
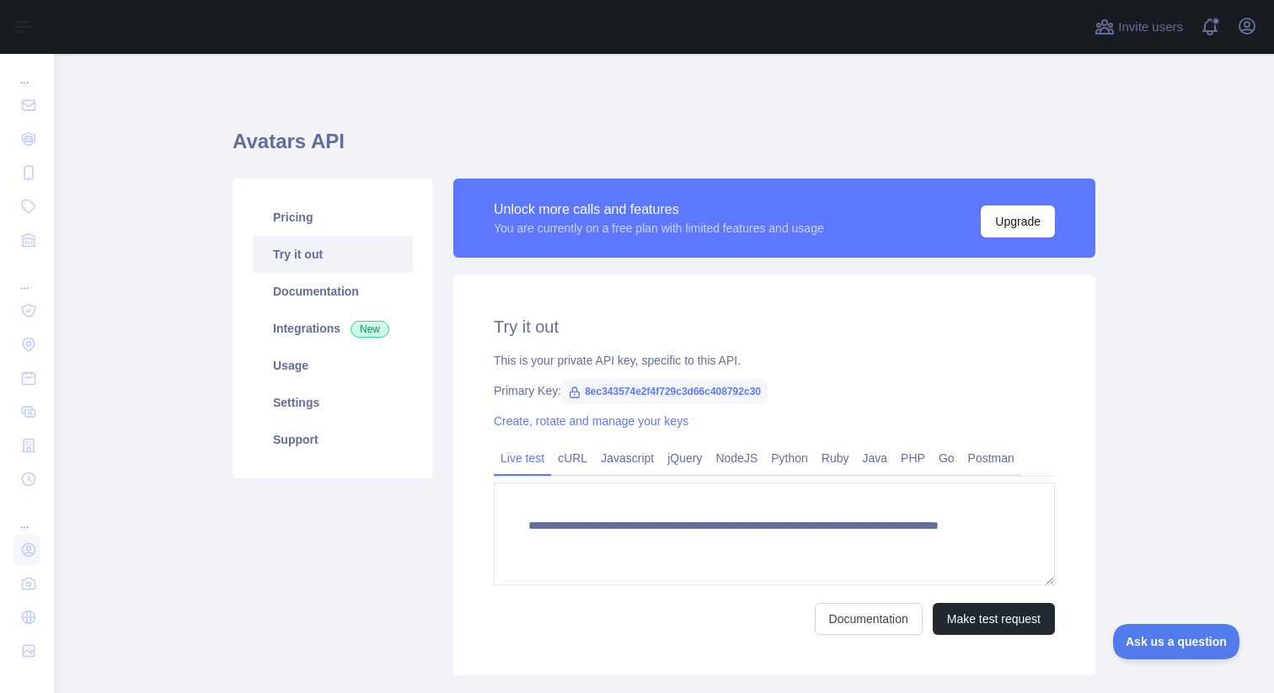
click at [1234, 15] on div "Open user menu" at bounding box center [1247, 27] width 27 height 29
click at [1248, 17] on icon "button" at bounding box center [1247, 26] width 20 height 20
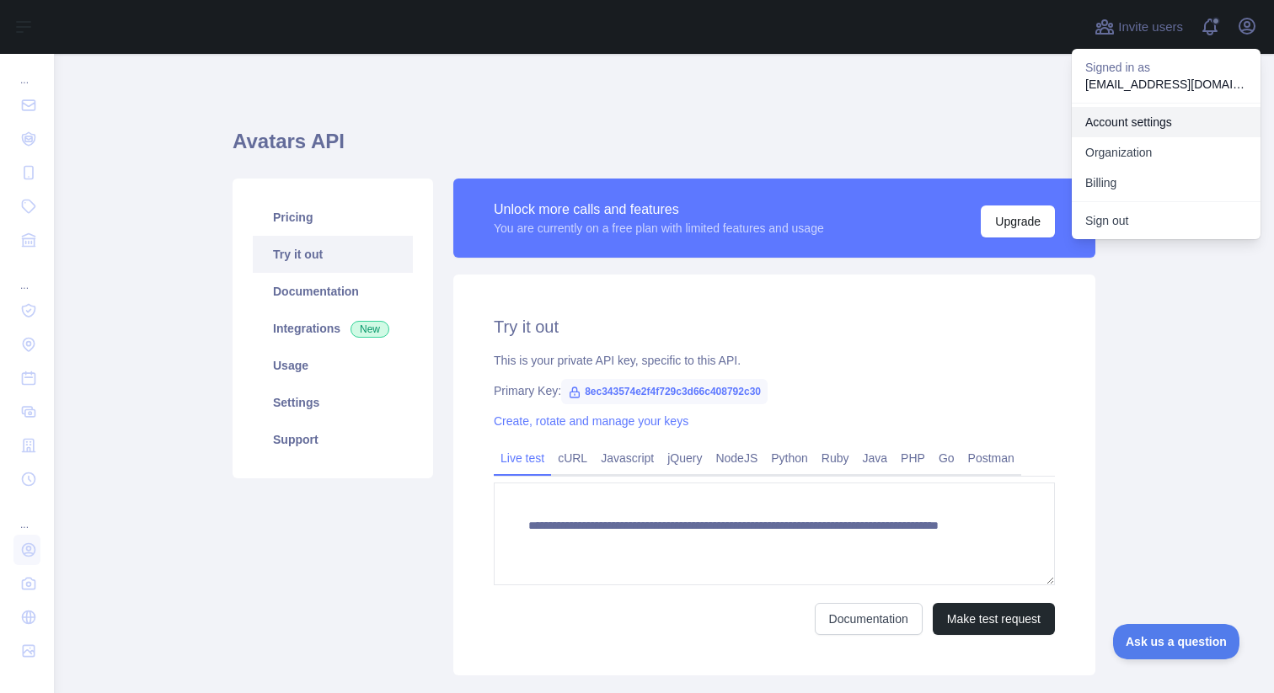
click at [1132, 126] on link "Account settings" at bounding box center [1166, 122] width 189 height 30
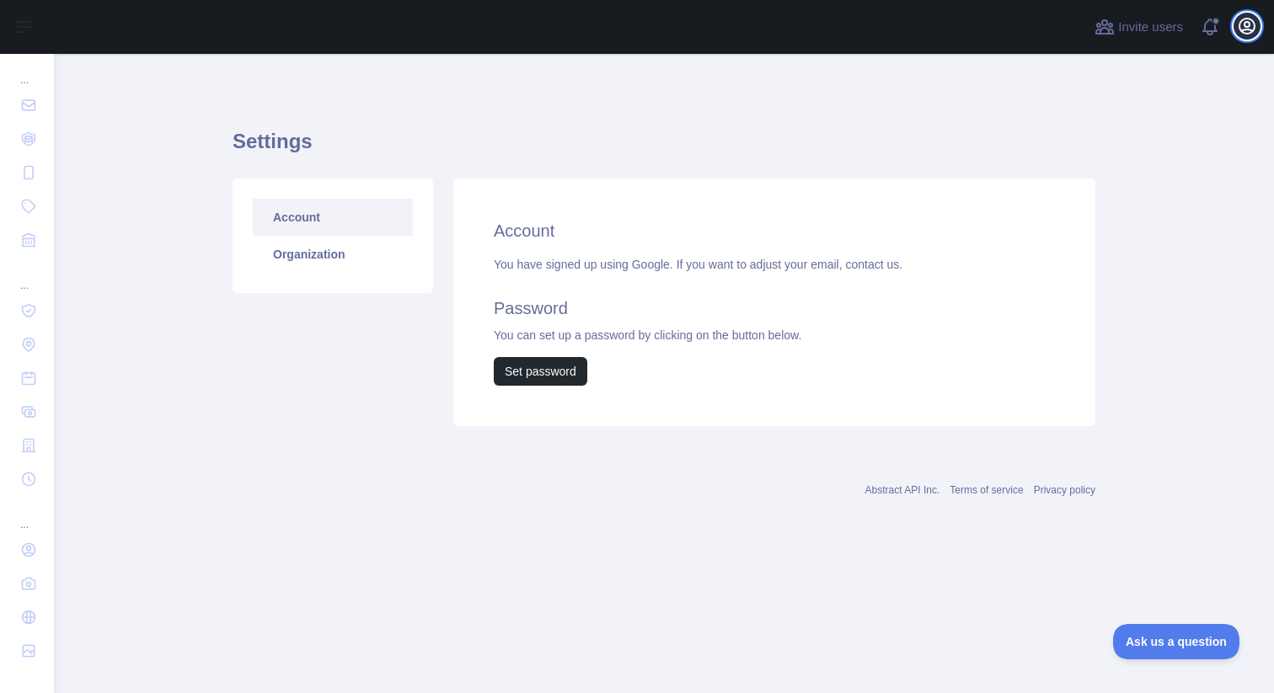
click at [1244, 28] on icon "button" at bounding box center [1247, 26] width 20 height 20
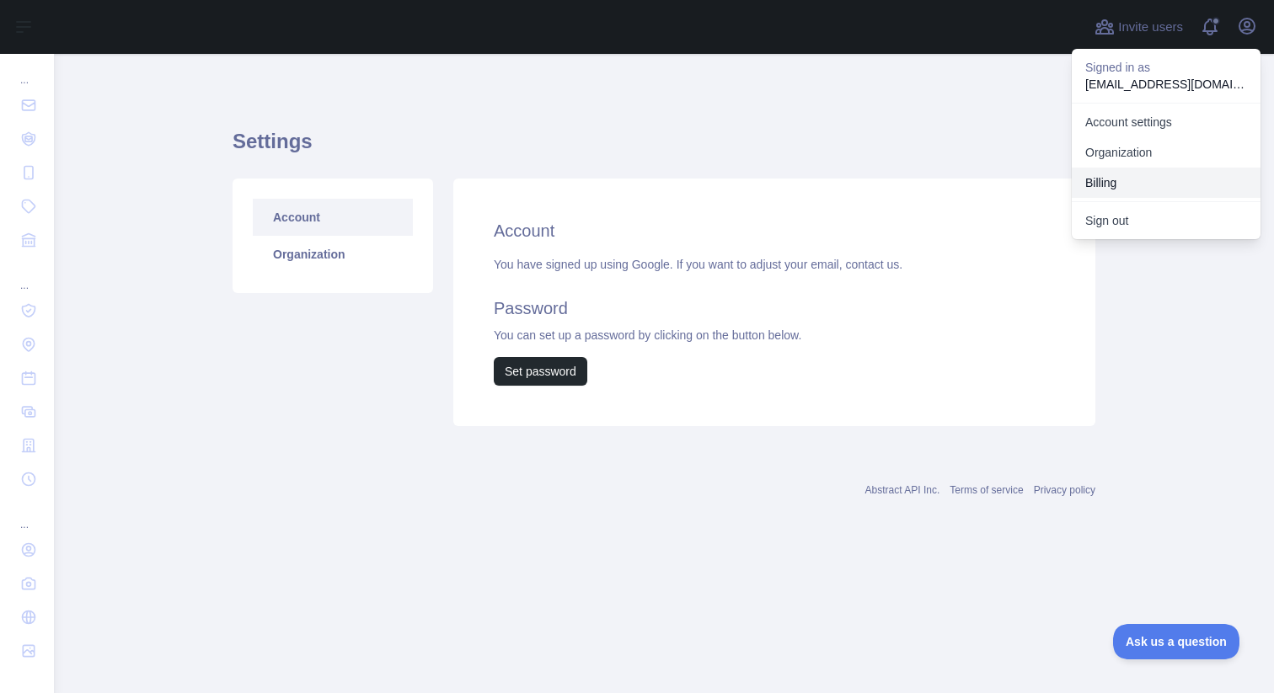
click at [1183, 185] on button "Billing" at bounding box center [1166, 183] width 189 height 30
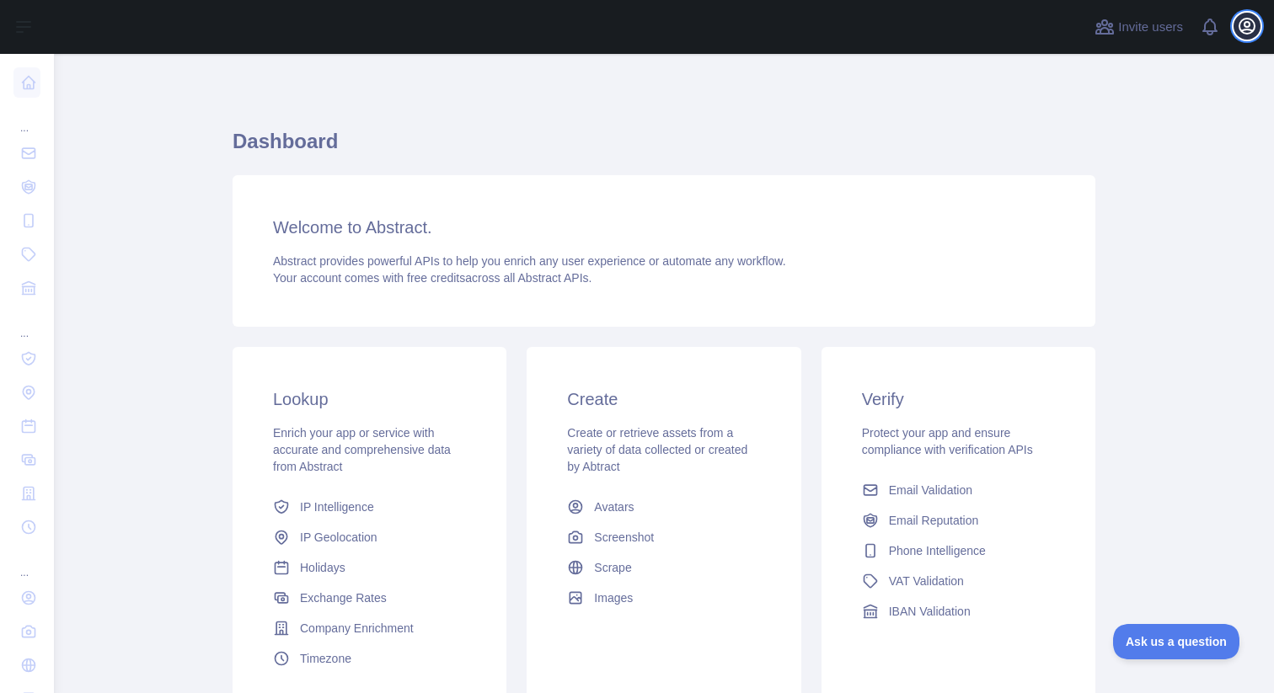
click at [1244, 36] on button "Open user menu" at bounding box center [1247, 26] width 27 height 27
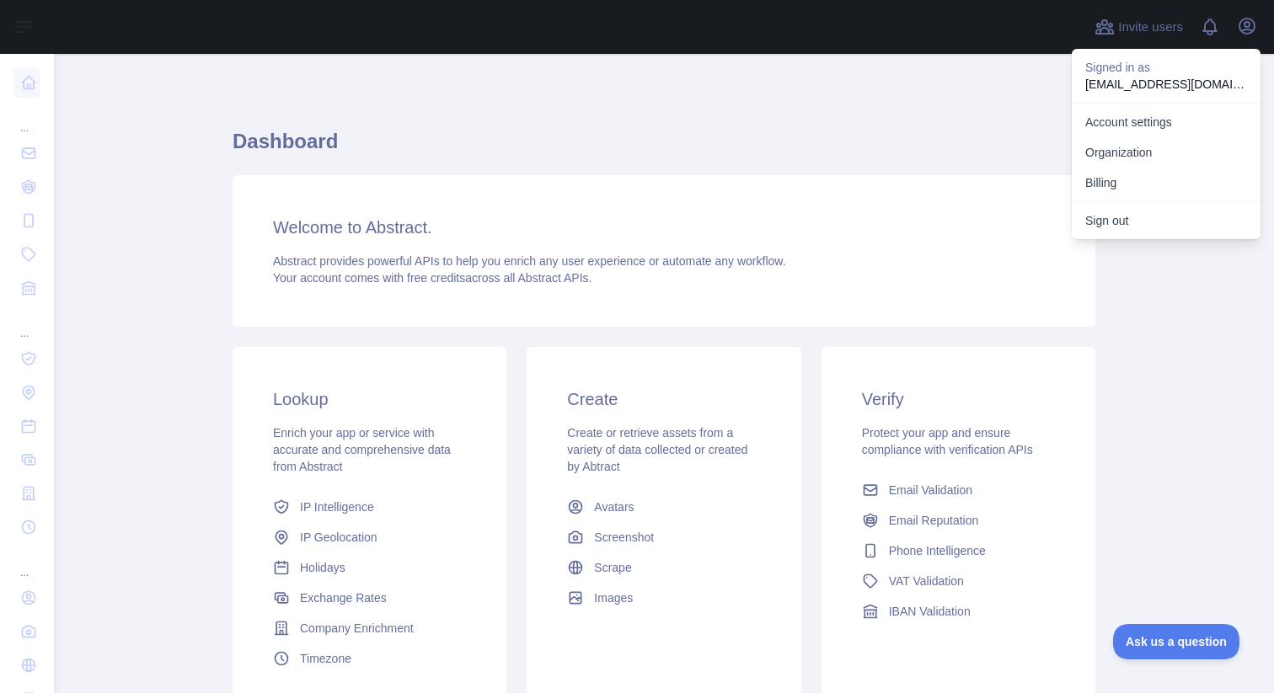
click at [1196, 36] on div "Invite users View notifications Open user menu Signed in as [EMAIL_ADDRESS][DOM…" at bounding box center [1175, 27] width 169 height 54
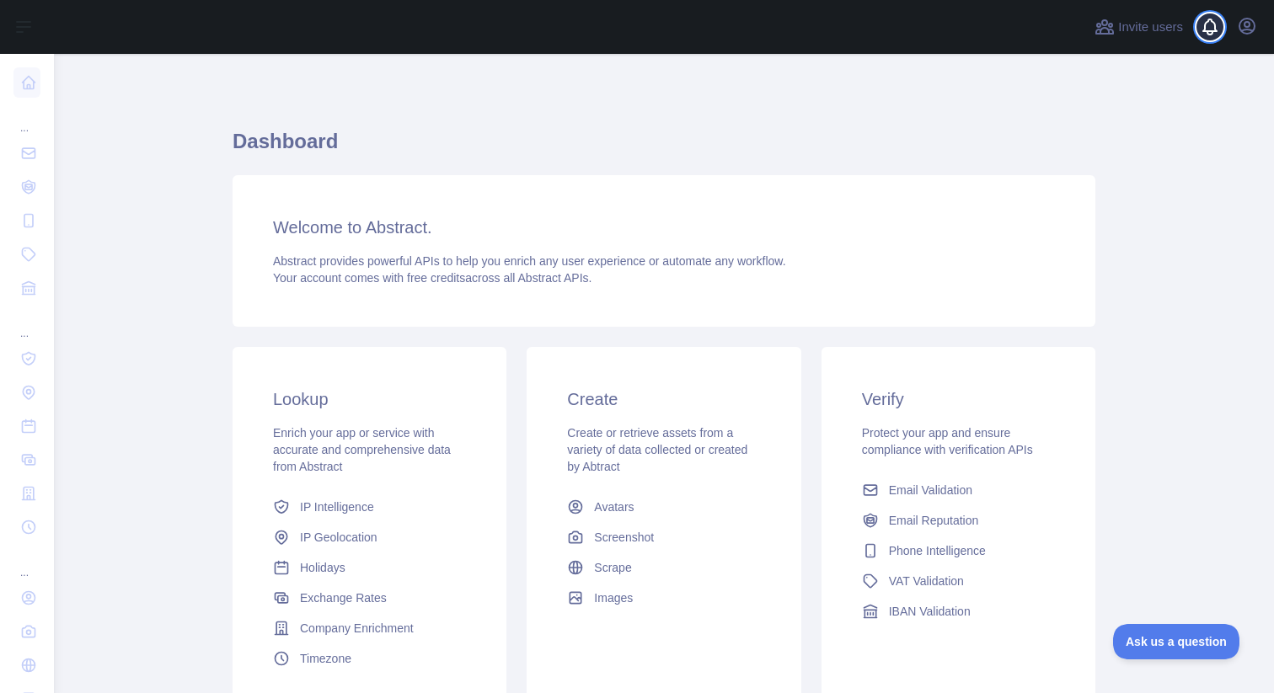
click at [1201, 35] on span at bounding box center [1217, 27] width 34 height 54
click at [1252, 29] on icon "button" at bounding box center [1246, 26] width 15 height 15
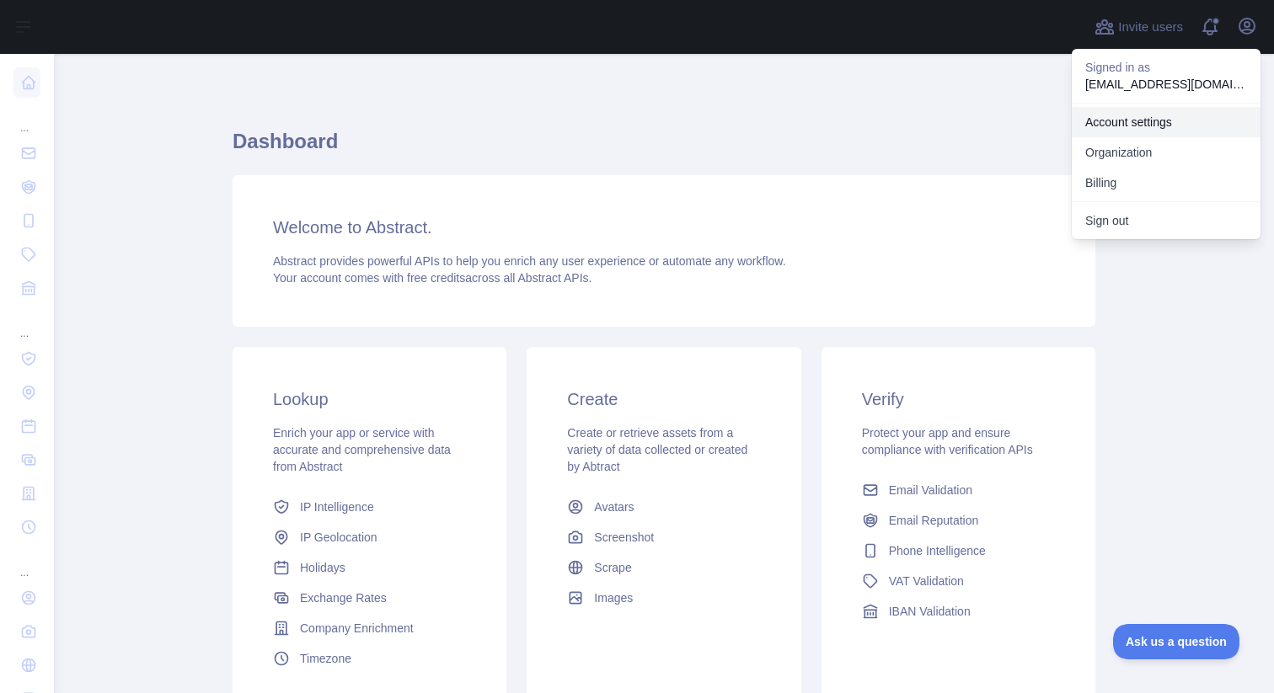
click at [1155, 119] on link "Account settings" at bounding box center [1166, 122] width 189 height 30
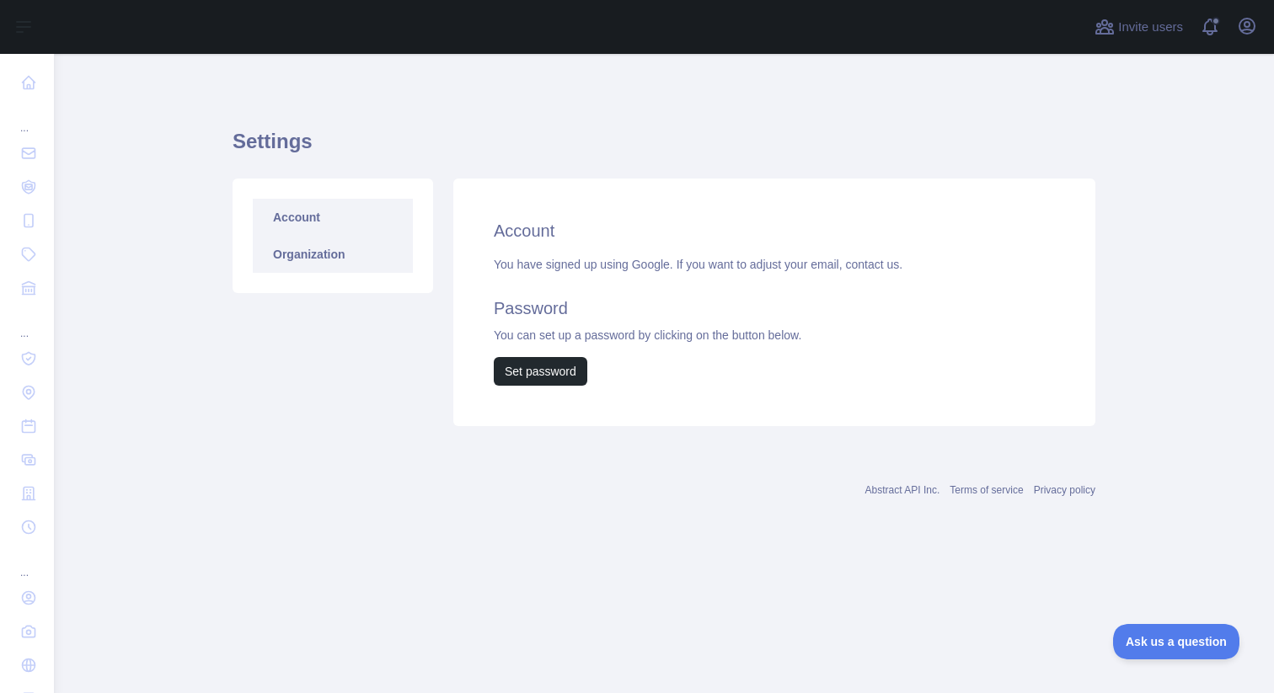
click at [311, 253] on link "Organization" at bounding box center [333, 254] width 160 height 37
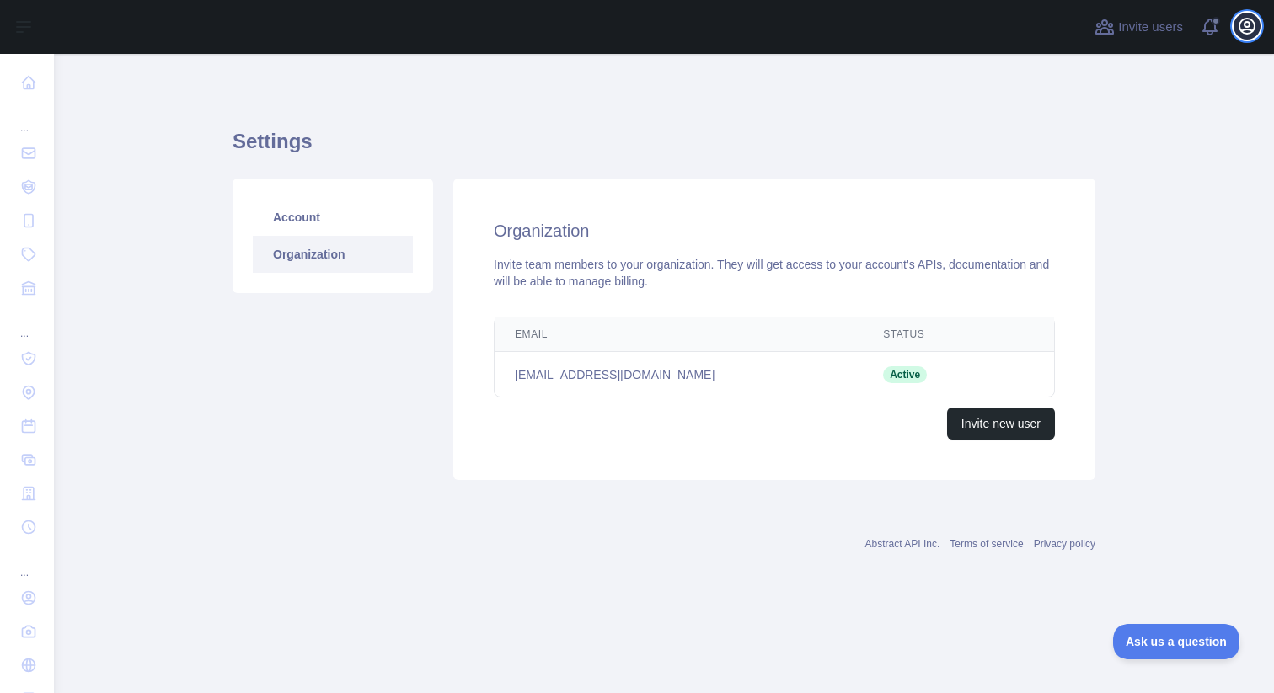
click at [1241, 22] on icon "button" at bounding box center [1246, 26] width 15 height 15
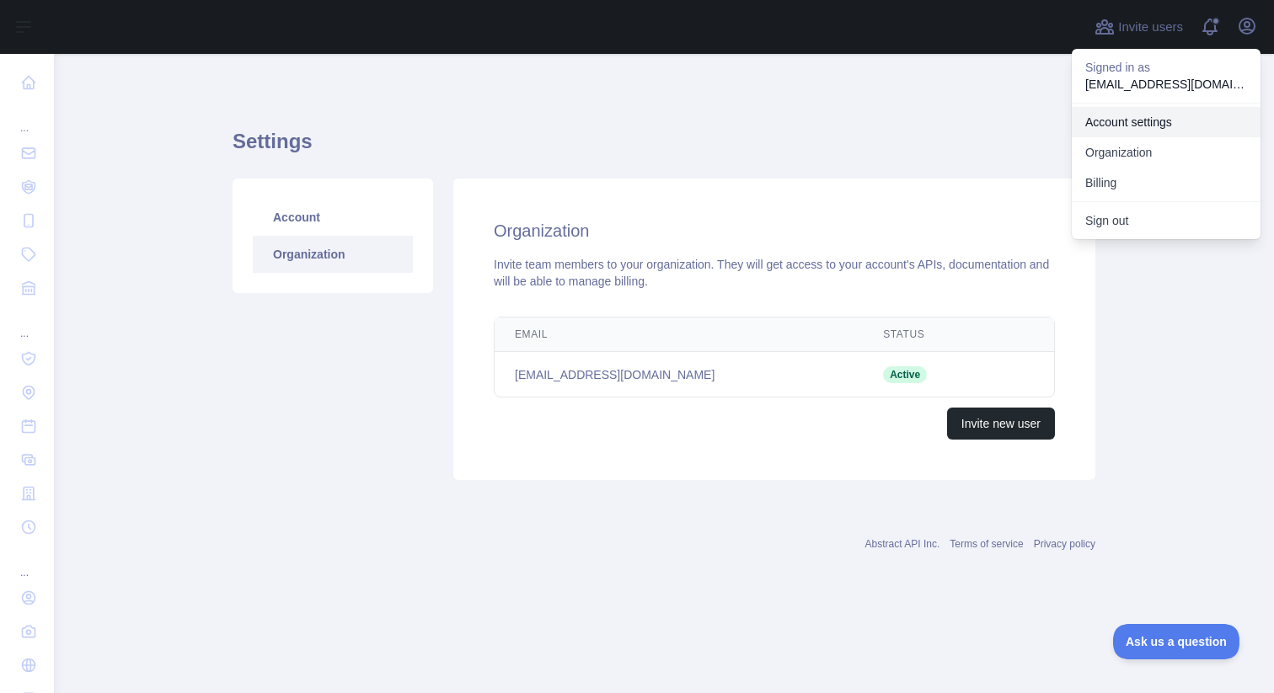
click at [1127, 123] on link "Account settings" at bounding box center [1166, 122] width 189 height 30
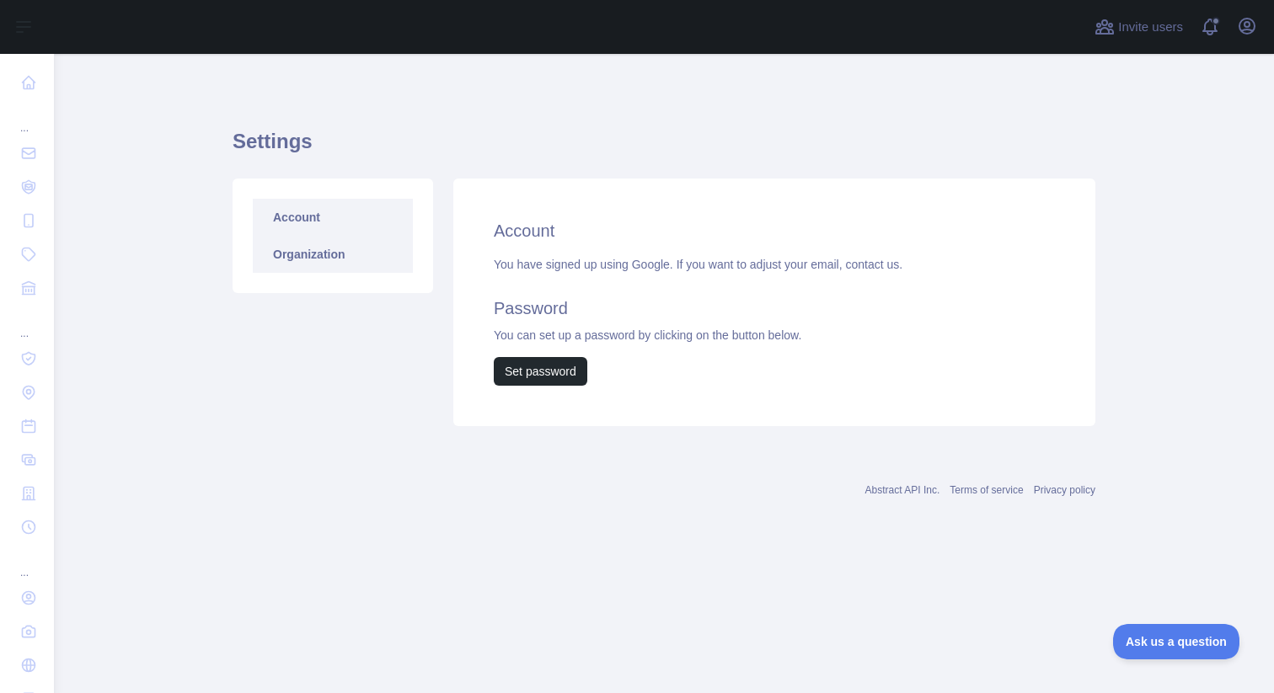
click at [336, 263] on link "Organization" at bounding box center [333, 254] width 160 height 37
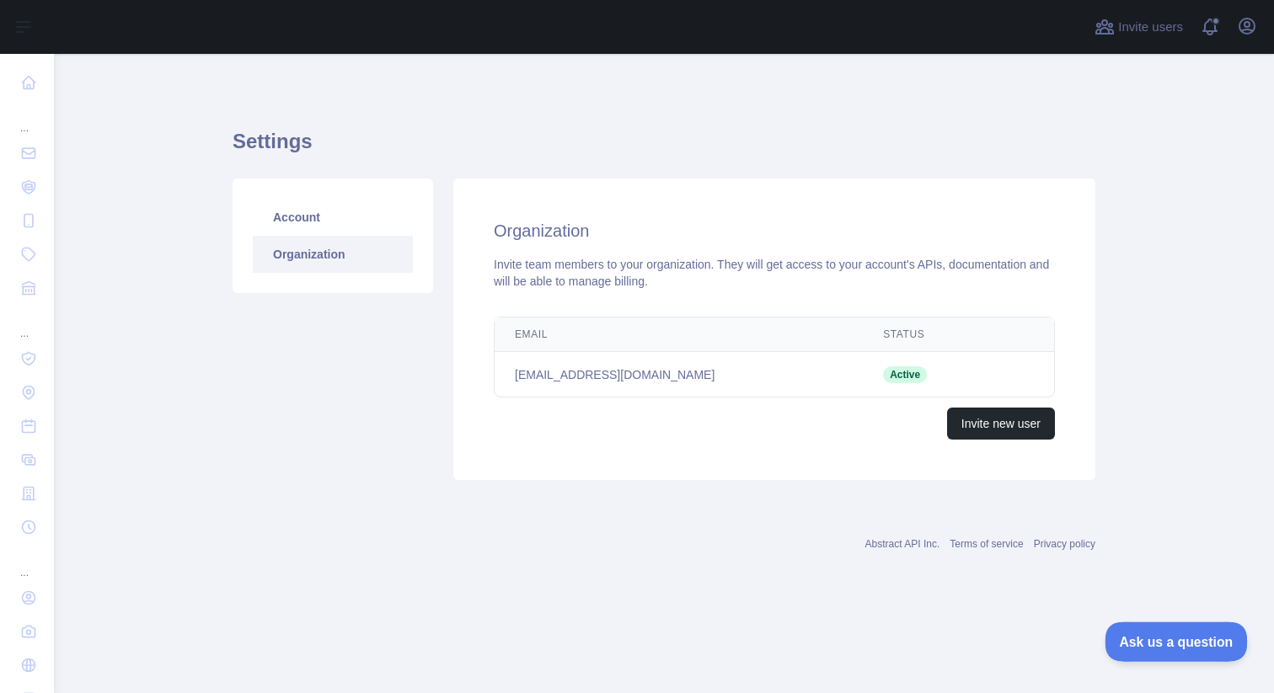
click at [1147, 642] on span "Ask us a question" at bounding box center [1168, 640] width 126 height 12
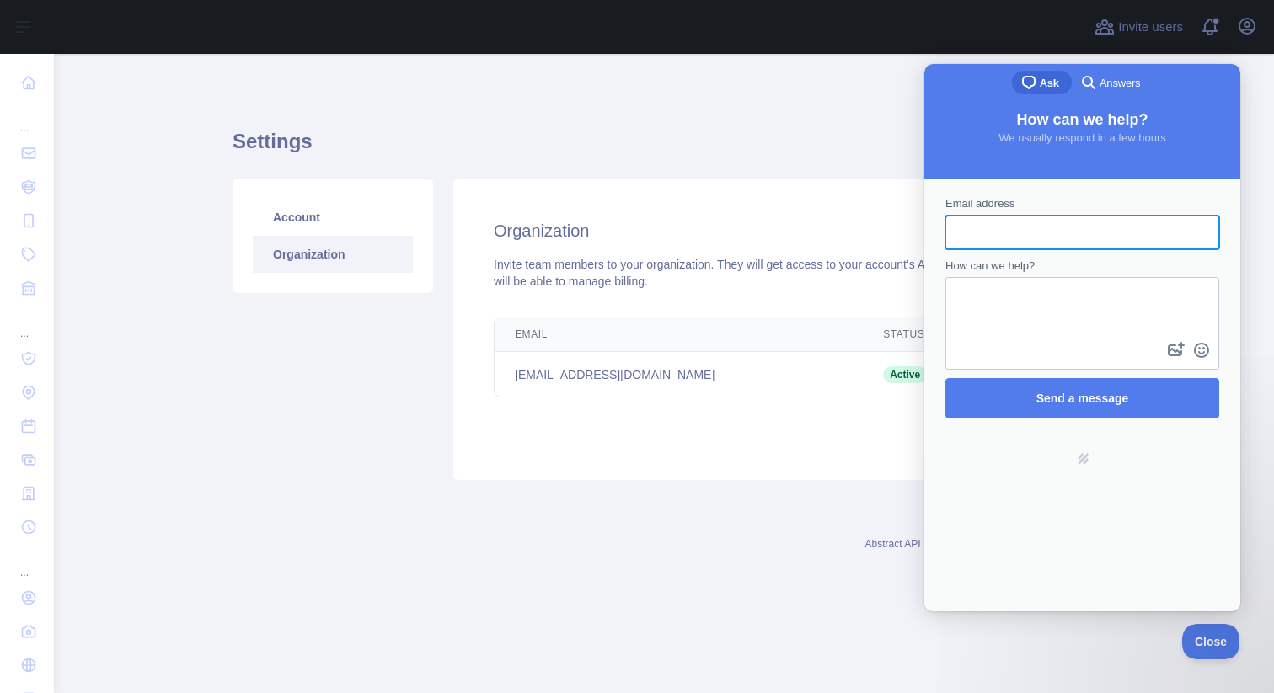
click at [997, 227] on input "Email address" at bounding box center [1082, 232] width 247 height 30
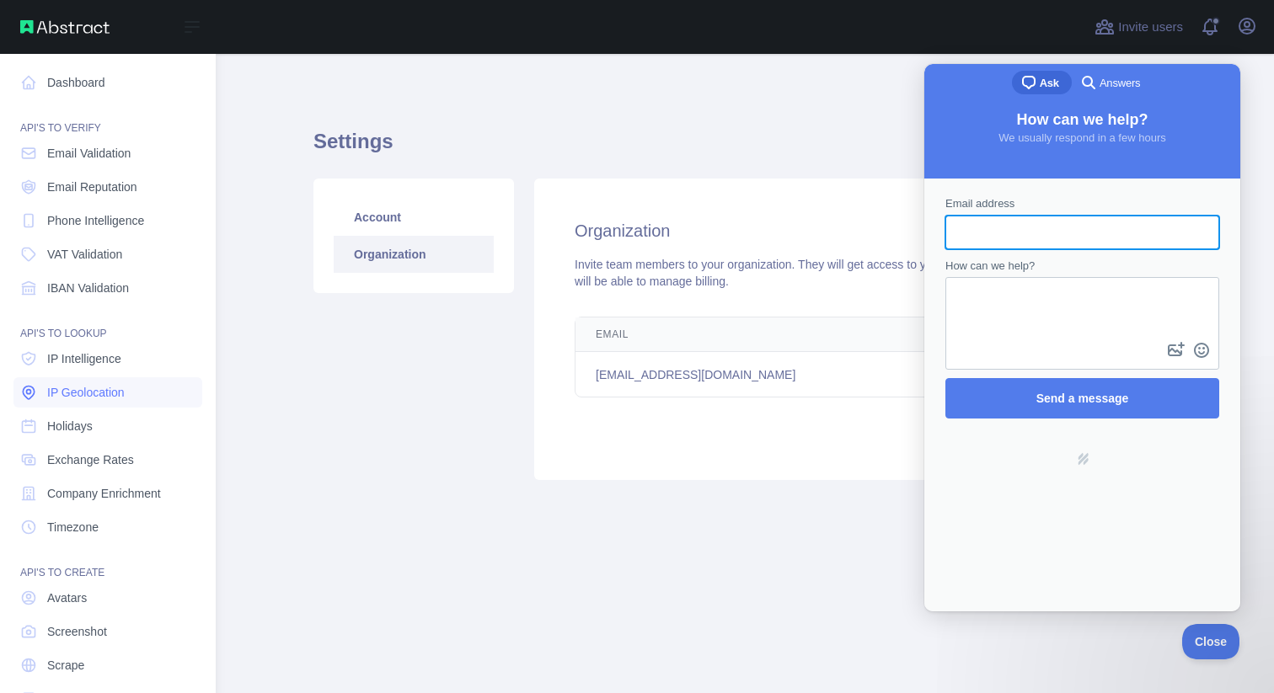
click at [105, 387] on span "IP Geolocation" at bounding box center [86, 392] width 78 height 17
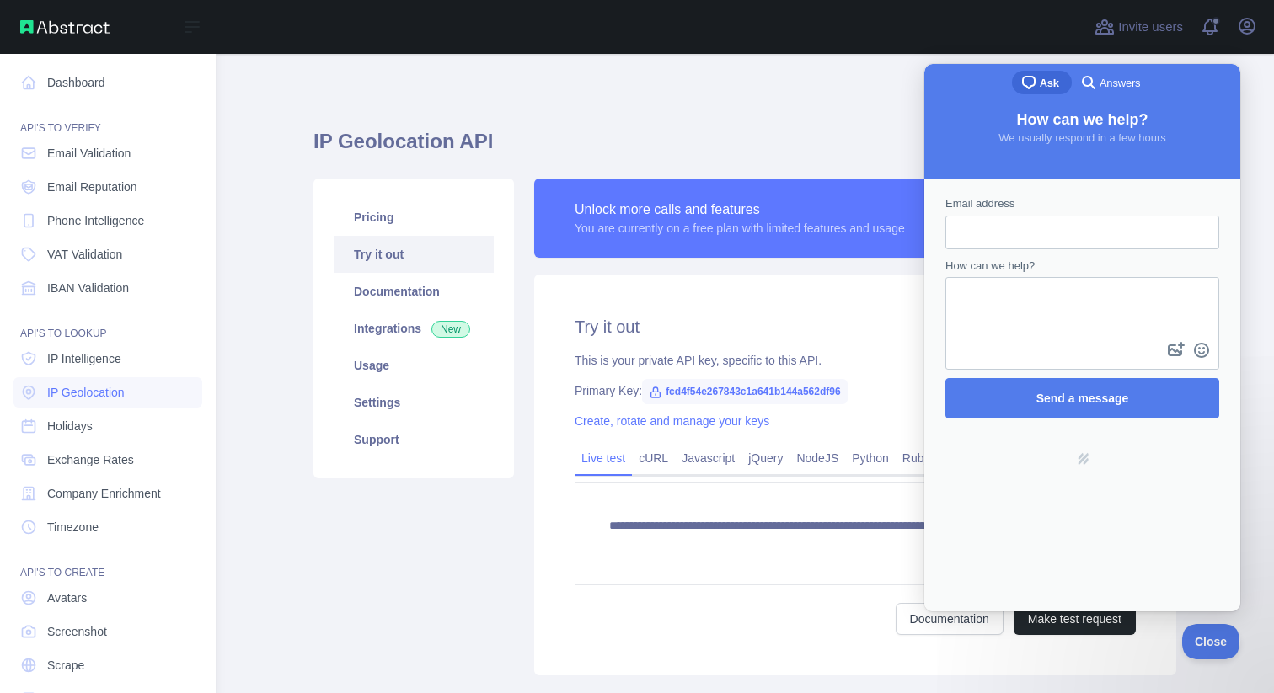
type textarea "**********"
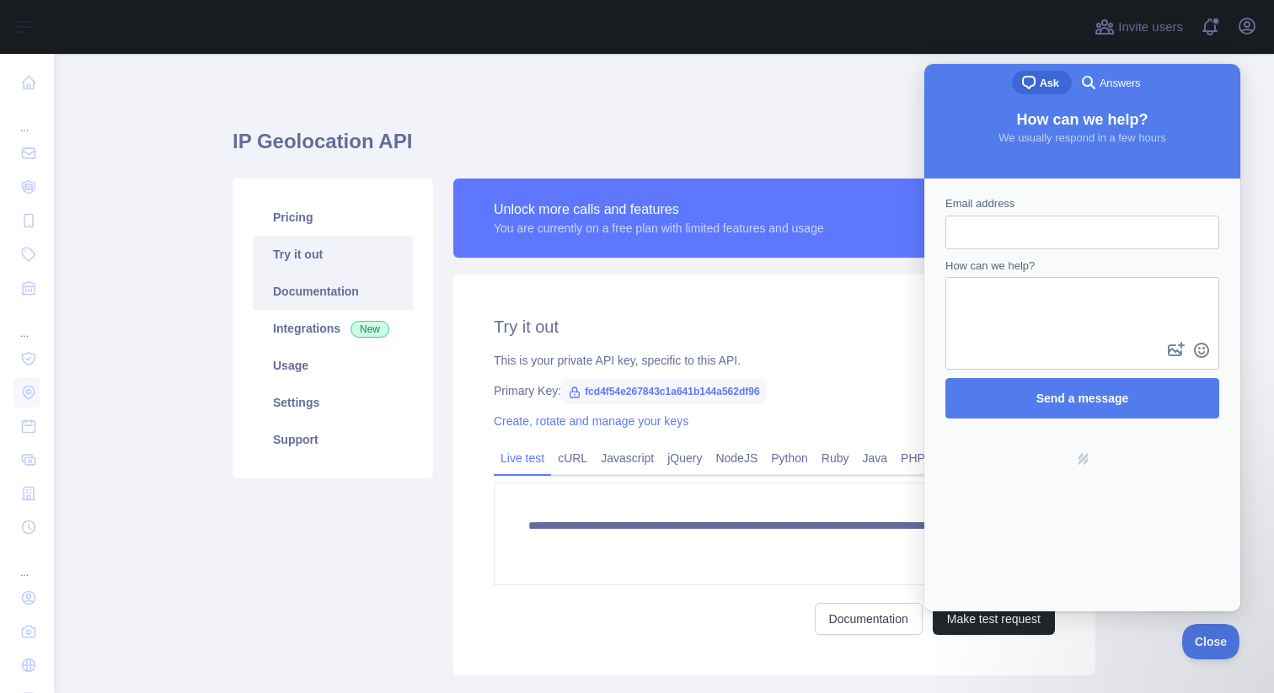
click at [302, 292] on link "Documentation" at bounding box center [333, 291] width 160 height 37
click at [308, 255] on link "Try it out" at bounding box center [333, 254] width 160 height 37
click at [1026, 220] on input "Email address" at bounding box center [1082, 232] width 247 height 30
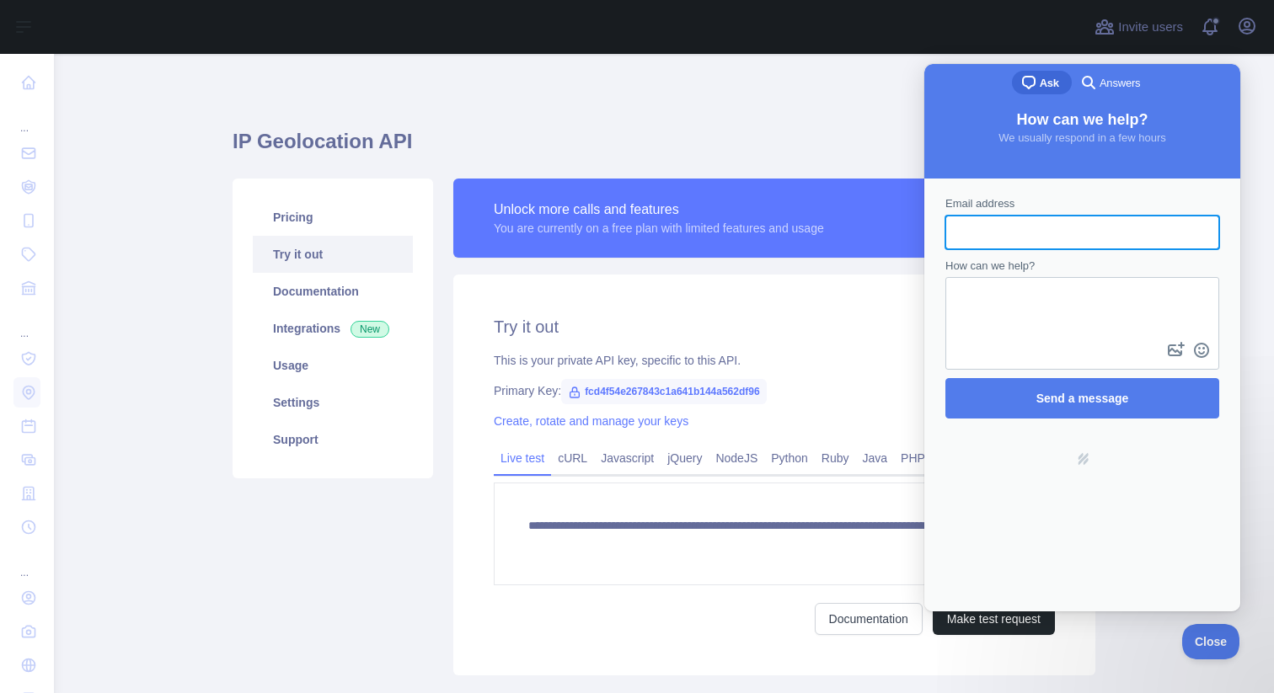
type input "**********"
click at [1013, 308] on textarea "How can we help?" at bounding box center [1082, 309] width 270 height 60
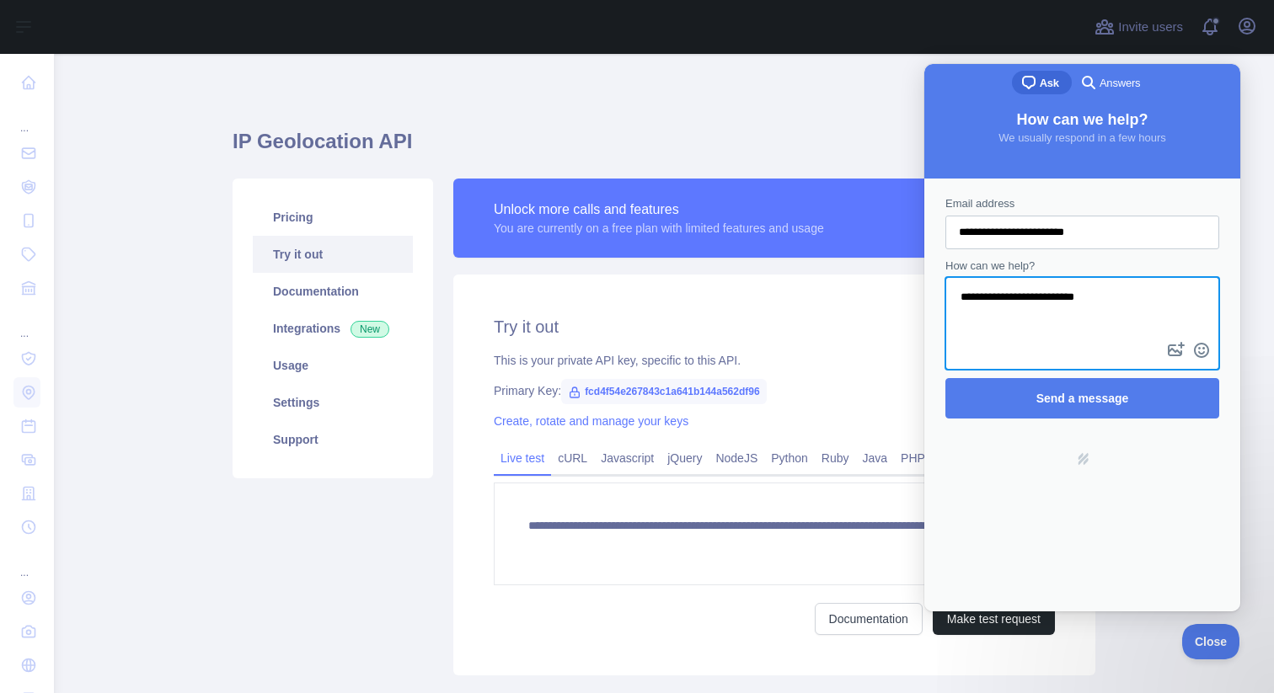
type textarea "**********"
click at [1127, 79] on span "Answers" at bounding box center [1120, 83] width 40 height 17
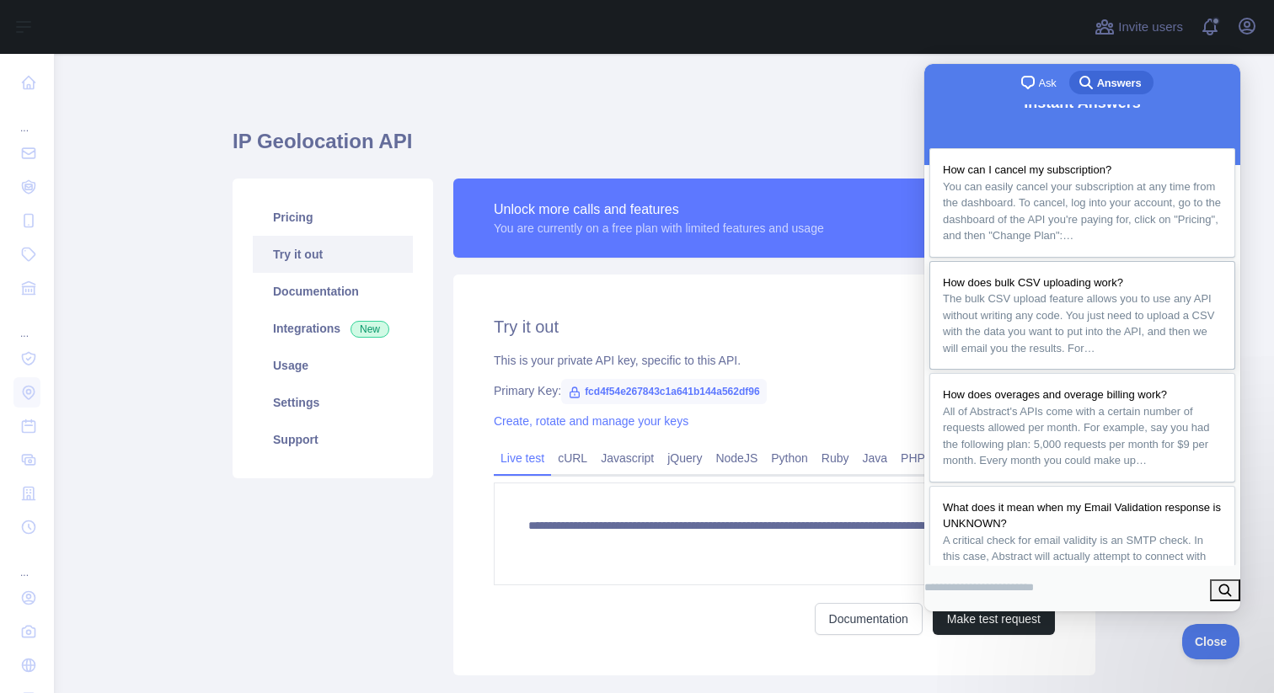
scroll to position [8, 0]
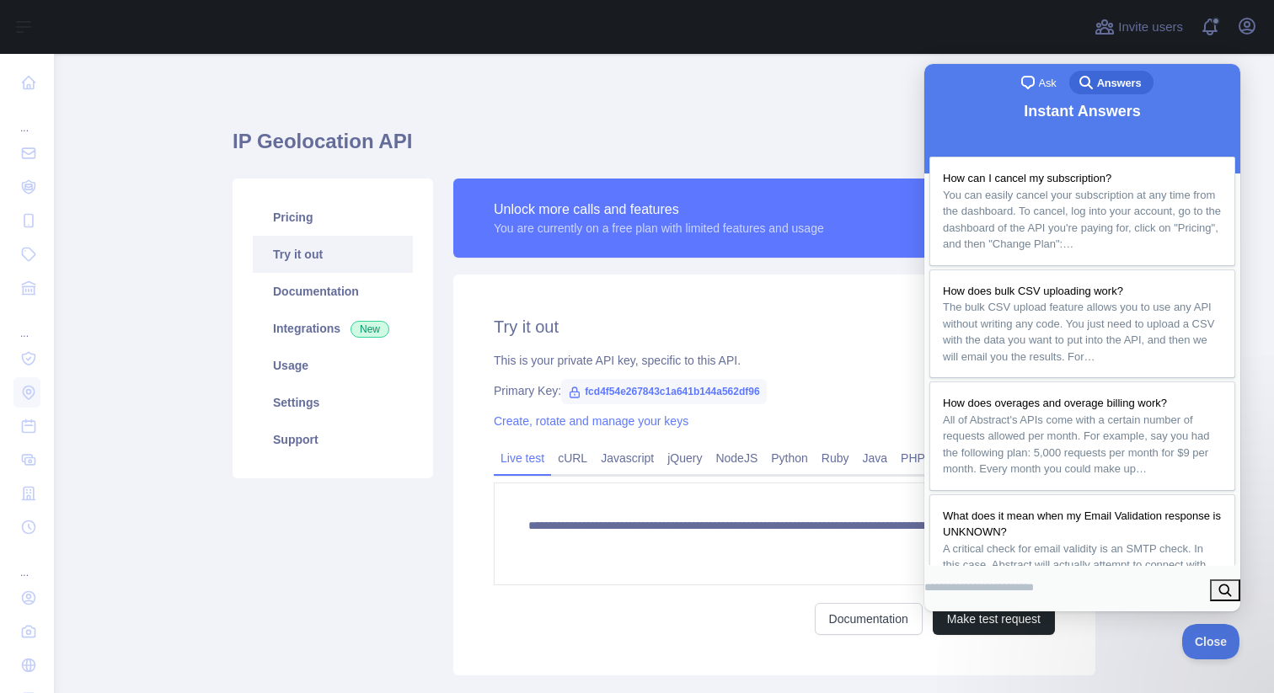
click at [1019, 571] on div "search" at bounding box center [1082, 591] width 316 height 40
click at [1015, 582] on input "Search Doc articles" at bounding box center [979, 588] width 110 height 30
type input "**********"
click button "search" at bounding box center [1225, 591] width 30 height 22
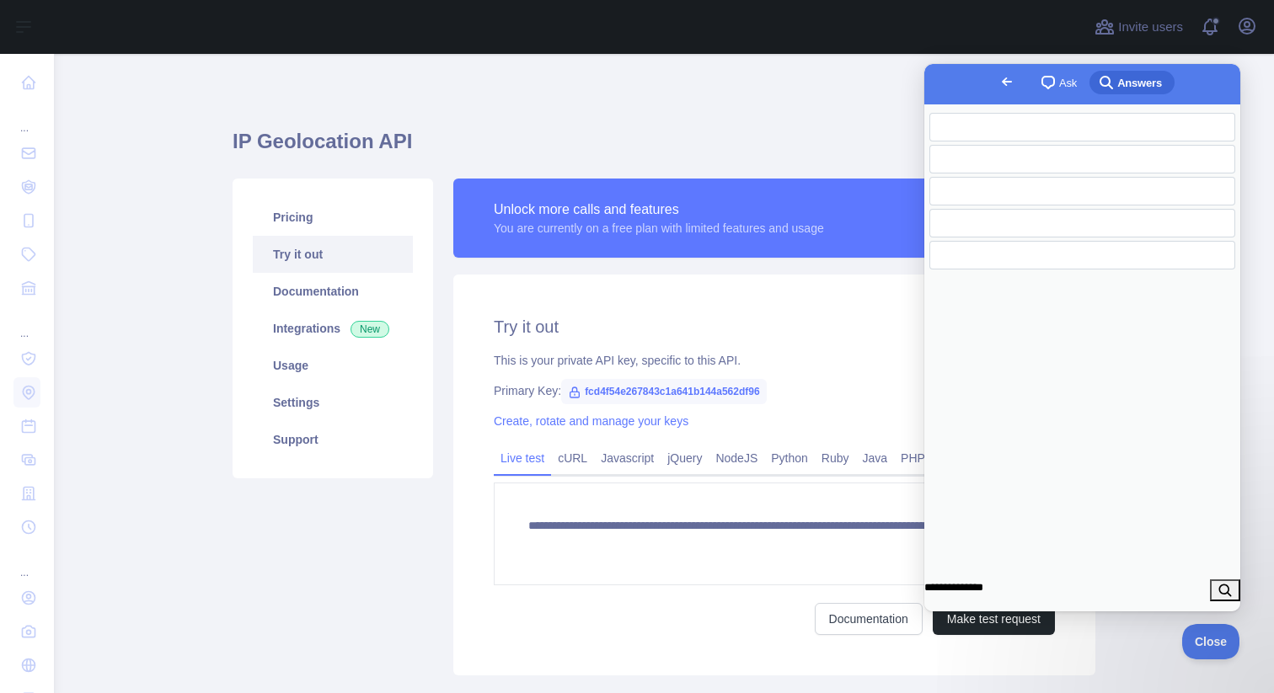
scroll to position [0, 0]
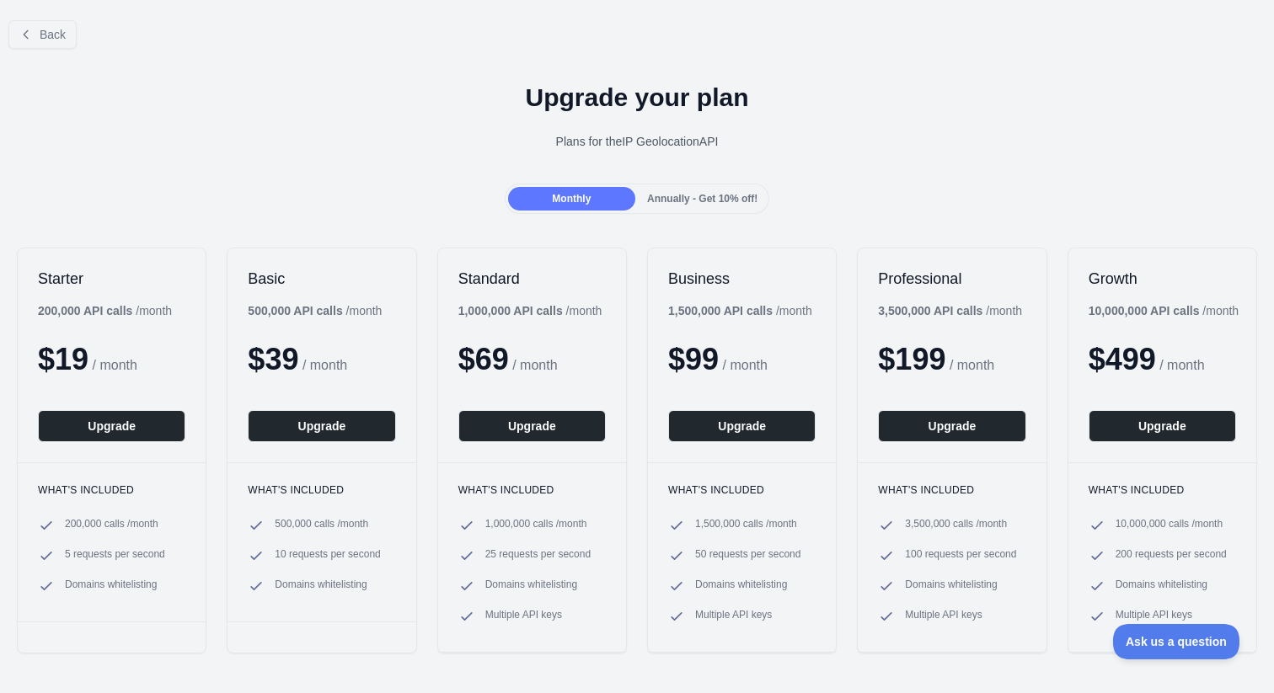
scroll to position [45, 0]
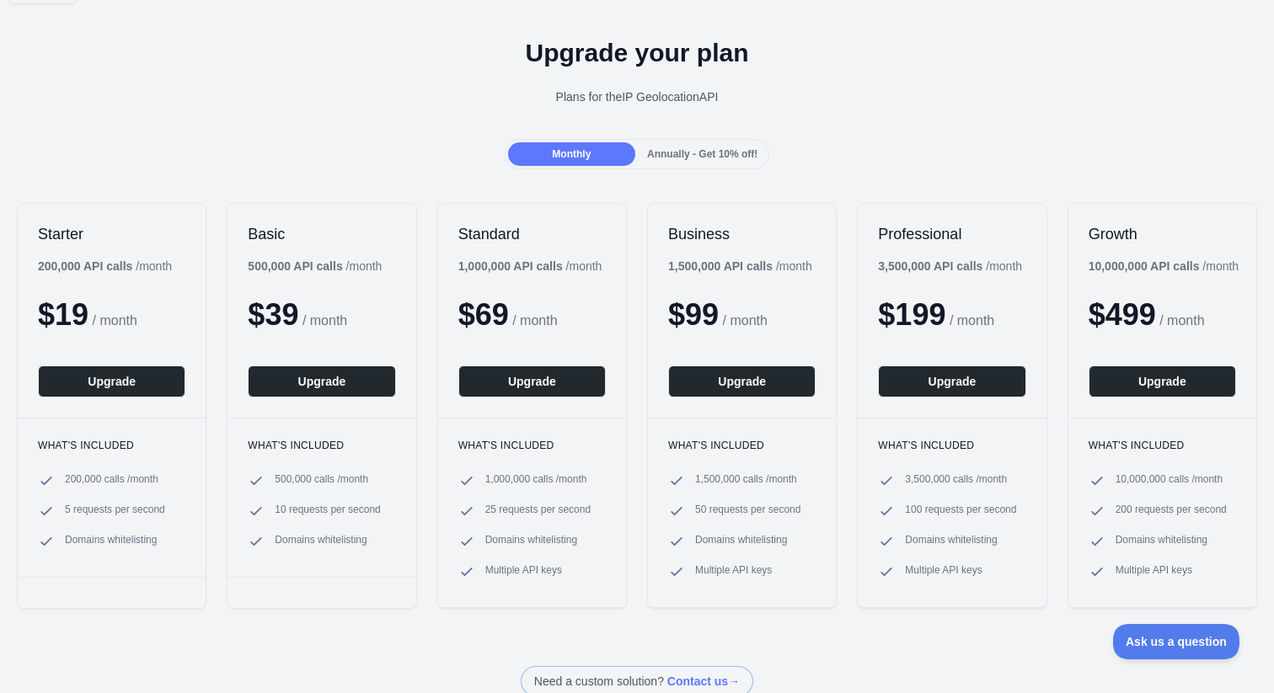
click at [403, 93] on div "Plans for the IP Geolocation API" at bounding box center [636, 96] width 1247 height 17
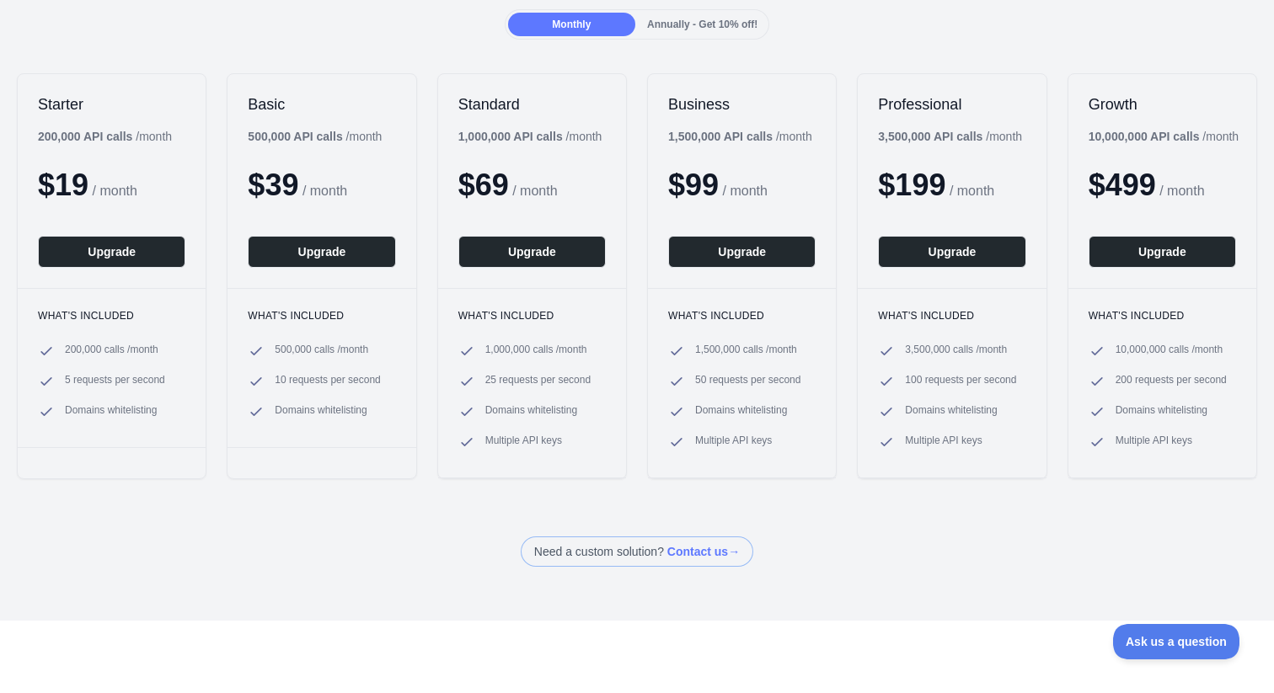
scroll to position [0, 0]
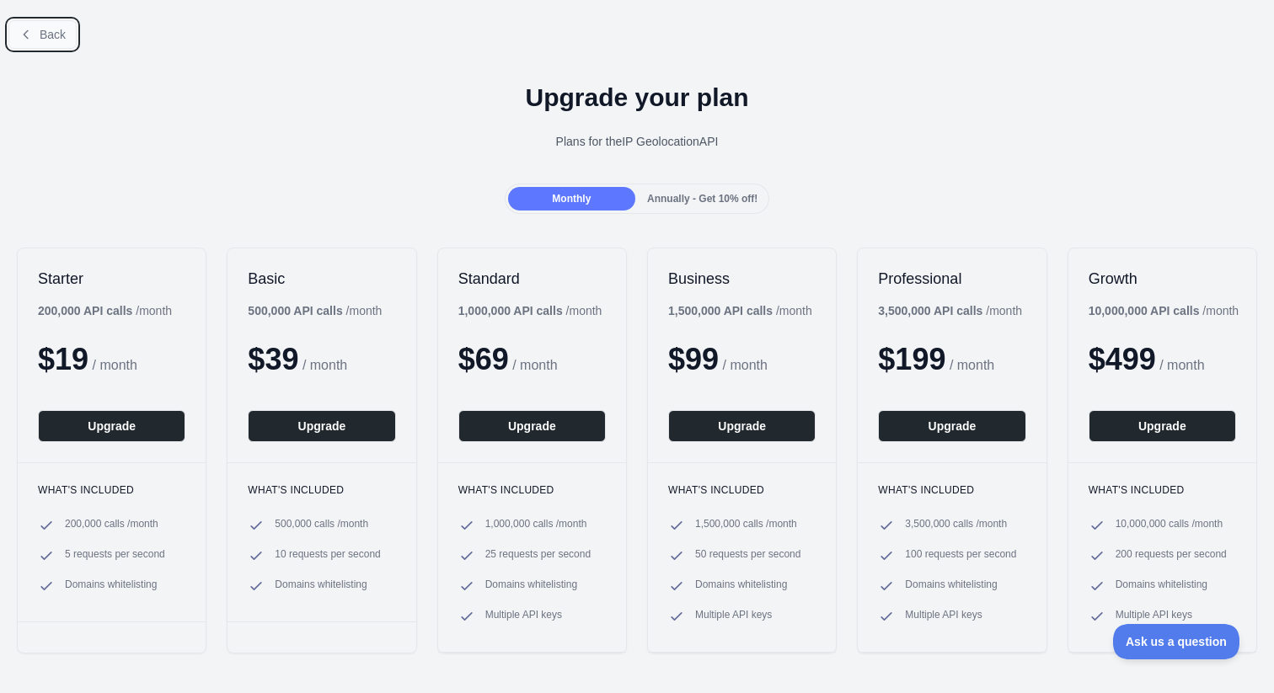
click at [53, 33] on span "Back" at bounding box center [53, 34] width 26 height 13
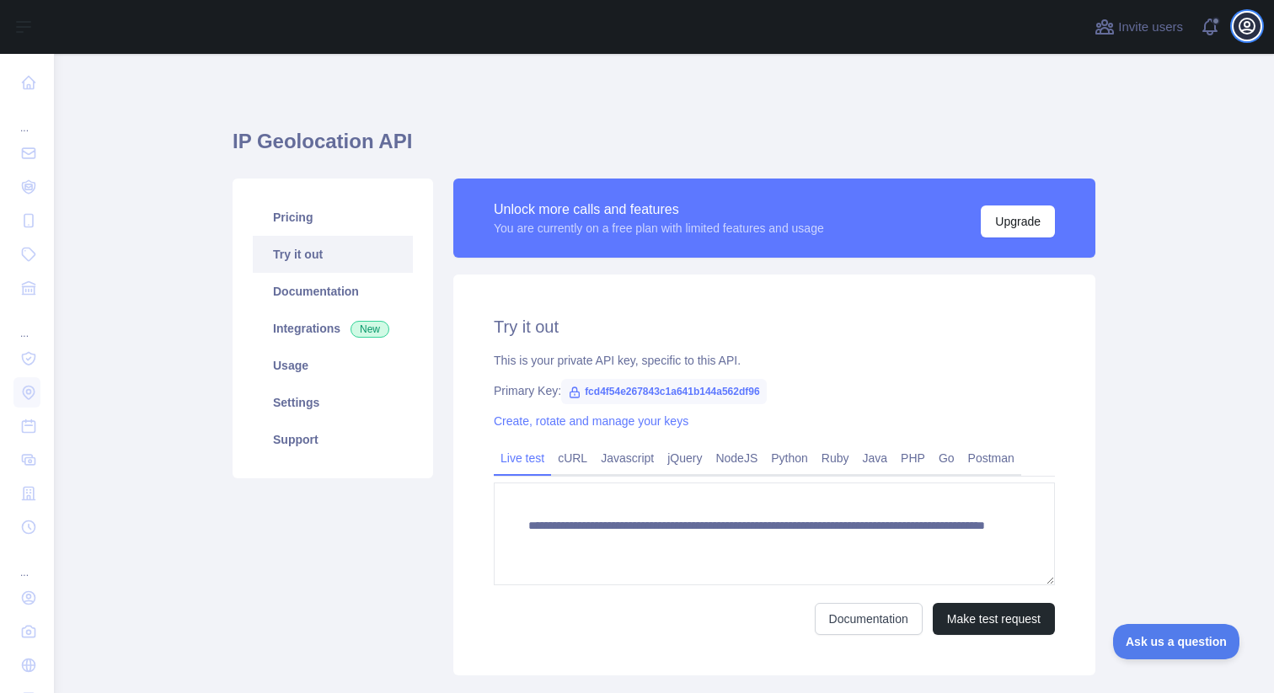
click at [1245, 19] on icon "button" at bounding box center [1246, 26] width 15 height 15
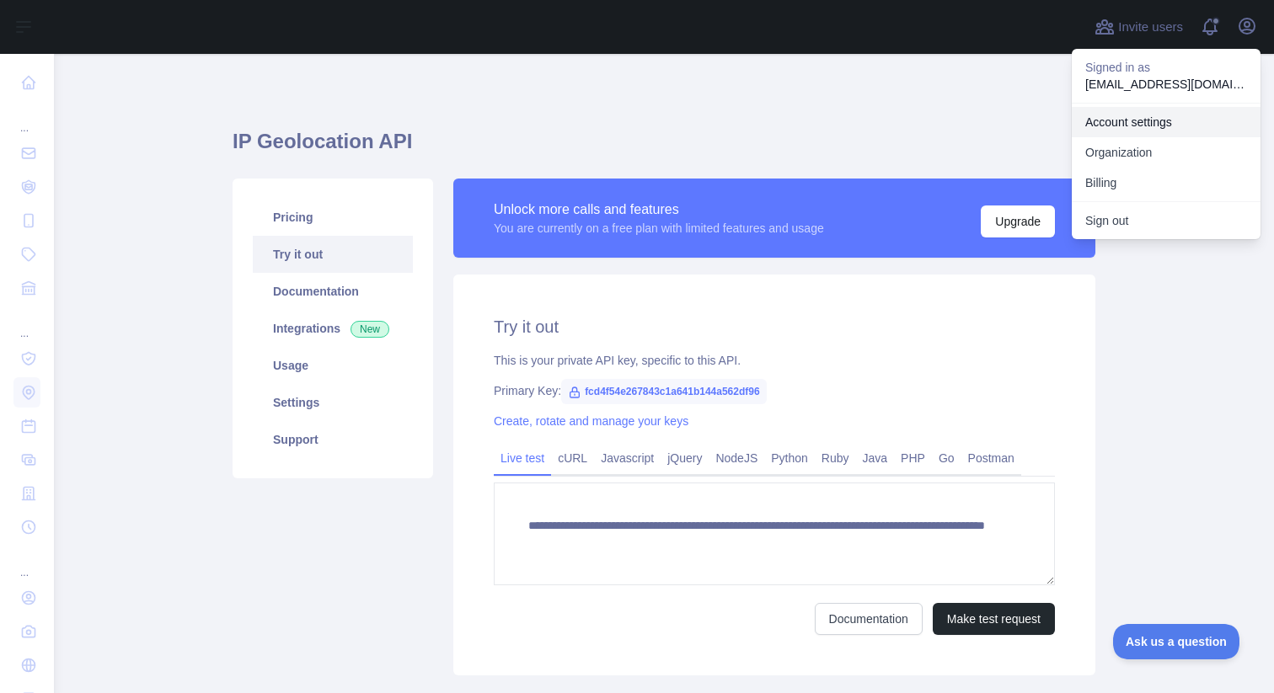
click at [1166, 124] on link "Account settings" at bounding box center [1166, 122] width 189 height 30
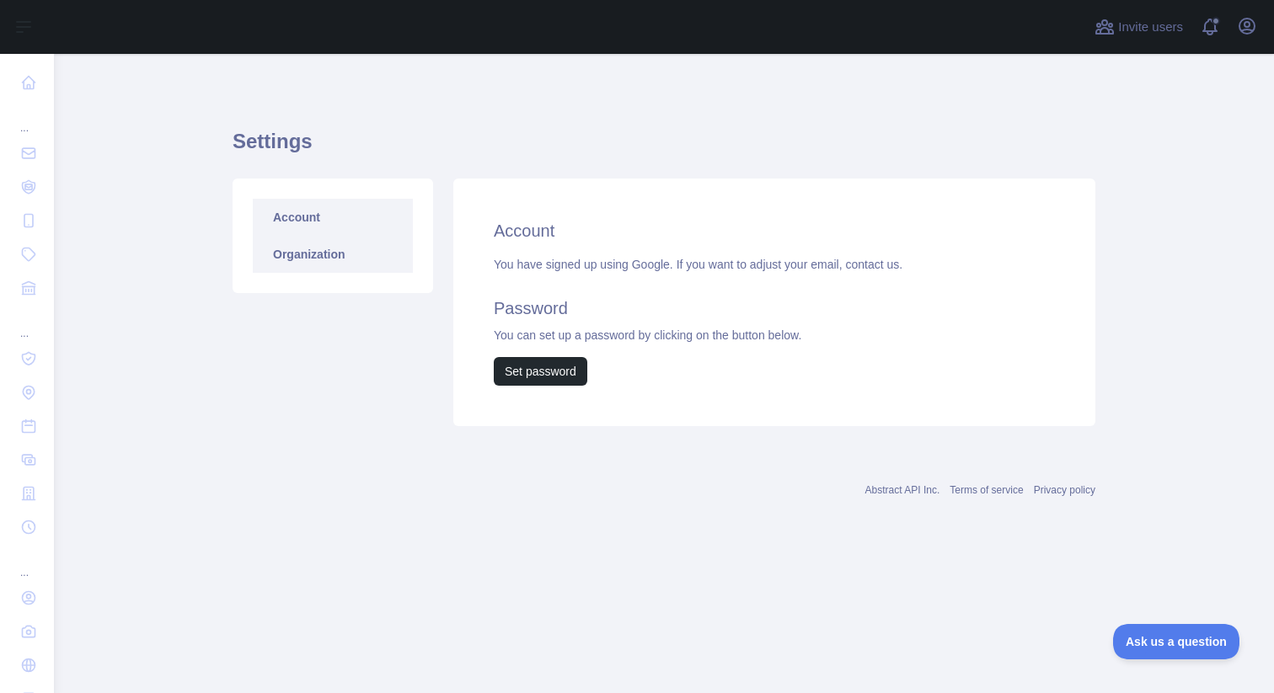
click at [313, 248] on link "Organization" at bounding box center [333, 254] width 160 height 37
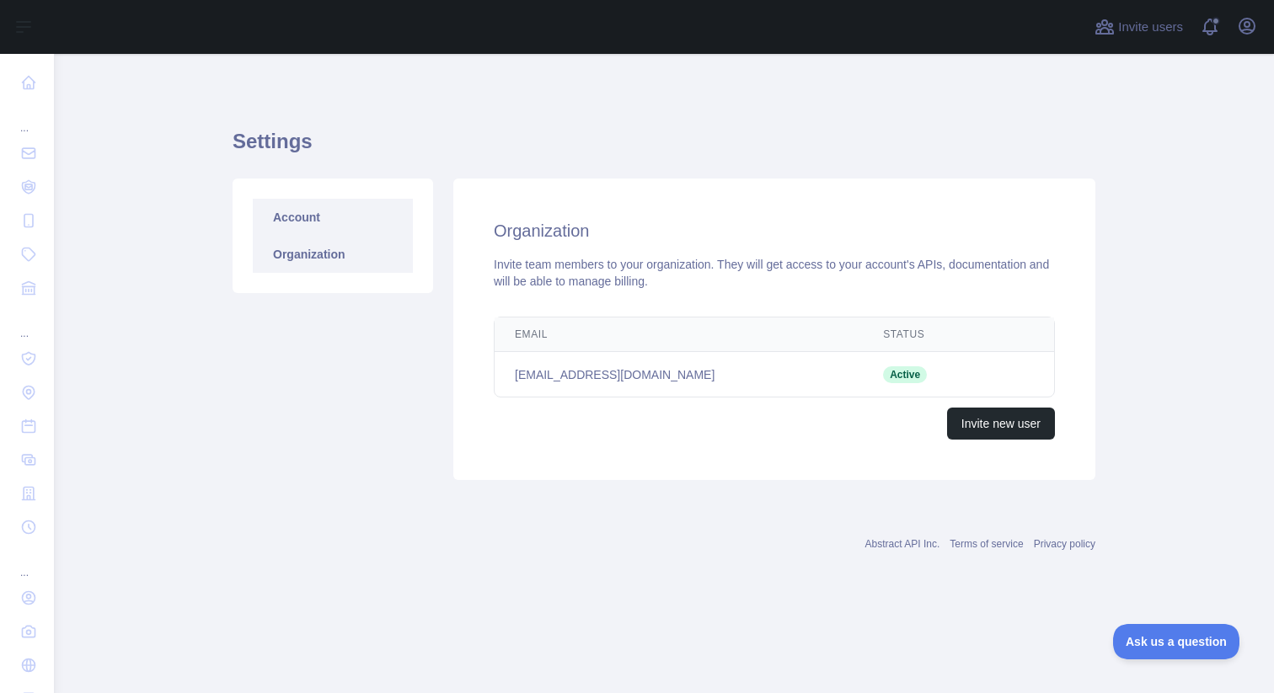
click at [332, 209] on link "Account" at bounding box center [333, 217] width 160 height 37
